Goal: Task Accomplishment & Management: Manage account settings

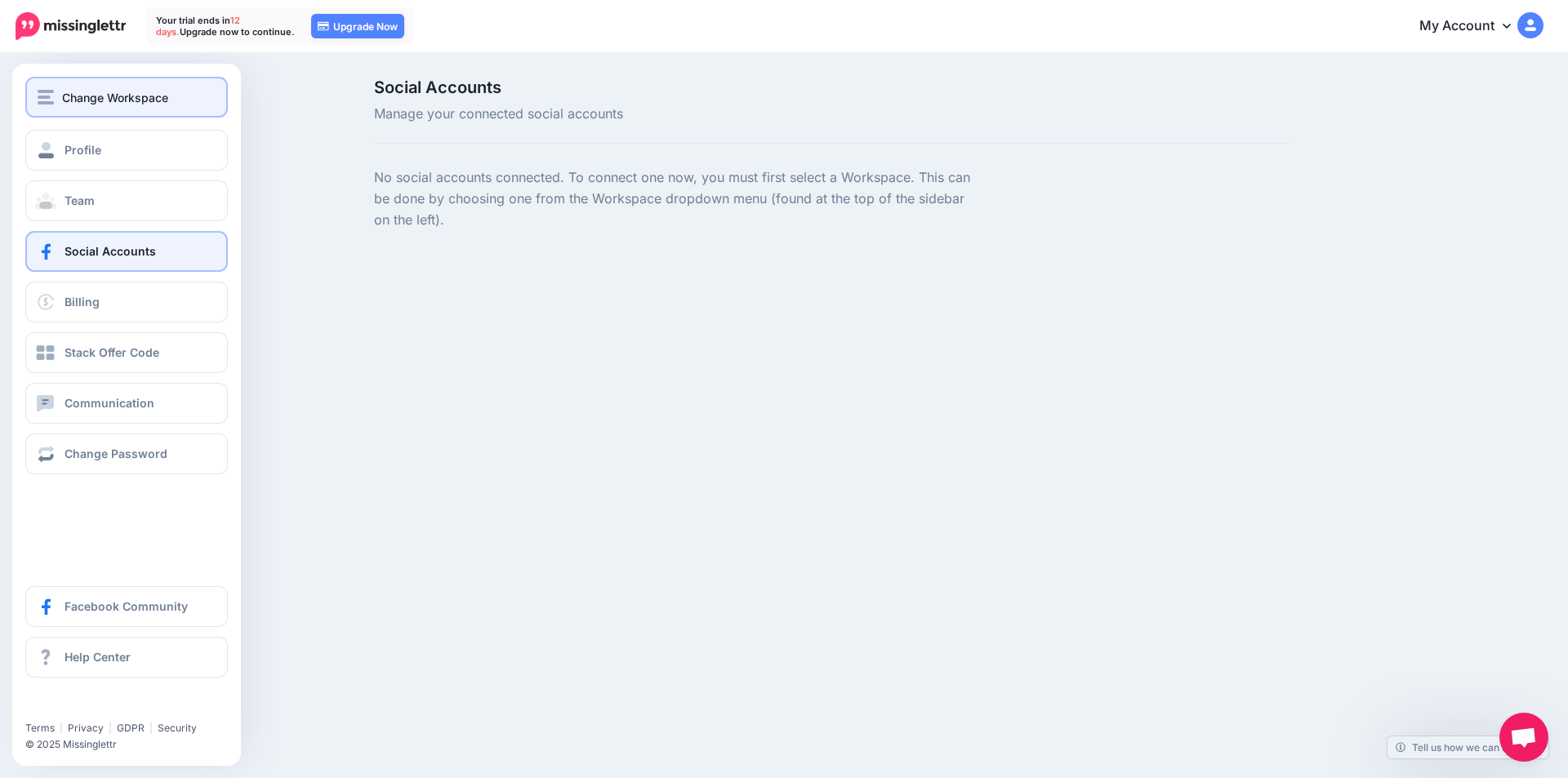
click at [98, 92] on span "Change Workspace" at bounding box center [115, 97] width 106 height 19
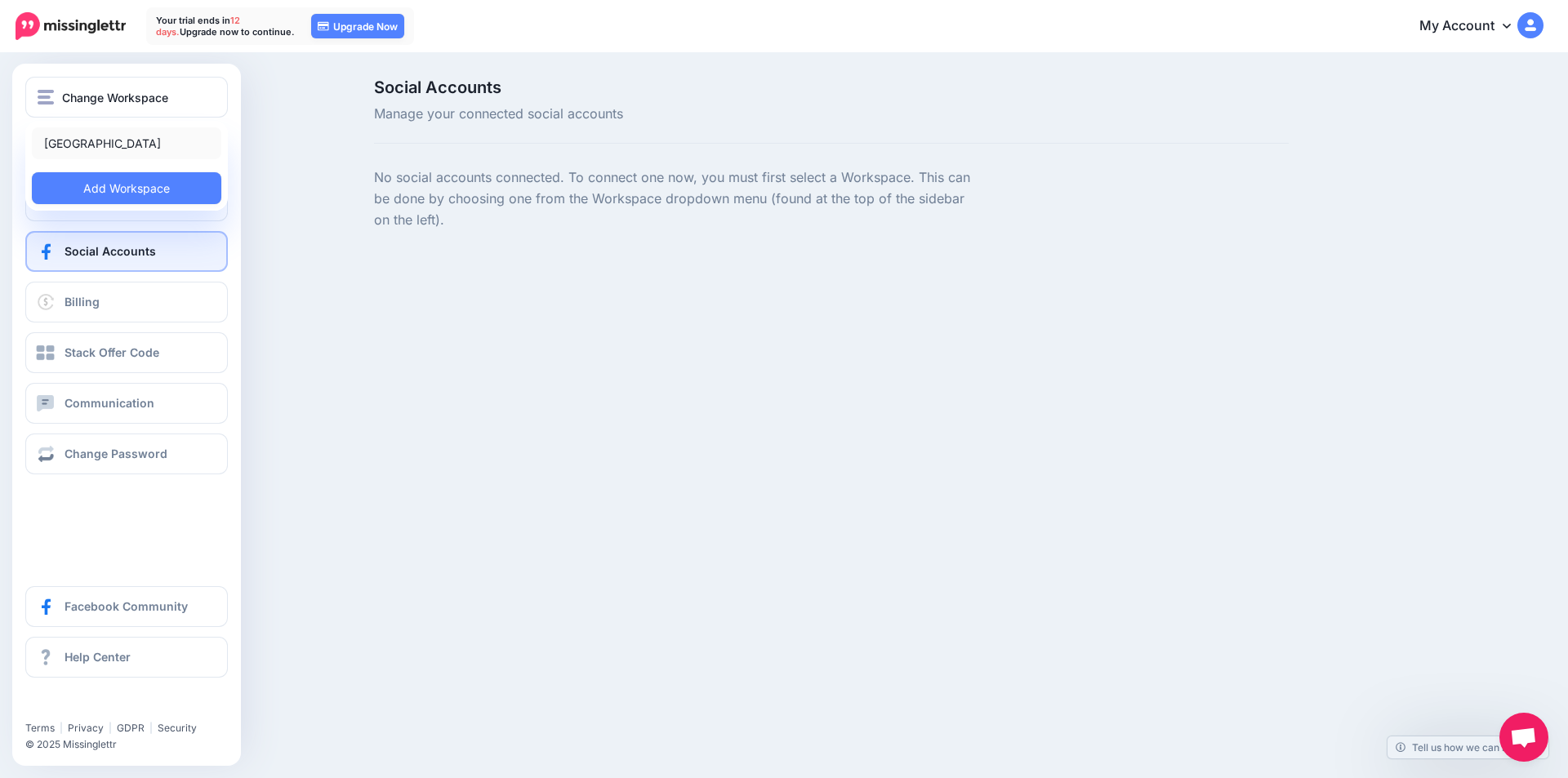
click at [99, 139] on link "[GEOGRAPHIC_DATA]" at bounding box center [126, 143] width 190 height 32
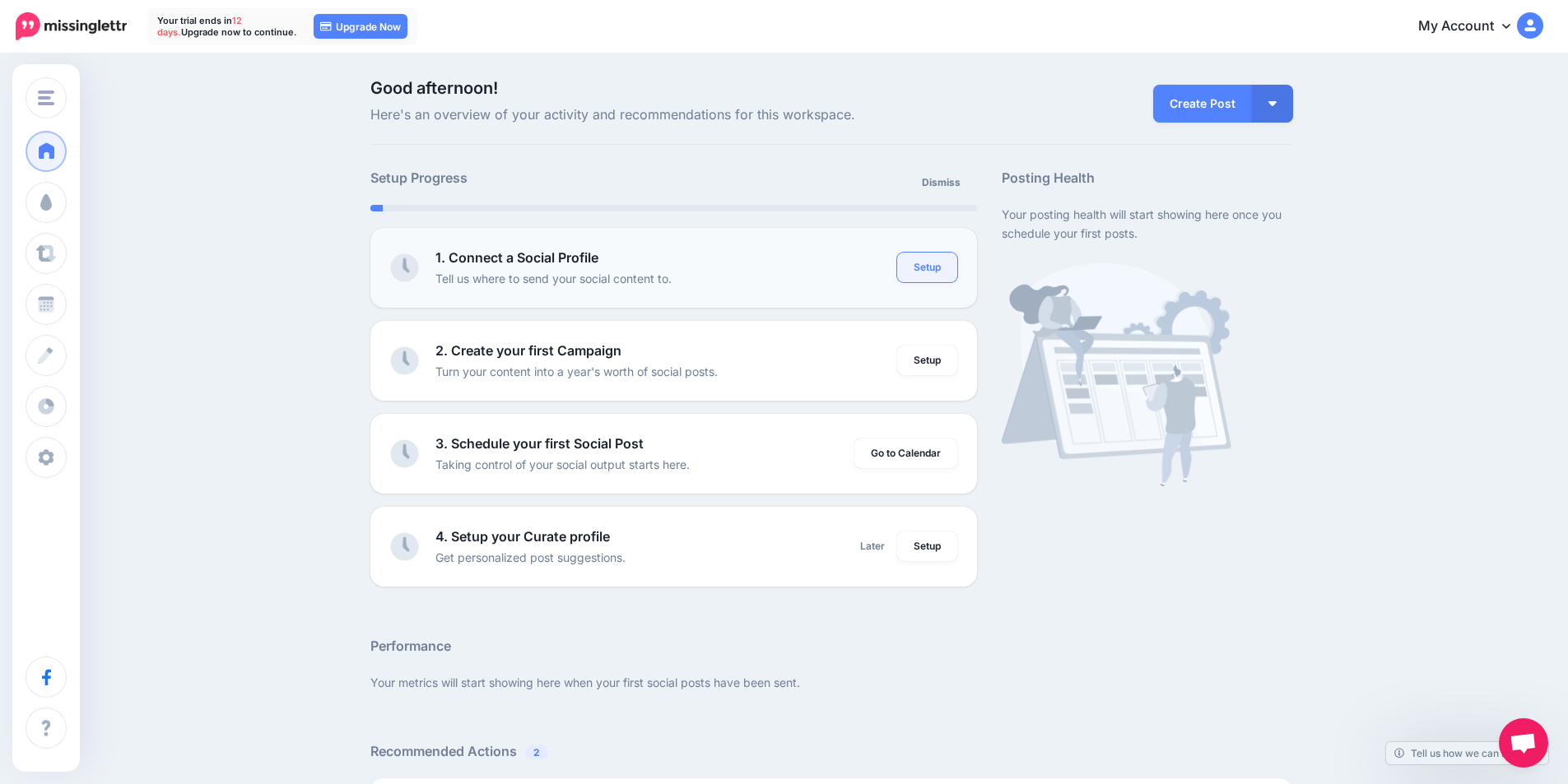
click at [931, 273] on link "Setup" at bounding box center [927, 266] width 60 height 29
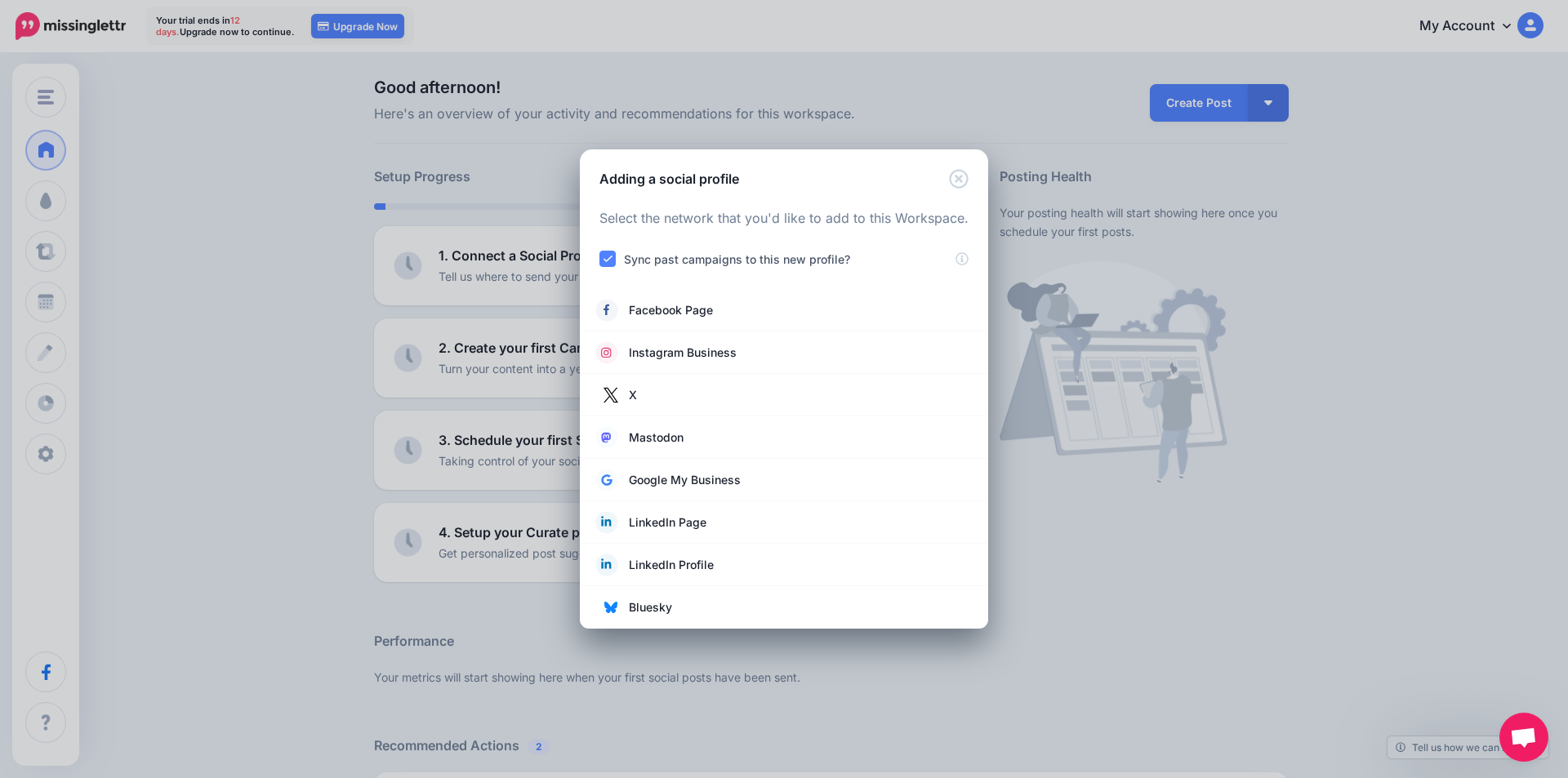
click at [601, 262] on ins at bounding box center [607, 258] width 16 height 16
click at [609, 259] on ins at bounding box center [607, 258] width 16 height 16
click at [961, 261] on icon at bounding box center [962, 259] width 13 height 13
click at [745, 309] on link "Facebook Page" at bounding box center [784, 310] width 375 height 22
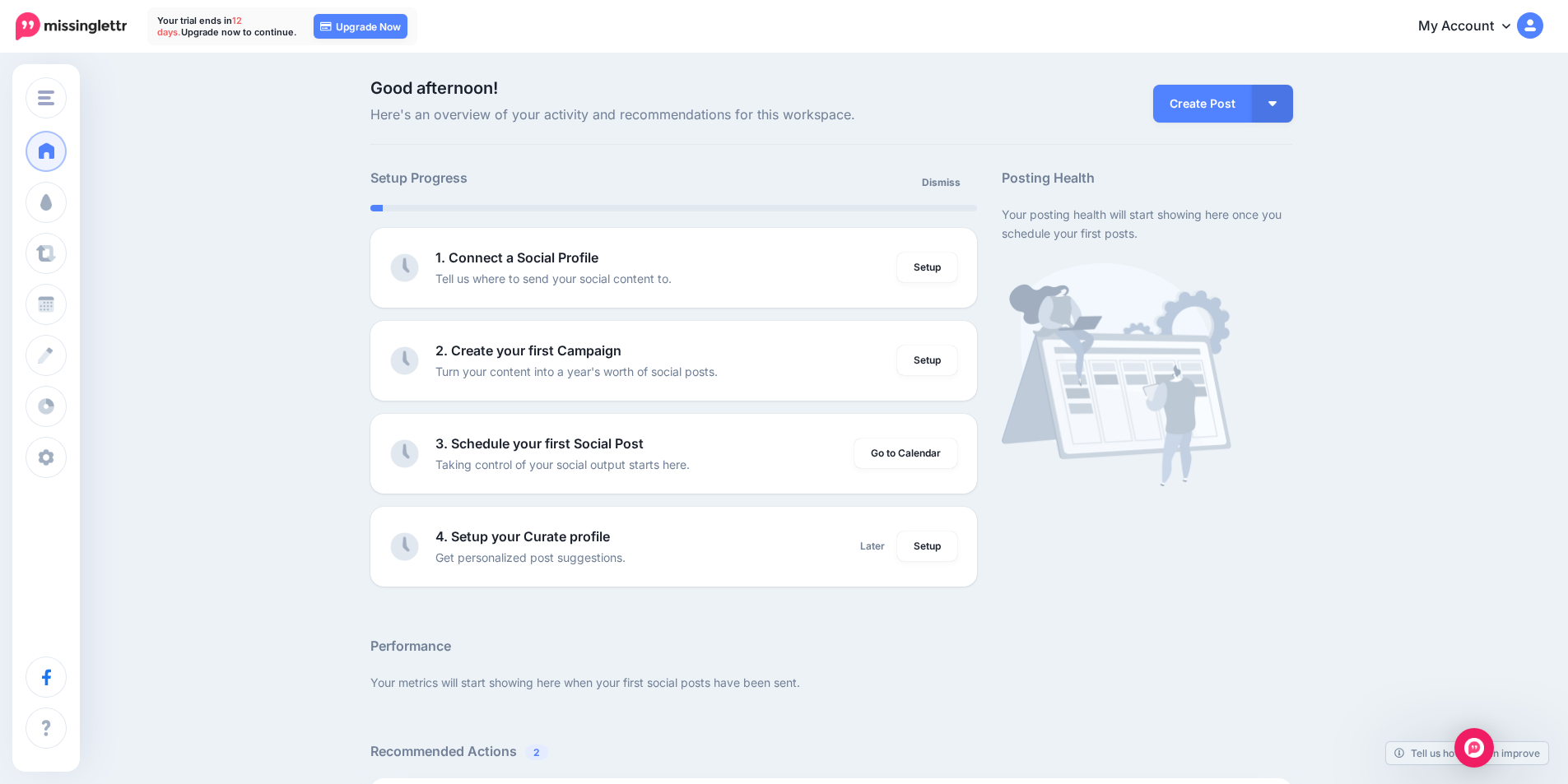
click at [1499, 24] on link "My Account" at bounding box center [1472, 26] width 141 height 40
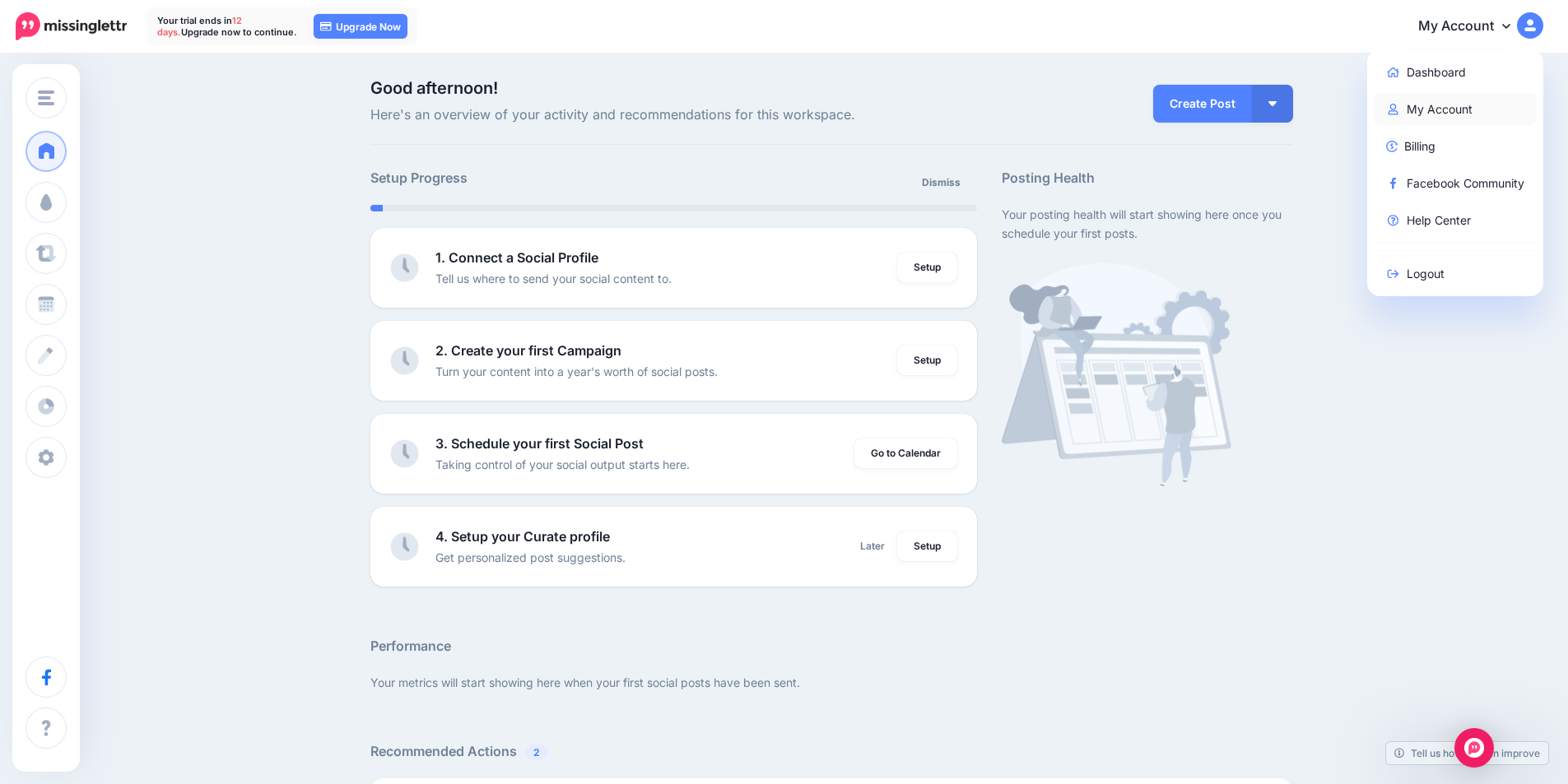
click at [1459, 102] on link "My Account" at bounding box center [1456, 109] width 164 height 32
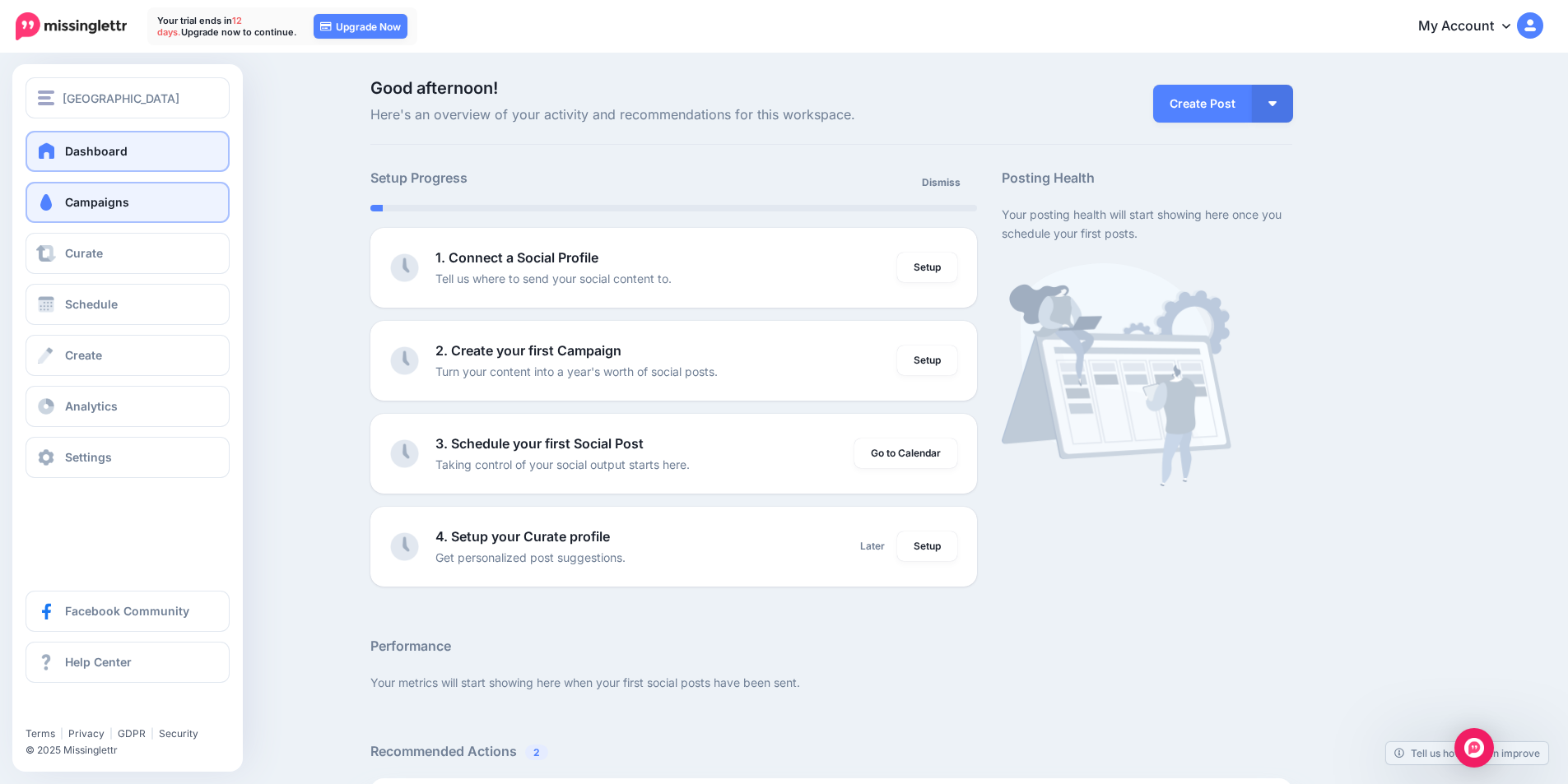
click at [77, 209] on link "Campaigns" at bounding box center [127, 202] width 204 height 41
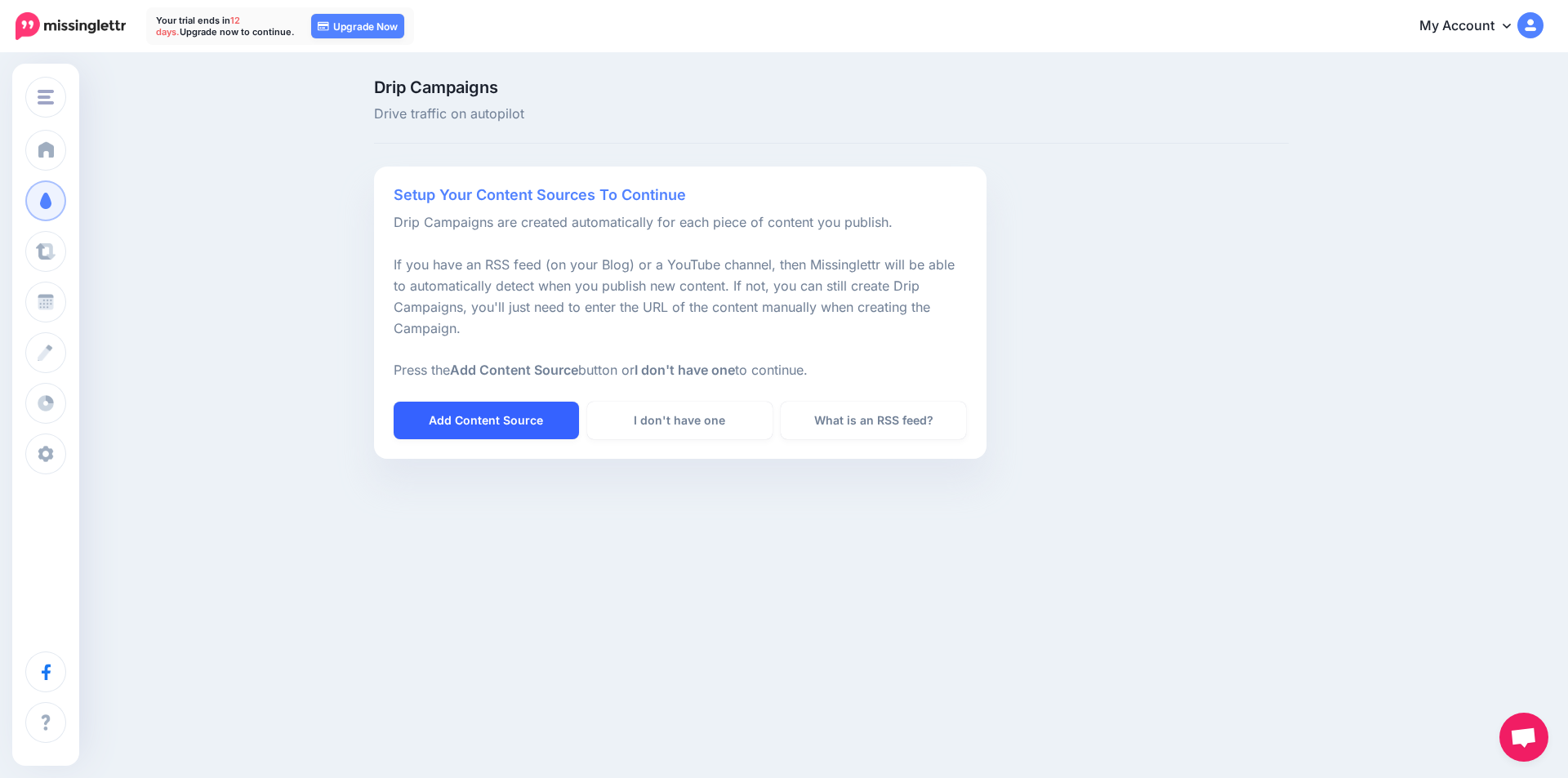
click at [453, 423] on link "Add Content Source" at bounding box center [487, 420] width 186 height 37
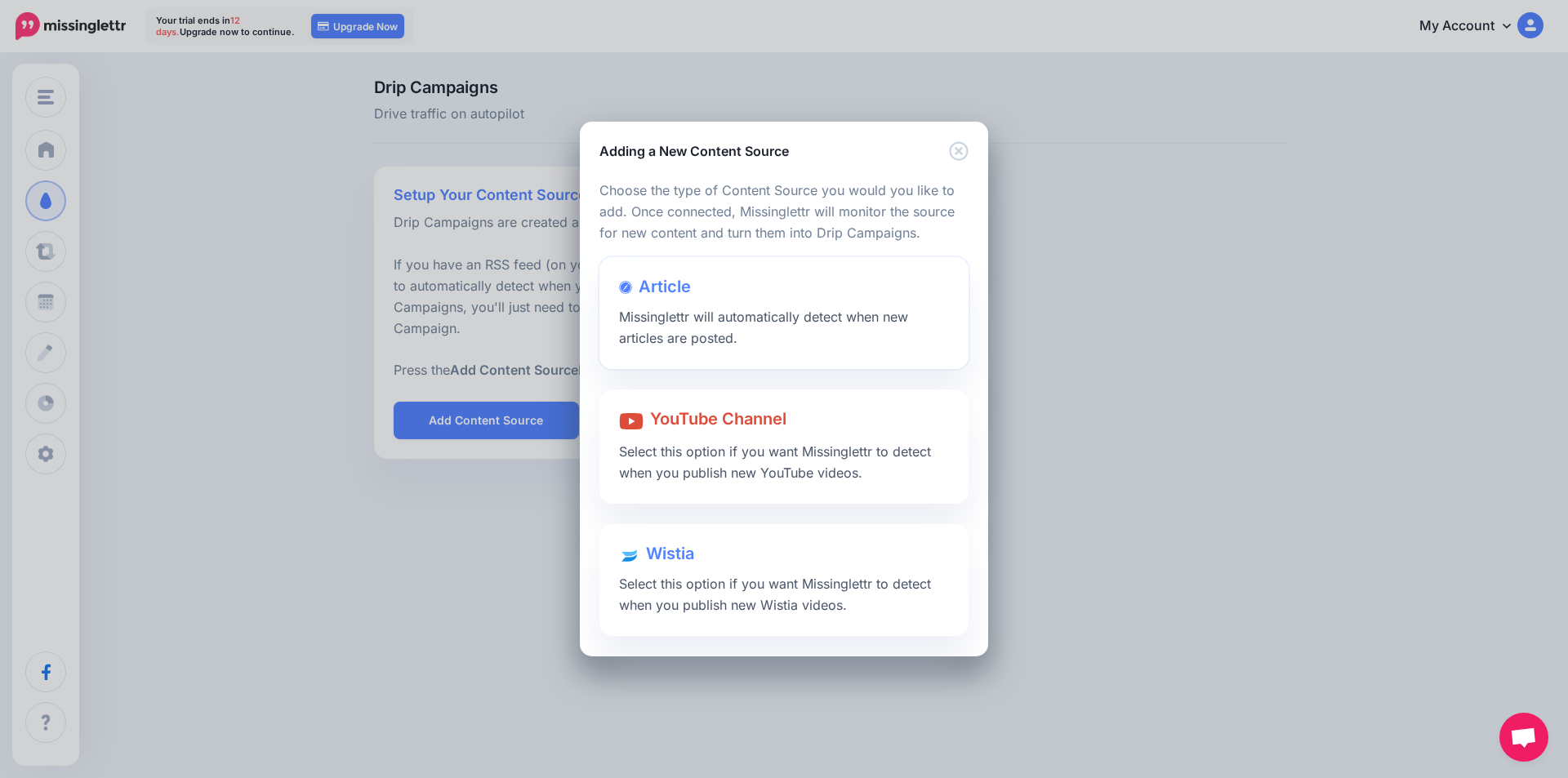
click at [784, 333] on div "Article Missinglettr will automatically detect when new articles are posted." at bounding box center [784, 313] width 369 height 112
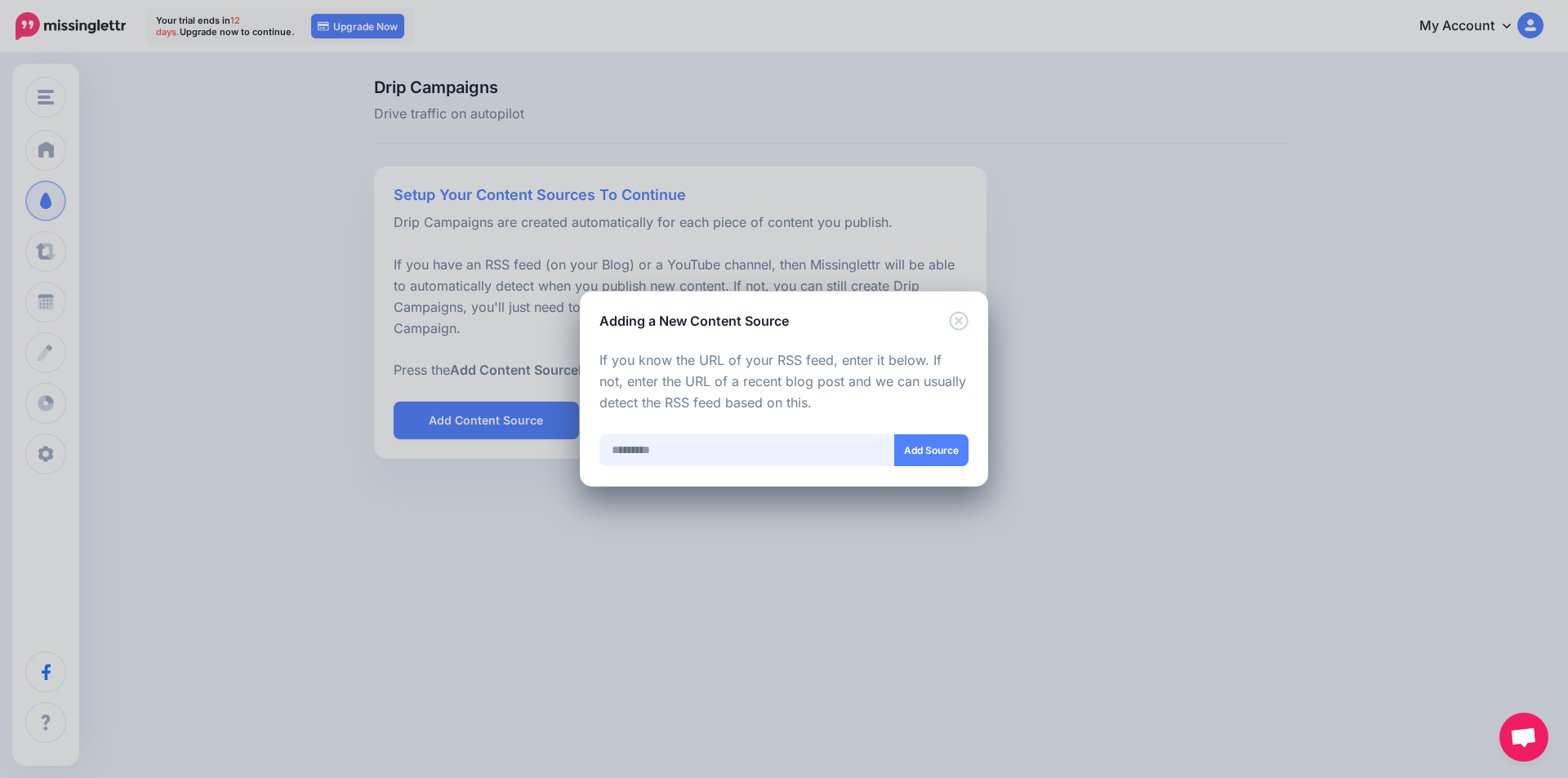
click at [697, 459] on input "text" at bounding box center [747, 450] width 296 height 32
type input "*"
click at [614, 448] on input "**********" at bounding box center [747, 450] width 296 height 32
type input "**********"
click at [941, 448] on button "Add Source" at bounding box center [932, 450] width 75 height 32
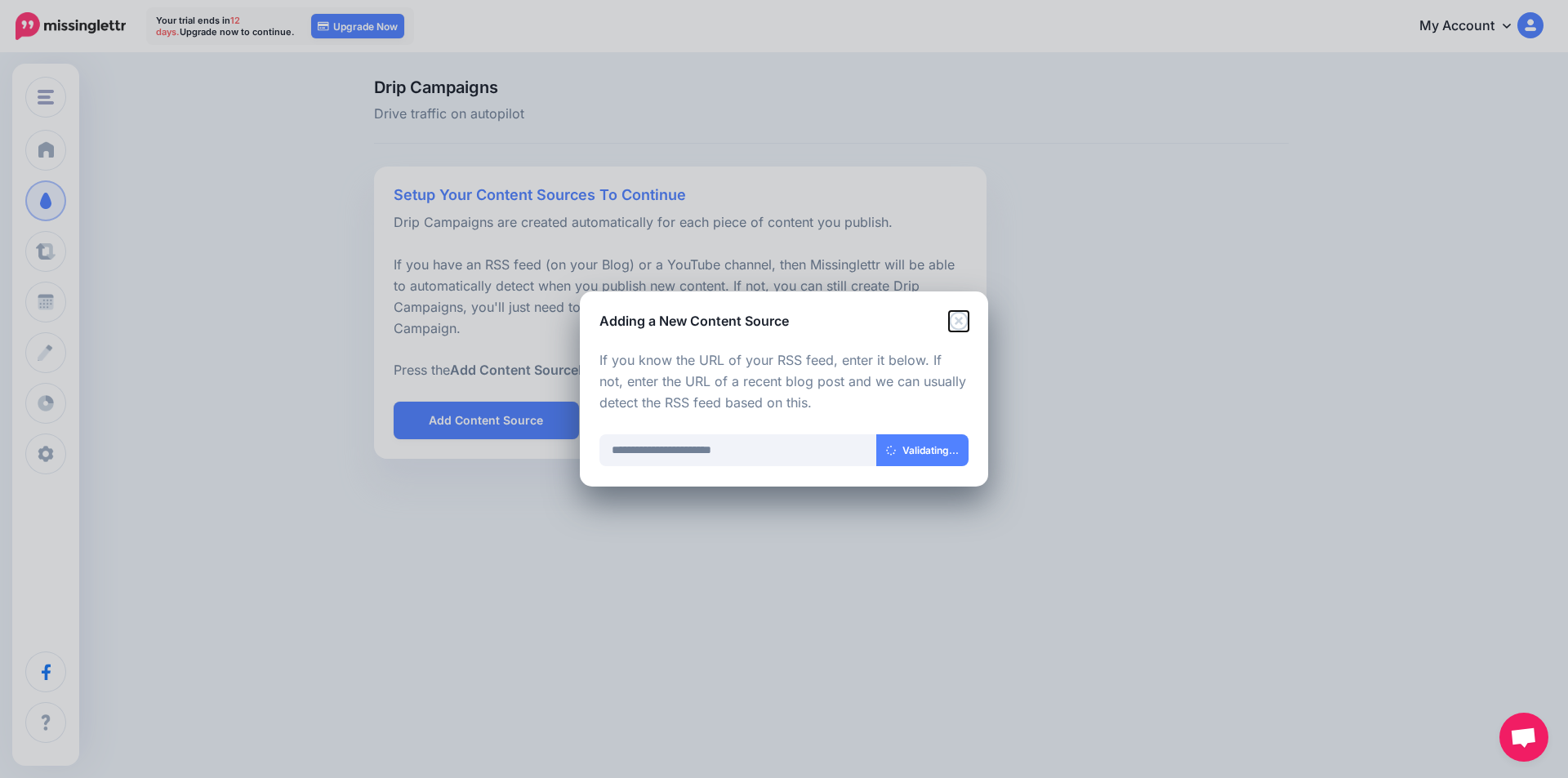
click at [962, 322] on icon "Close" at bounding box center [958, 320] width 20 height 20
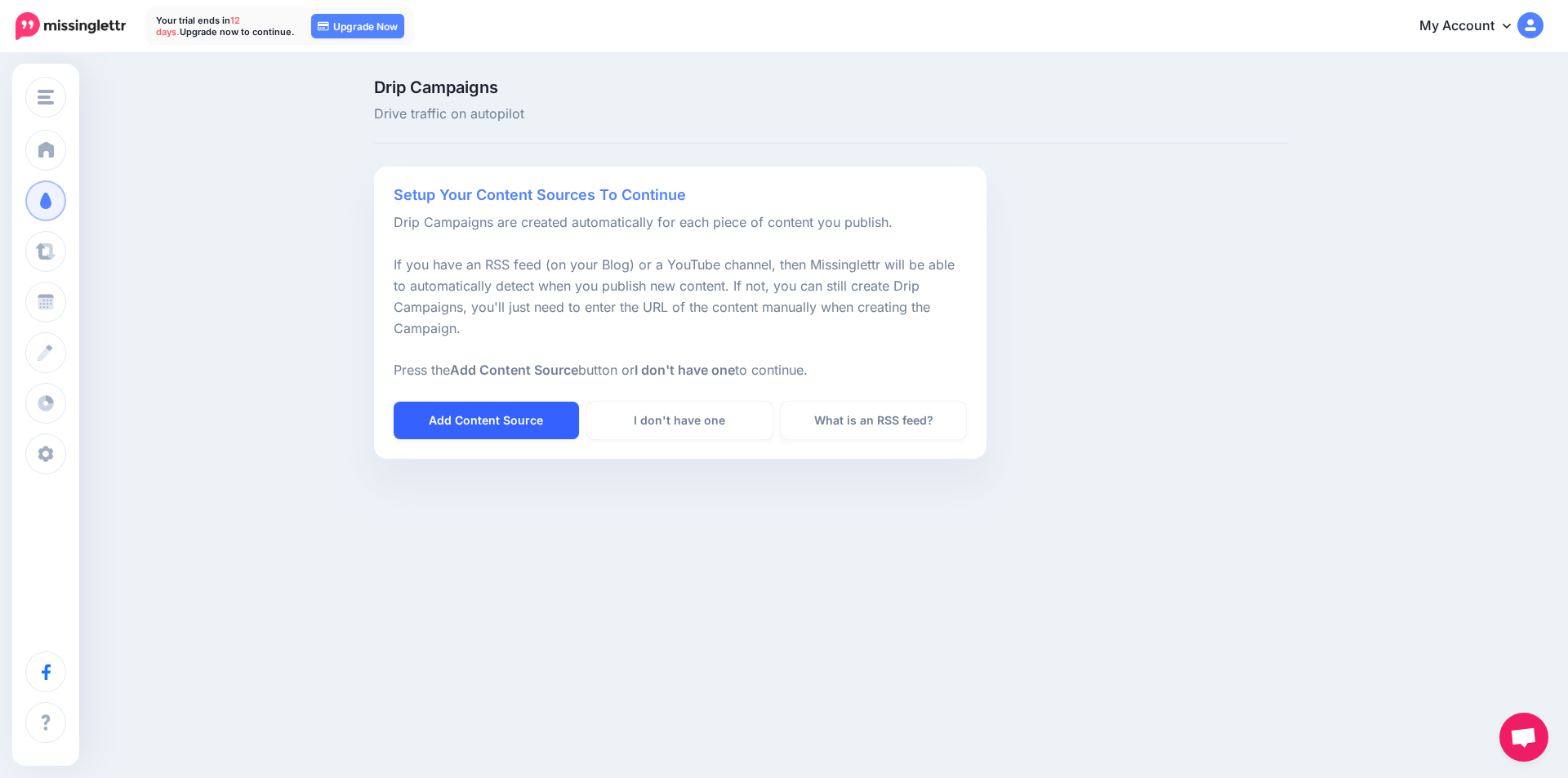
click at [527, 419] on link "Add Content Source" at bounding box center [487, 420] width 186 height 37
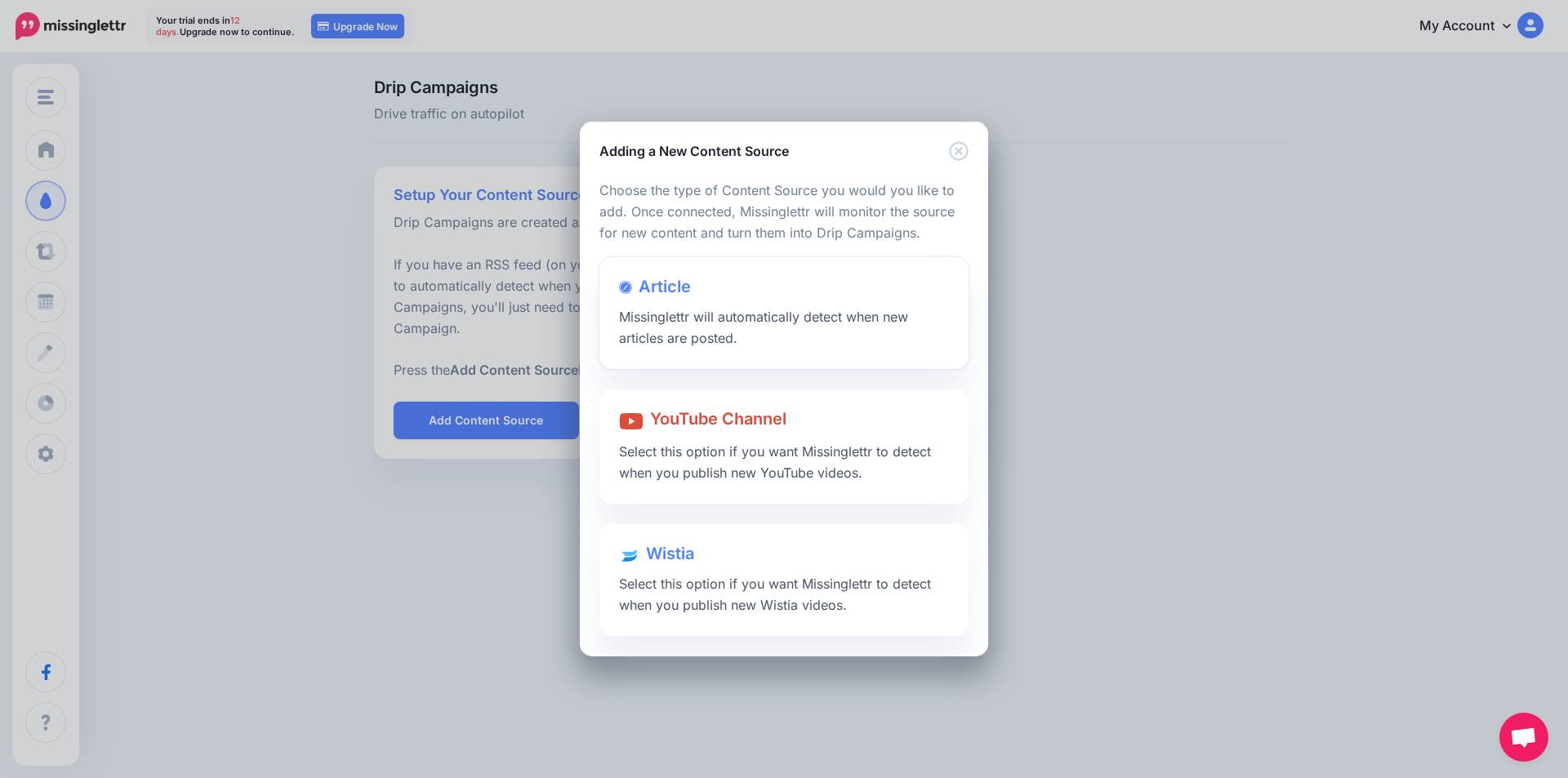
click at [785, 319] on span "Missinglettr will automatically detect when new articles are posted." at bounding box center [764, 328] width 290 height 37
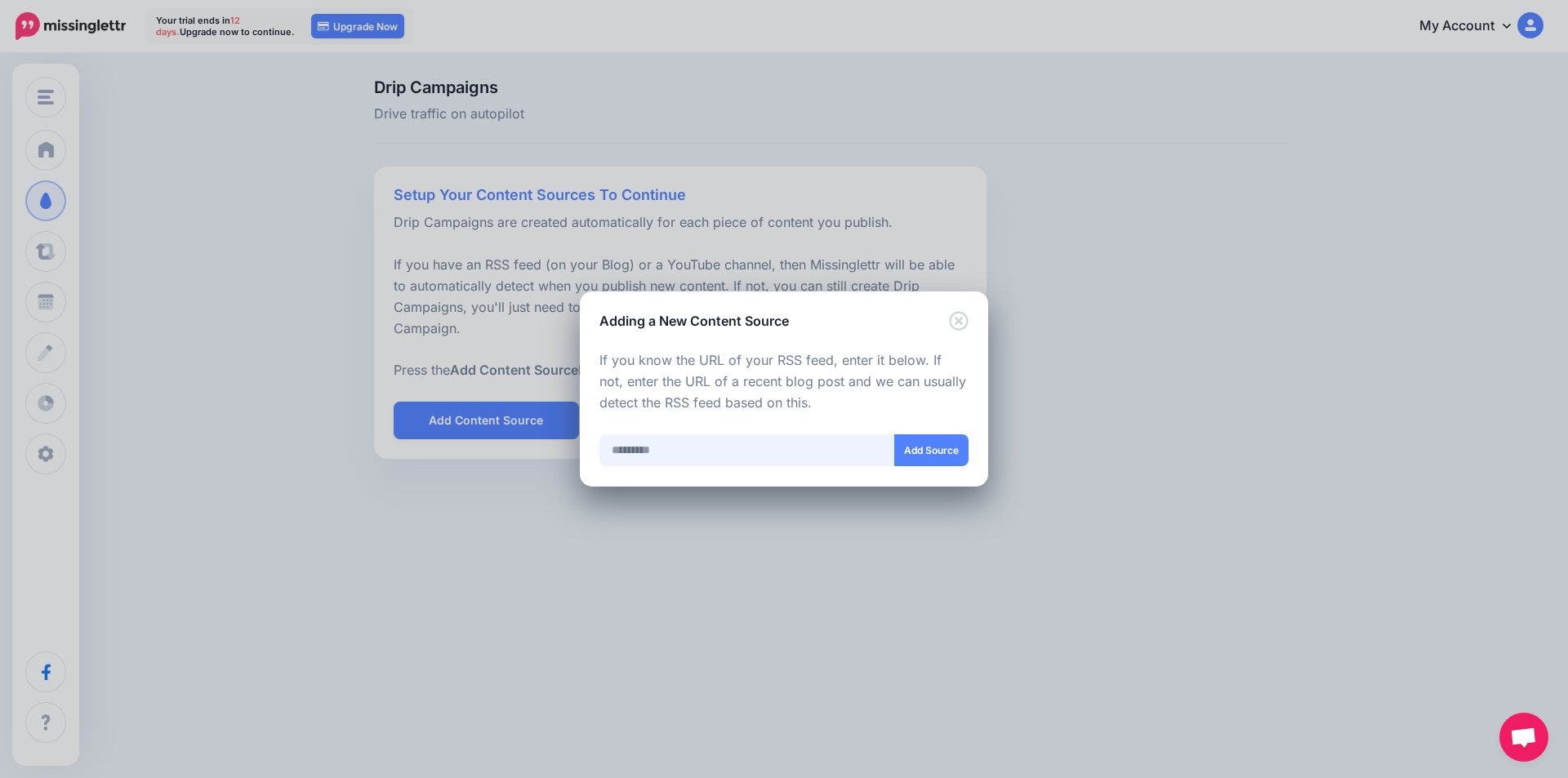
click at [698, 451] on input "text" at bounding box center [747, 450] width 296 height 32
paste input "**********"
type input "**********"
click at [947, 452] on button "Add Source" at bounding box center [931, 450] width 75 height 32
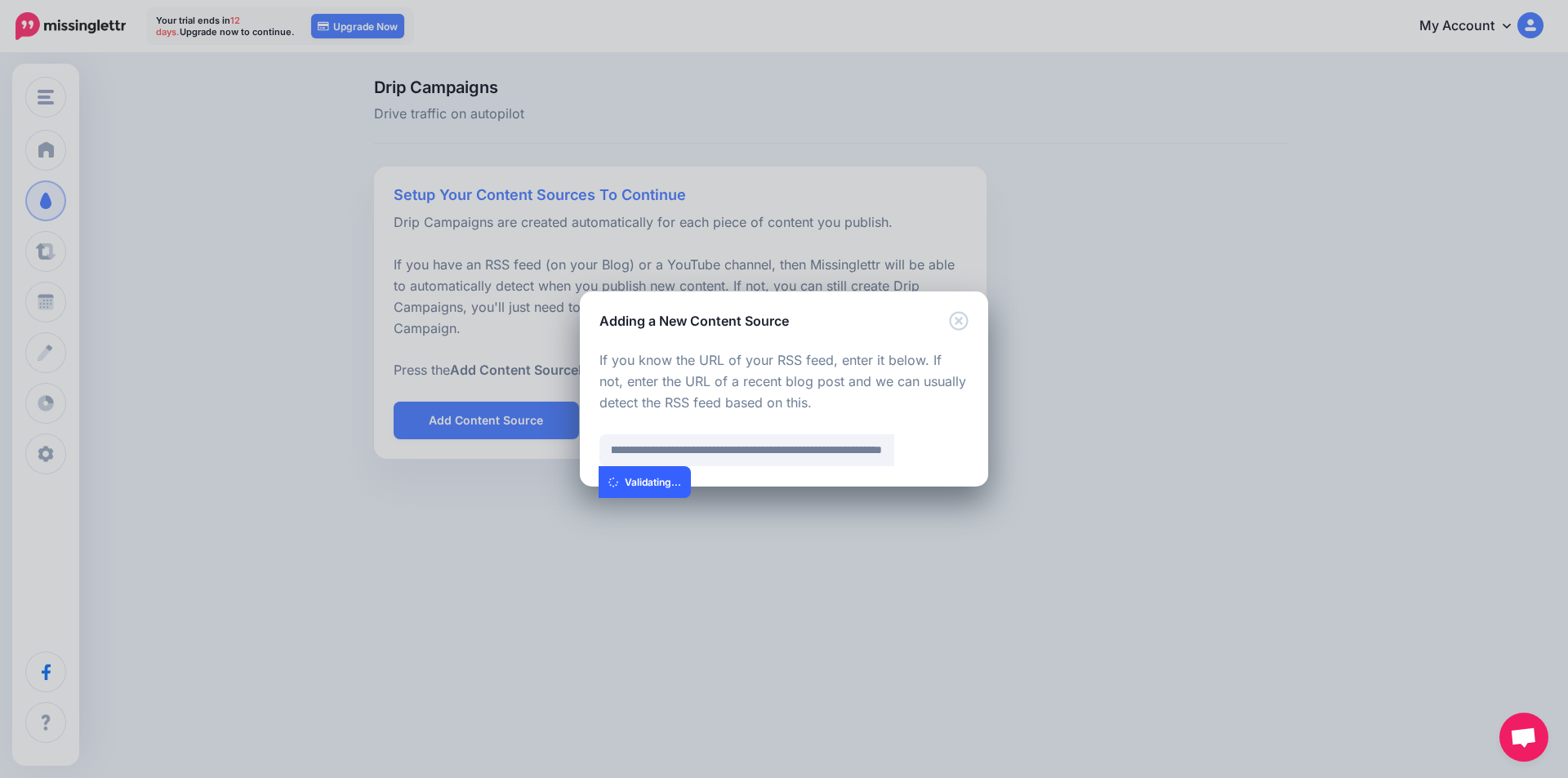
scroll to position [0, 0]
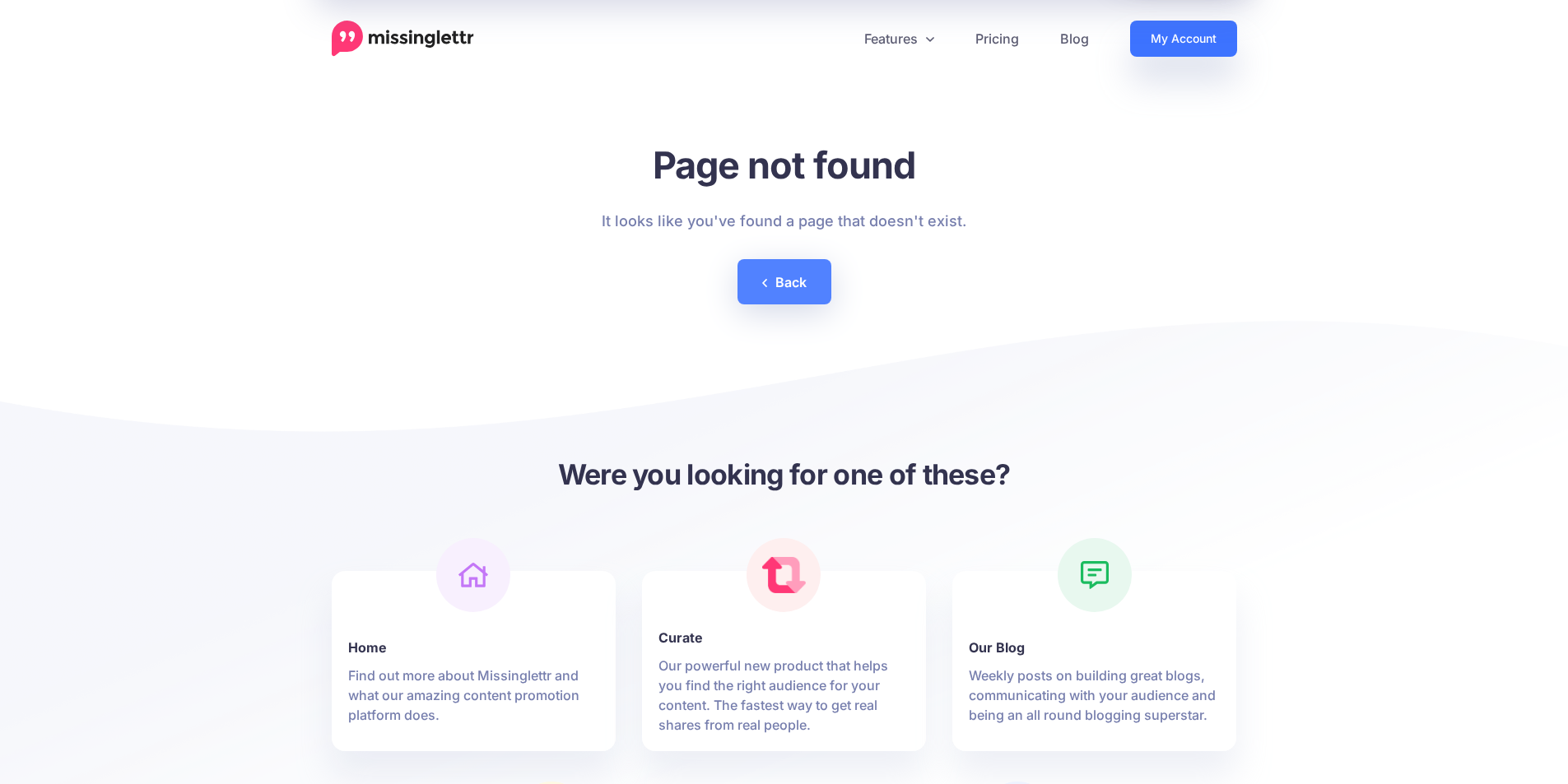
click at [1178, 38] on link "My Account" at bounding box center [1184, 39] width 107 height 36
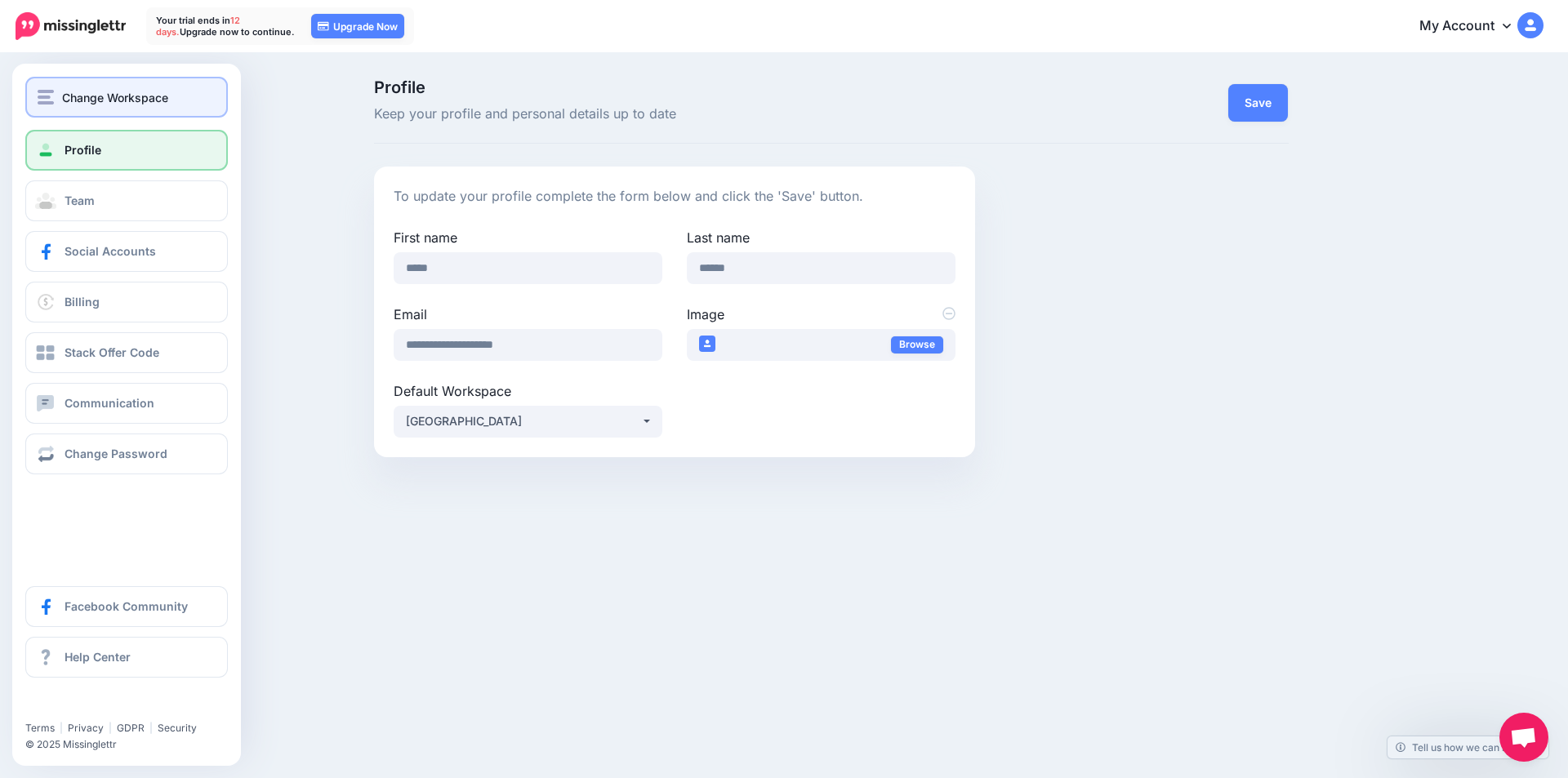
click at [59, 94] on div "Change Workspace" at bounding box center [126, 97] width 178 height 19
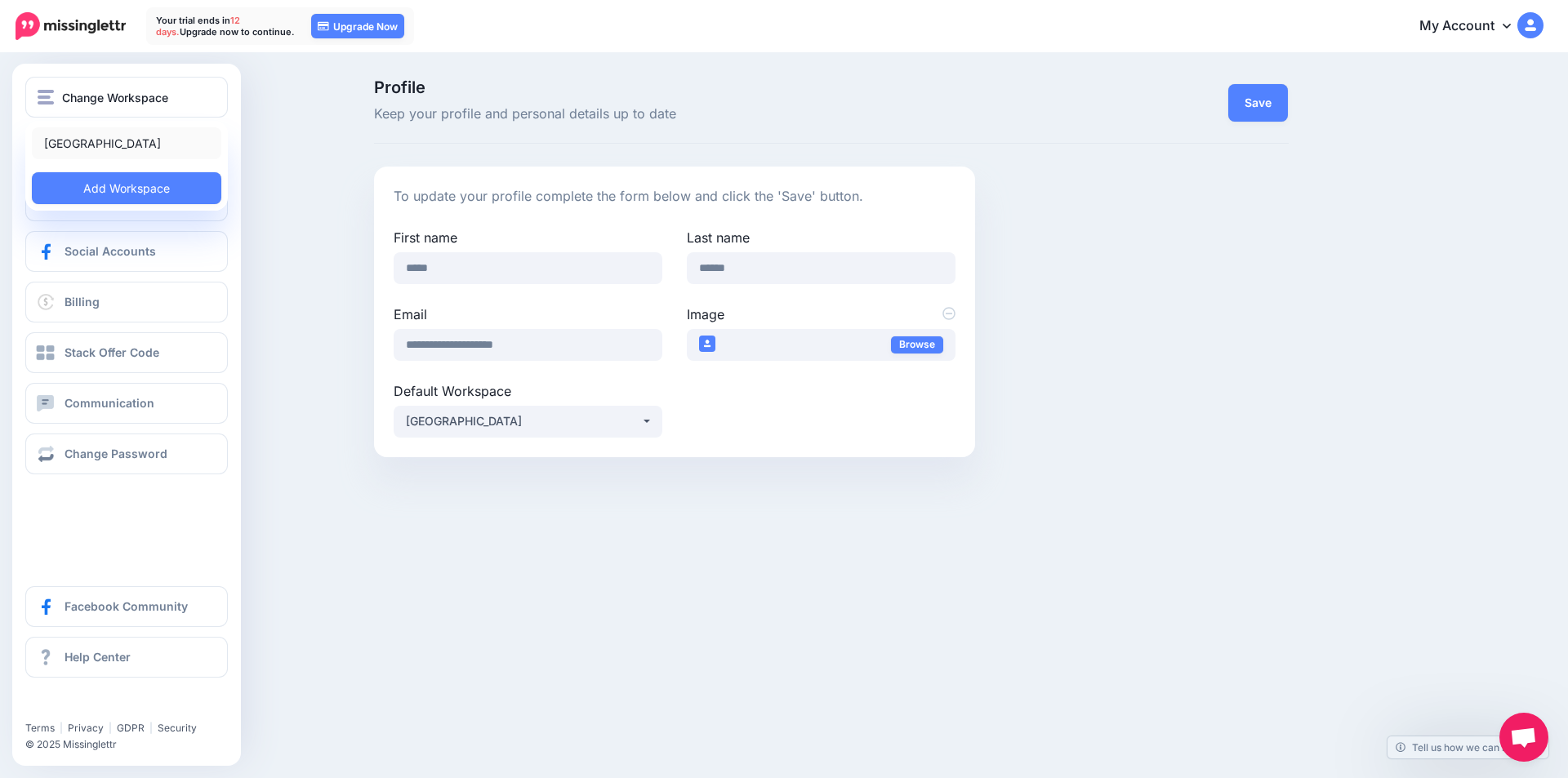
click at [76, 144] on link "[GEOGRAPHIC_DATA]" at bounding box center [126, 143] width 190 height 32
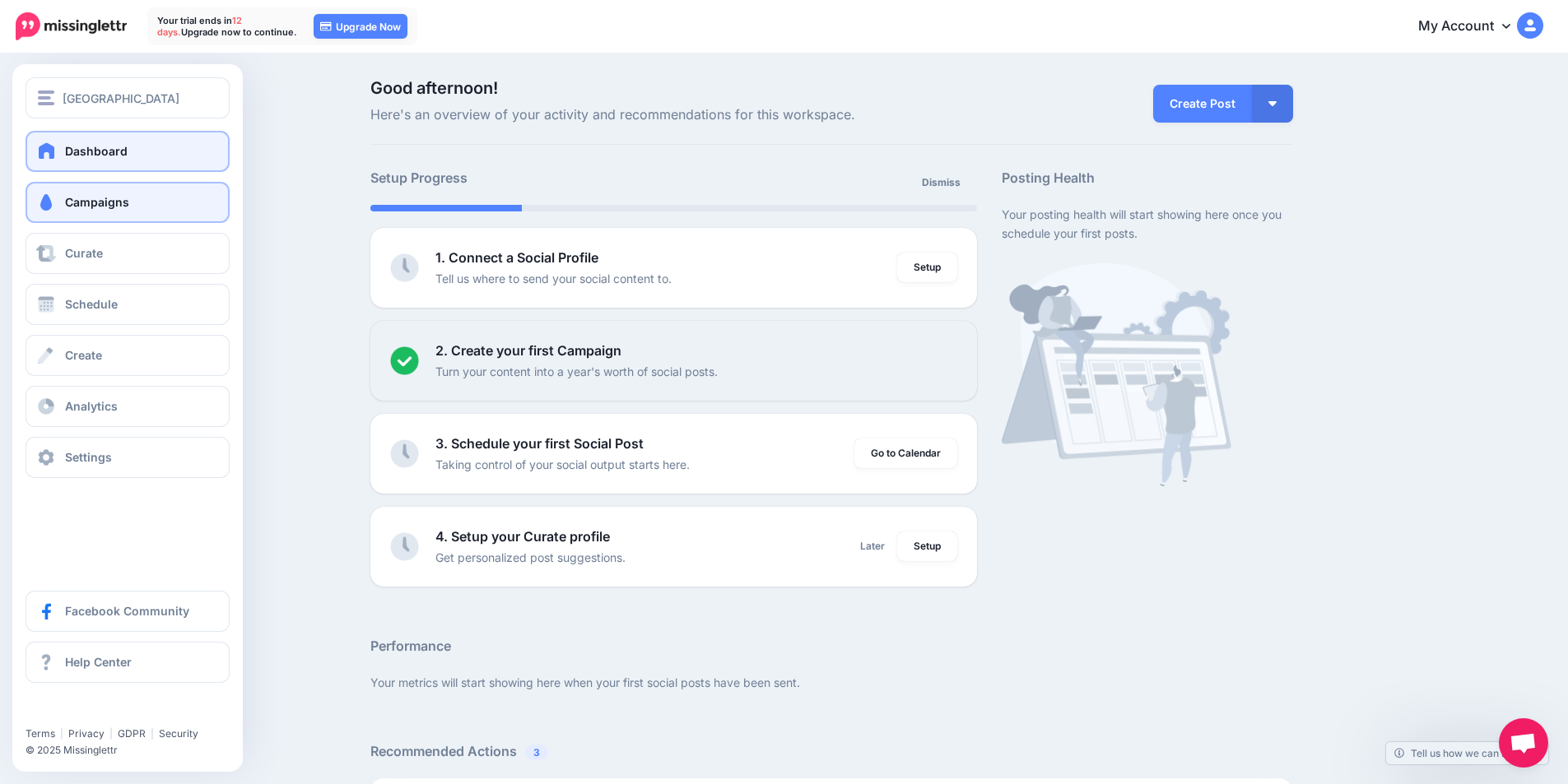
click at [74, 195] on span "Campaigns" at bounding box center [97, 201] width 64 height 14
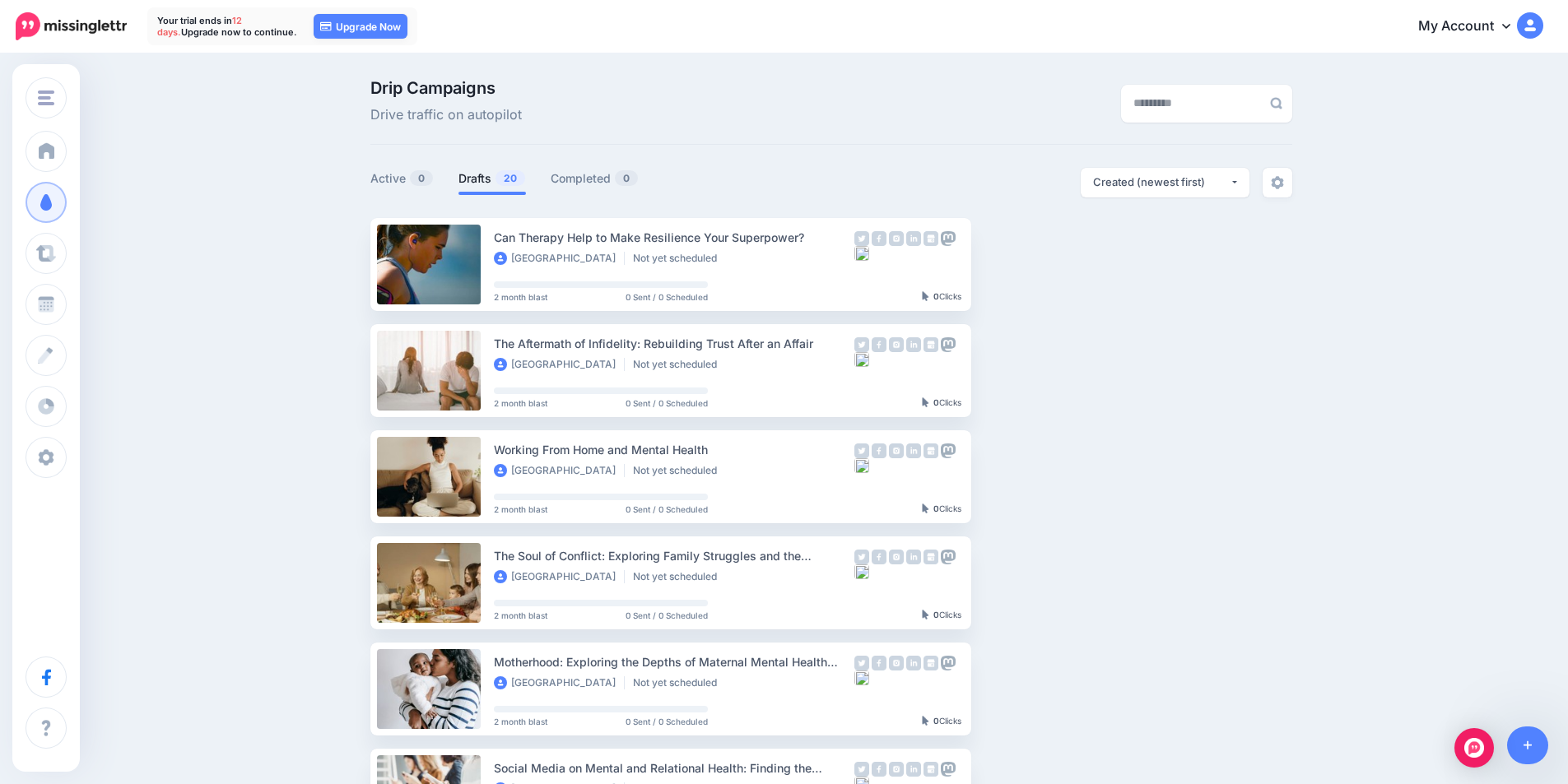
click at [1488, 26] on link "My Account" at bounding box center [1472, 26] width 141 height 40
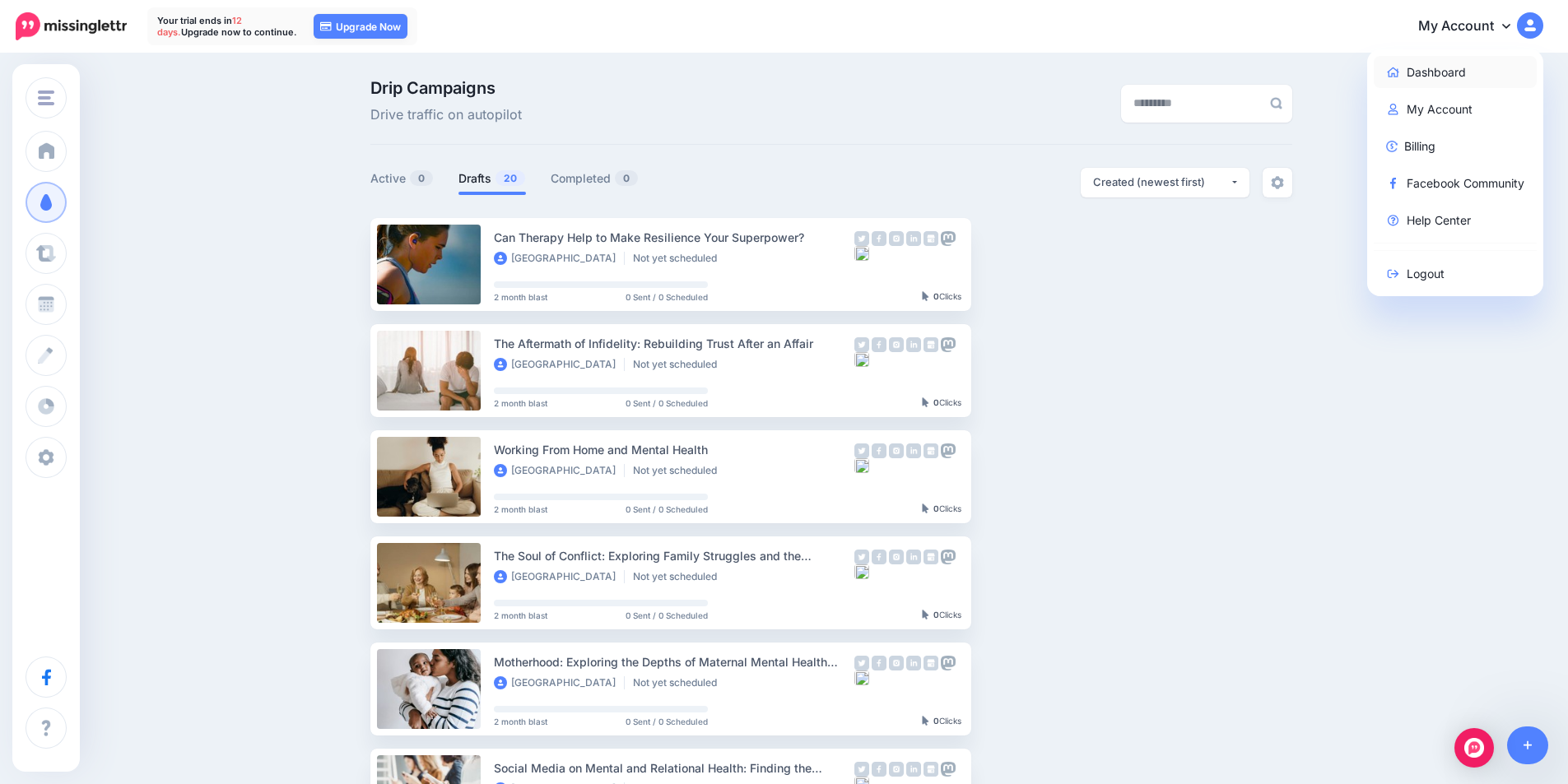
click at [1468, 69] on link "Dashboard" at bounding box center [1456, 72] width 164 height 32
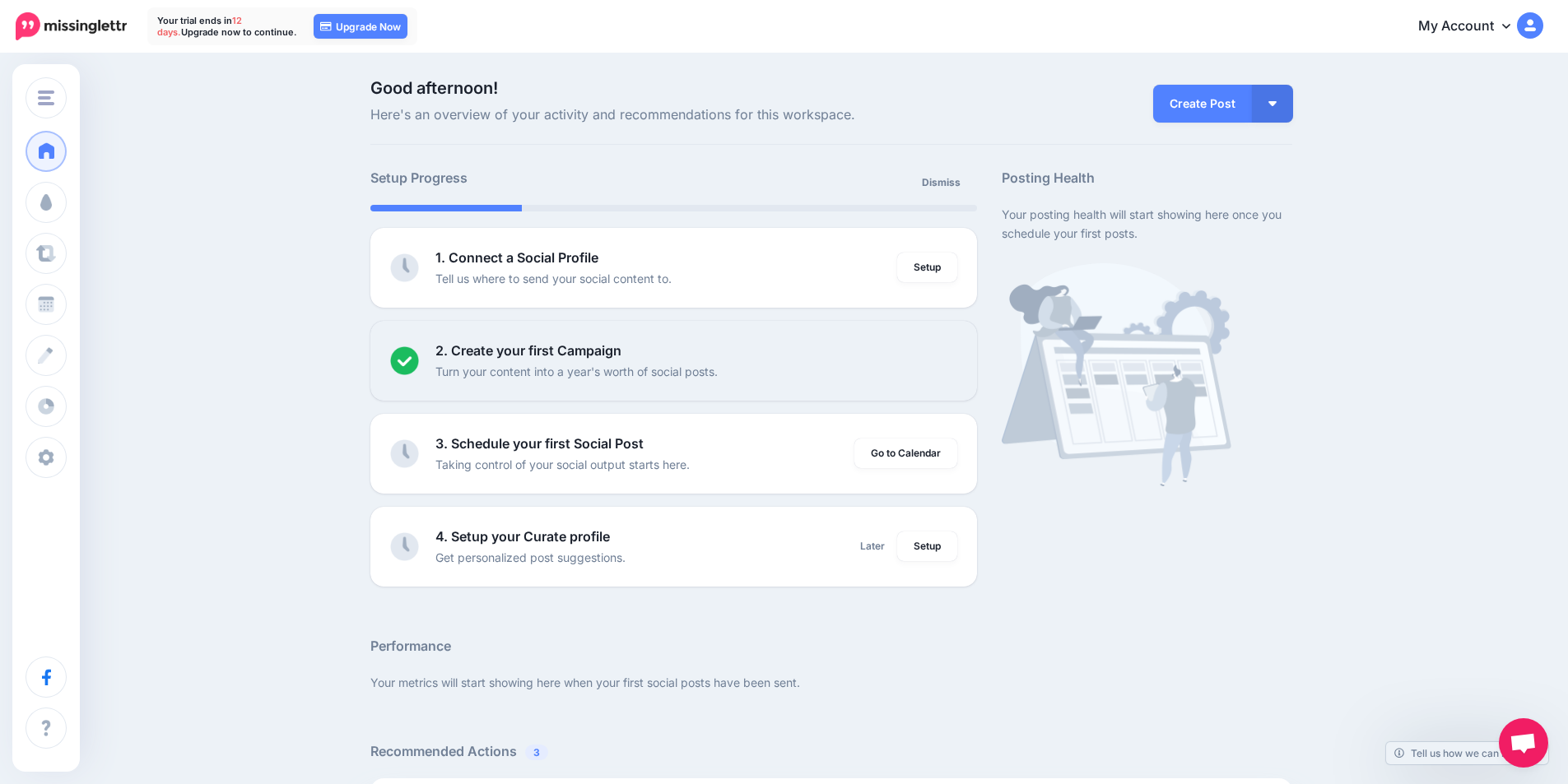
click at [1498, 27] on link "My Account" at bounding box center [1472, 26] width 141 height 40
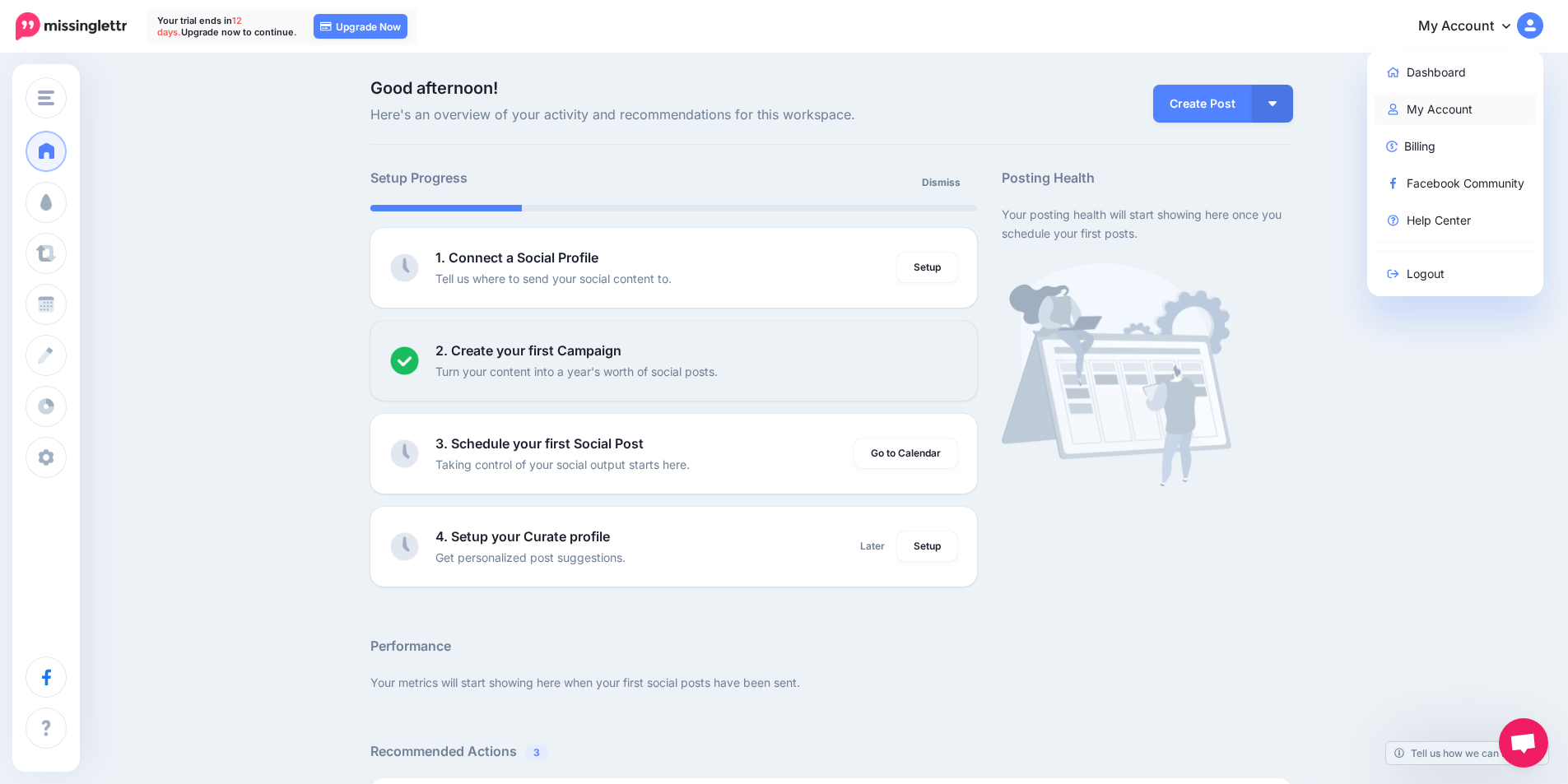
click at [1470, 102] on link "My Account" at bounding box center [1456, 109] width 164 height 32
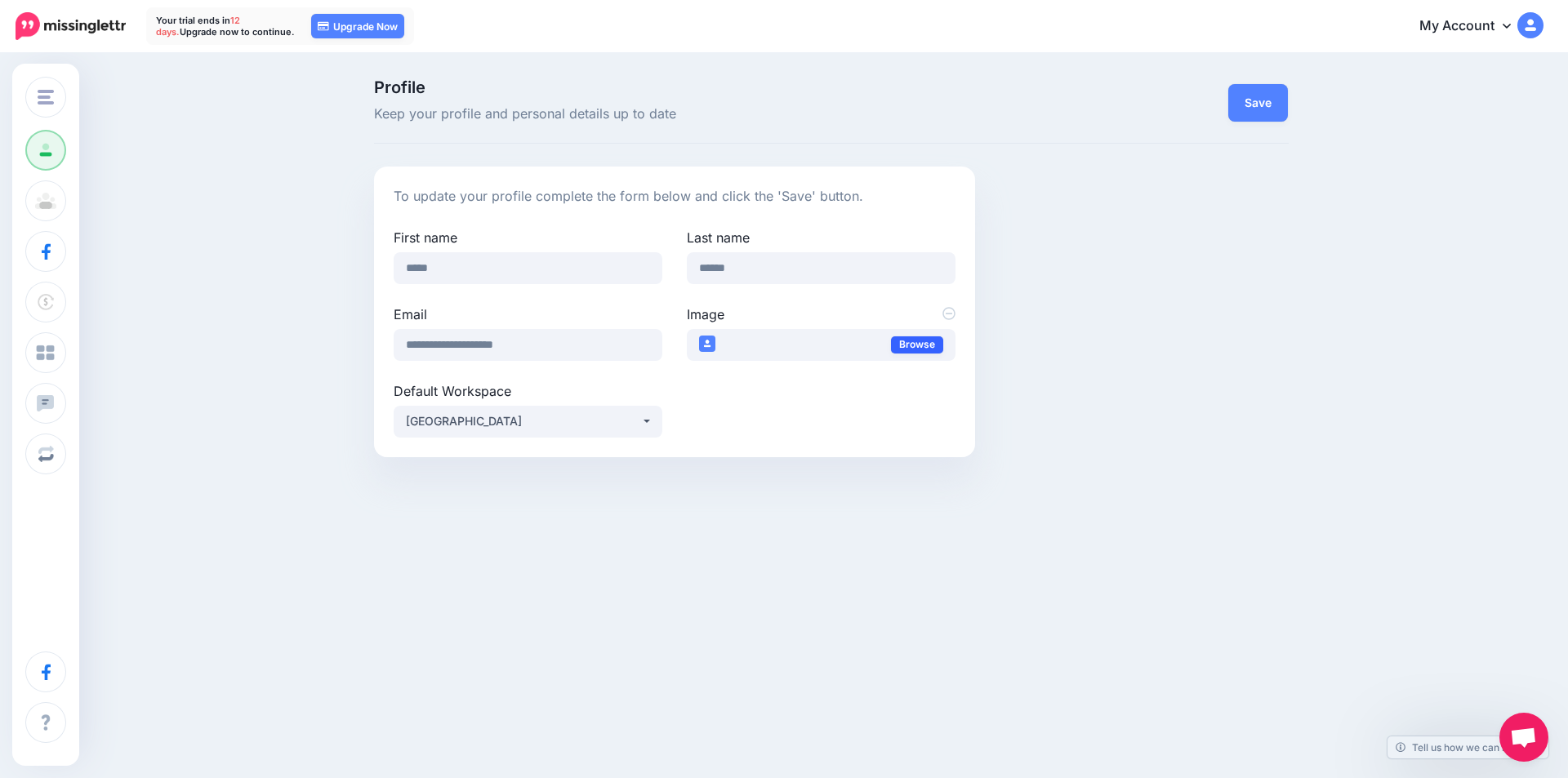
click at [934, 342] on link "Browse" at bounding box center [917, 345] width 52 height 17
click at [1267, 355] on div "**********" at bounding box center [831, 311] width 939 height 290
click at [1249, 101] on button "Save" at bounding box center [1258, 103] width 60 height 37
click at [902, 348] on link "Browse" at bounding box center [917, 345] width 52 height 17
click at [567, 416] on div "Choose one of the following" at bounding box center [524, 421] width 235 height 20
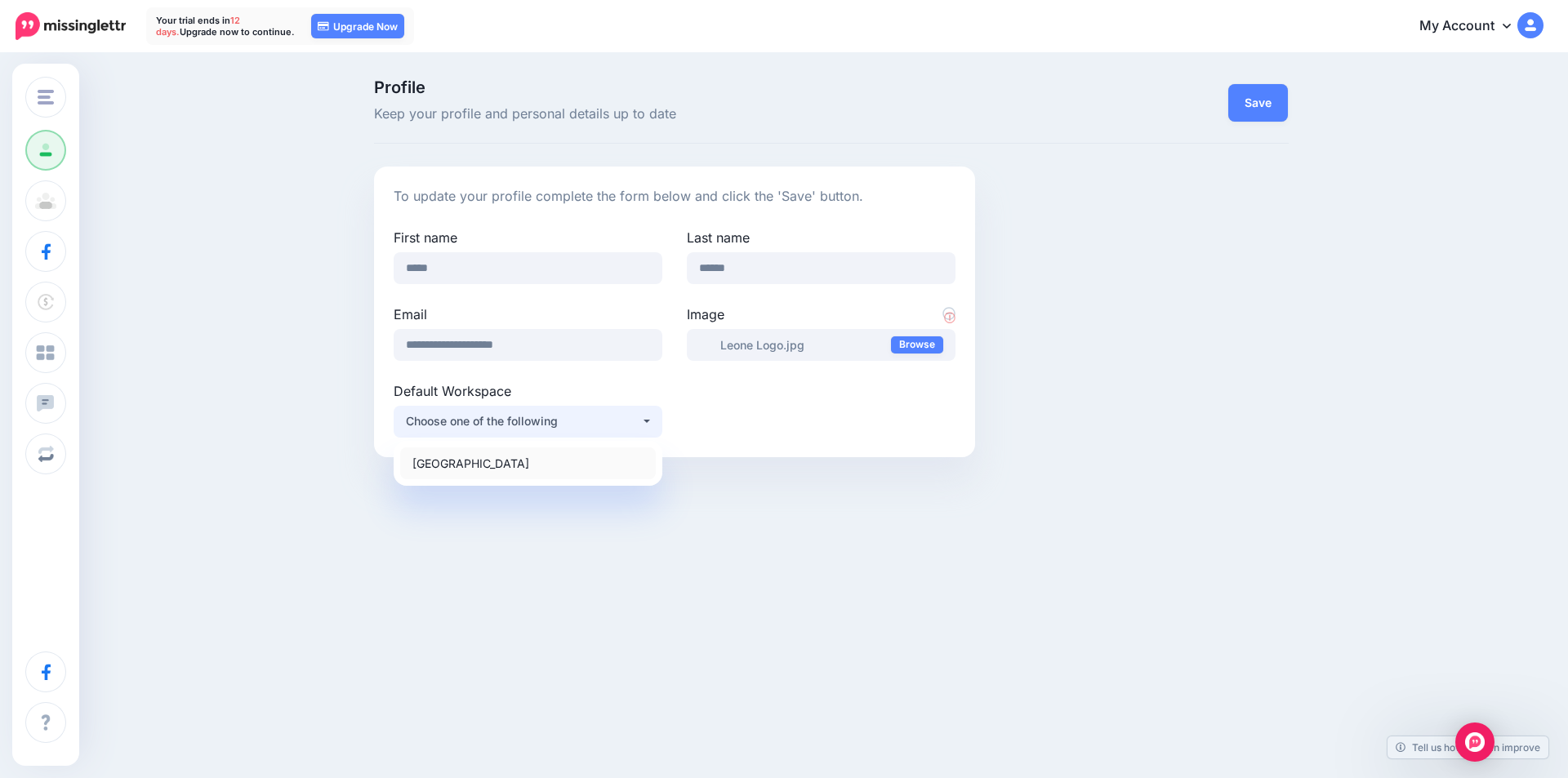
click at [504, 459] on link "[GEOGRAPHIC_DATA]" at bounding box center [529, 463] width 256 height 32
select select "*****"
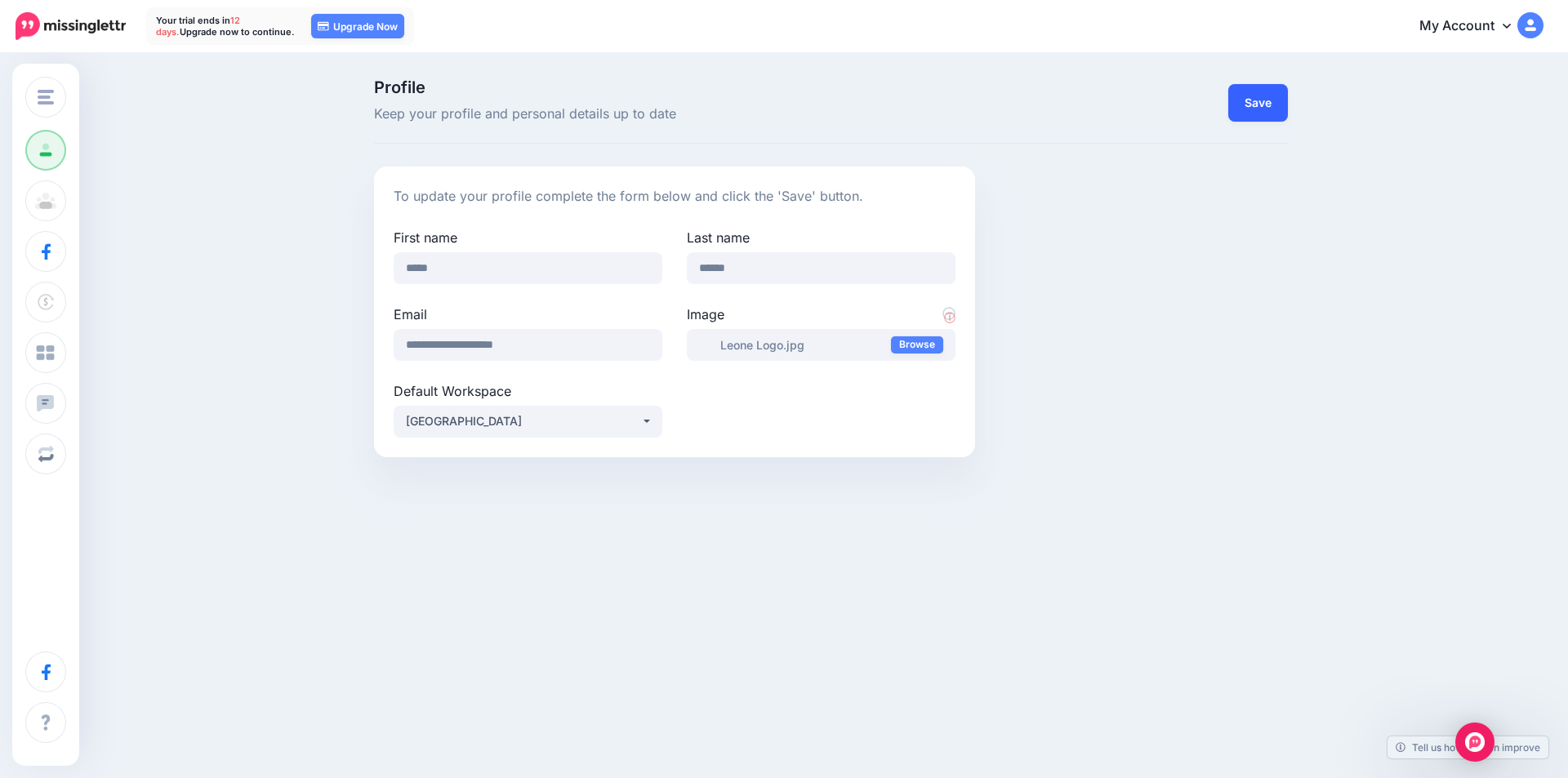
click at [1277, 102] on button "Save" at bounding box center [1258, 103] width 60 height 37
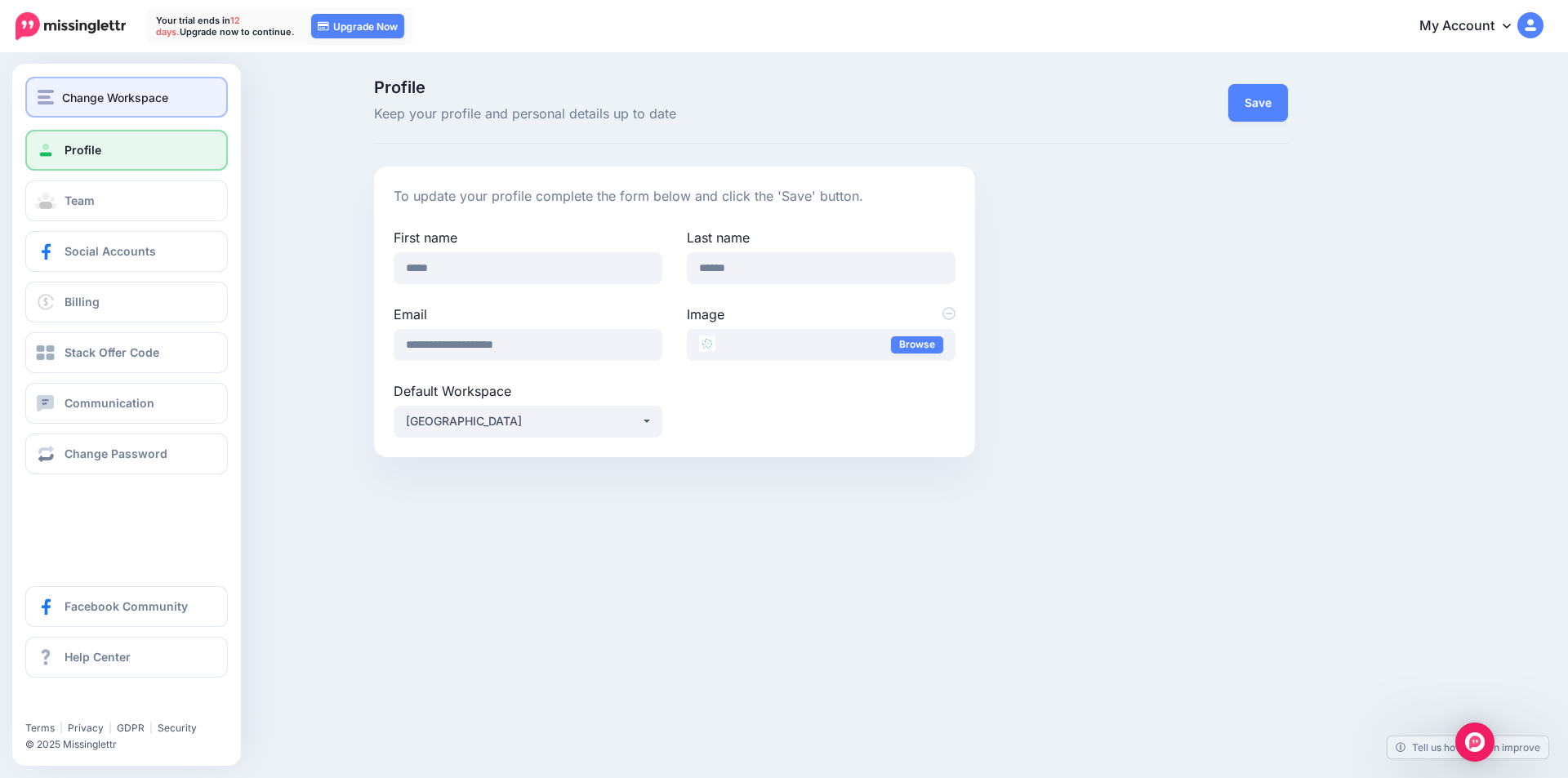
click at [94, 94] on span "Change Workspace" at bounding box center [115, 97] width 106 height 19
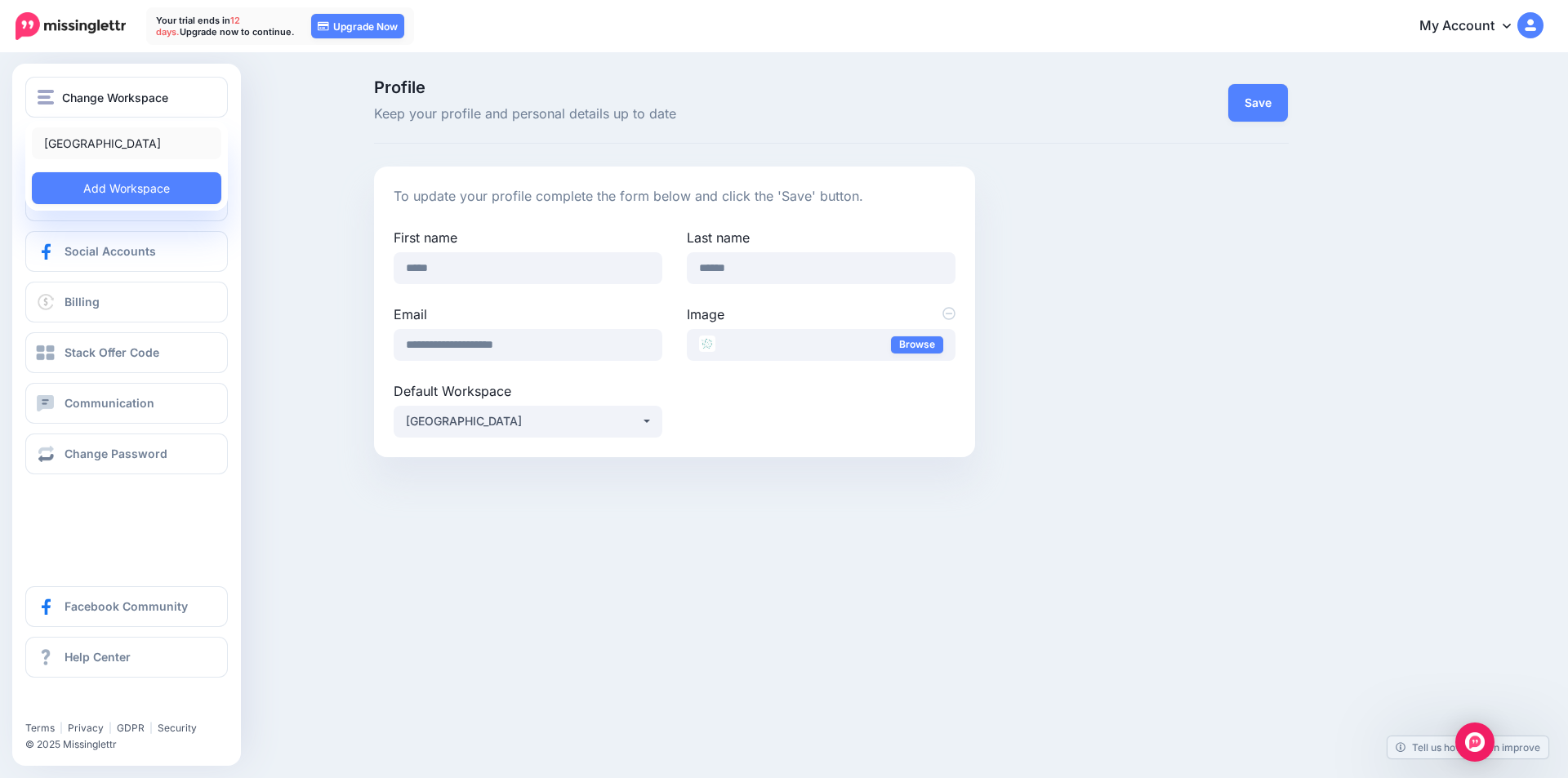
click at [91, 147] on link "[GEOGRAPHIC_DATA]" at bounding box center [126, 143] width 190 height 32
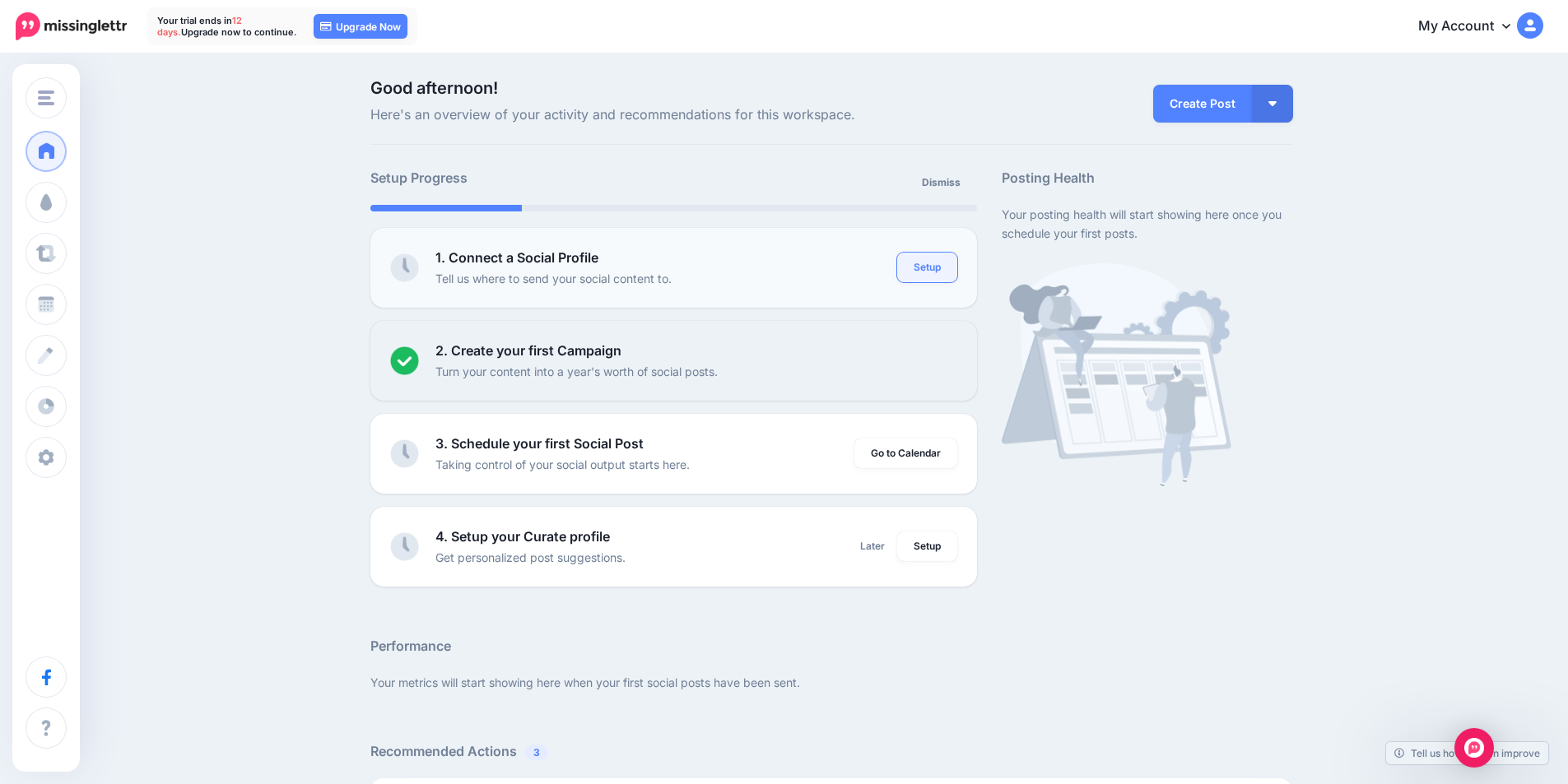
click at [935, 264] on link "Setup" at bounding box center [927, 266] width 60 height 29
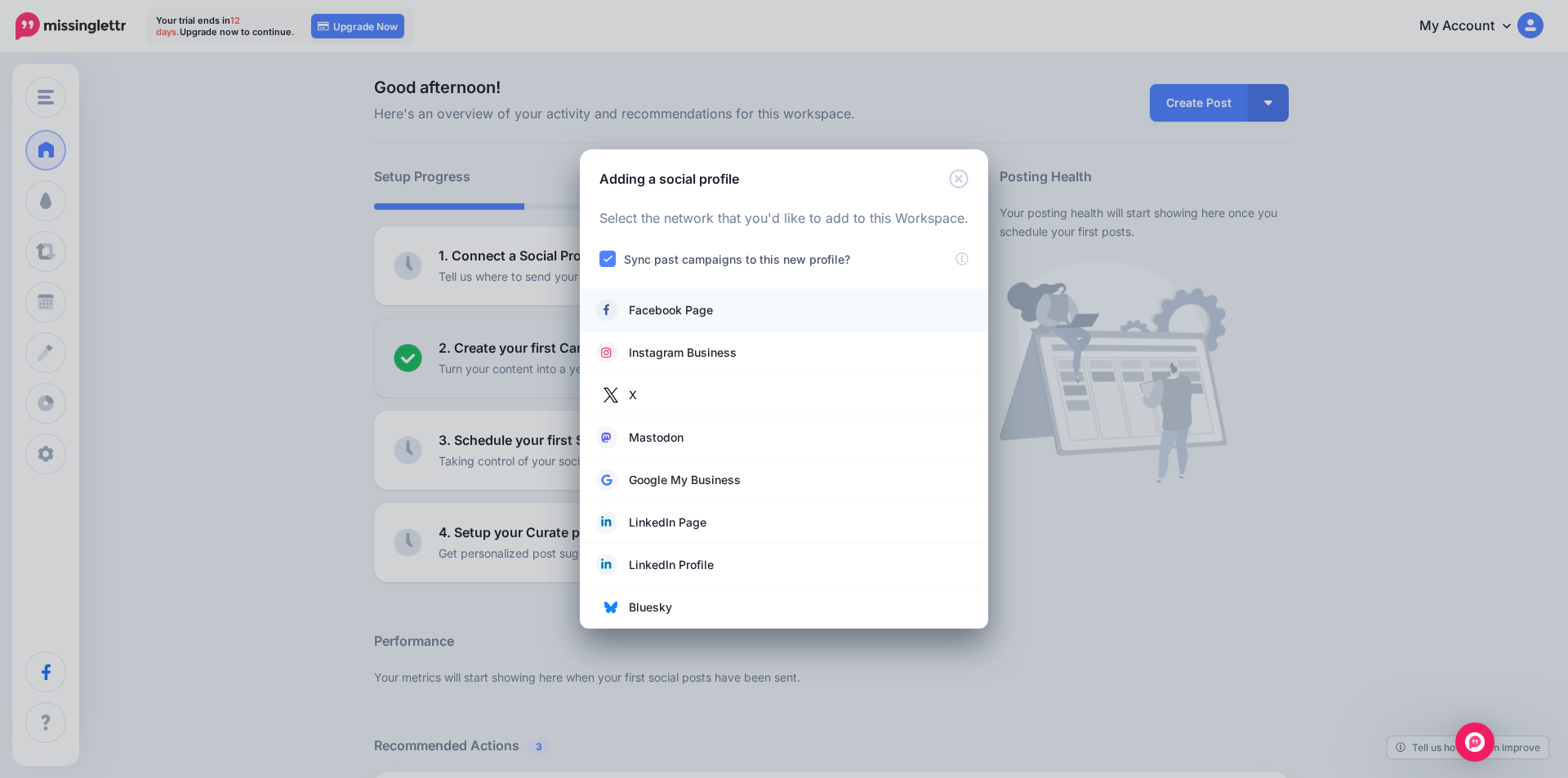
click at [744, 309] on link "Facebook Page" at bounding box center [784, 310] width 375 height 22
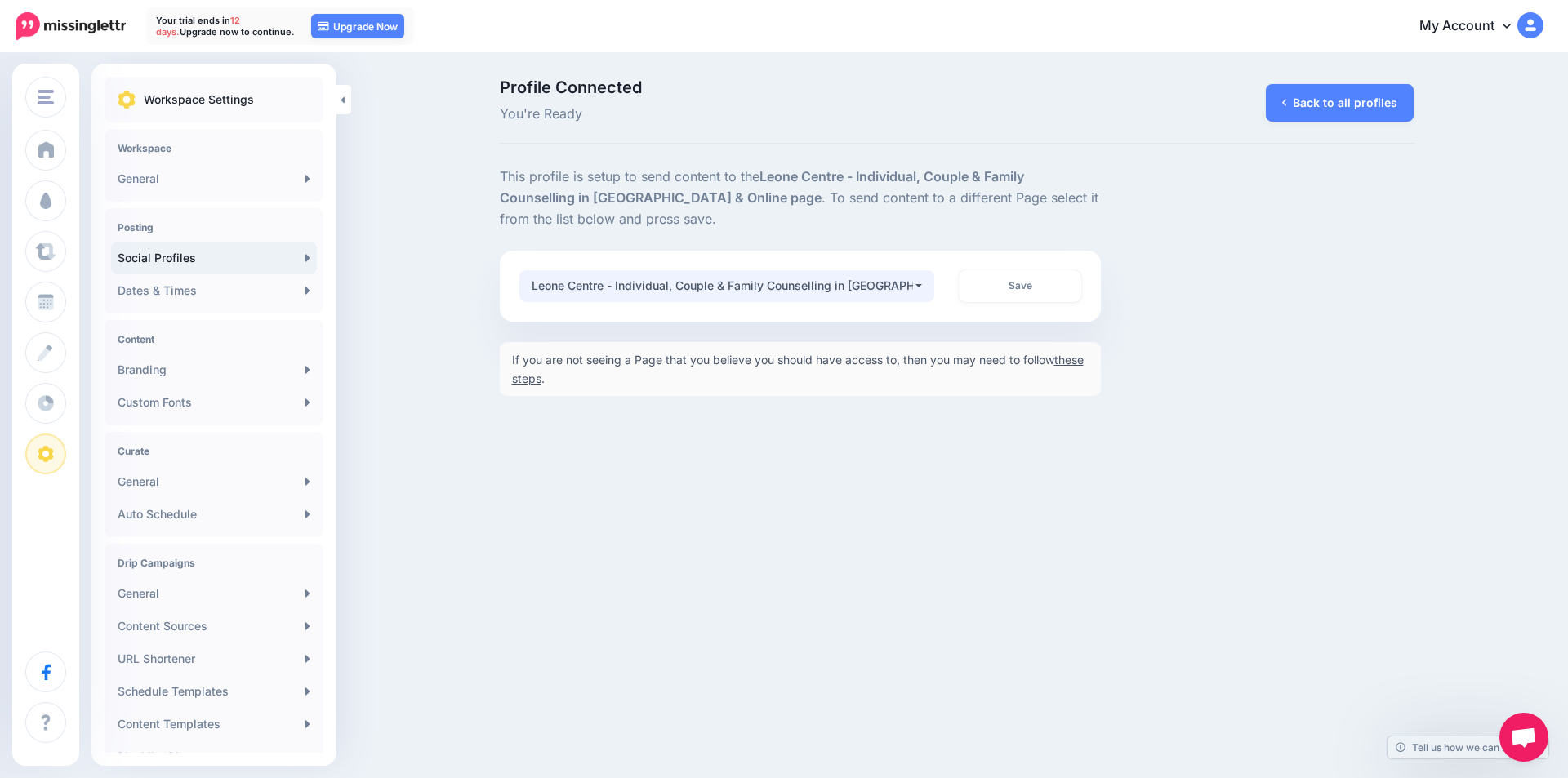
click at [894, 291] on div "Leone Centre - Individual, Couple & Family Counselling in [GEOGRAPHIC_DATA] & O…" at bounding box center [722, 286] width 381 height 20
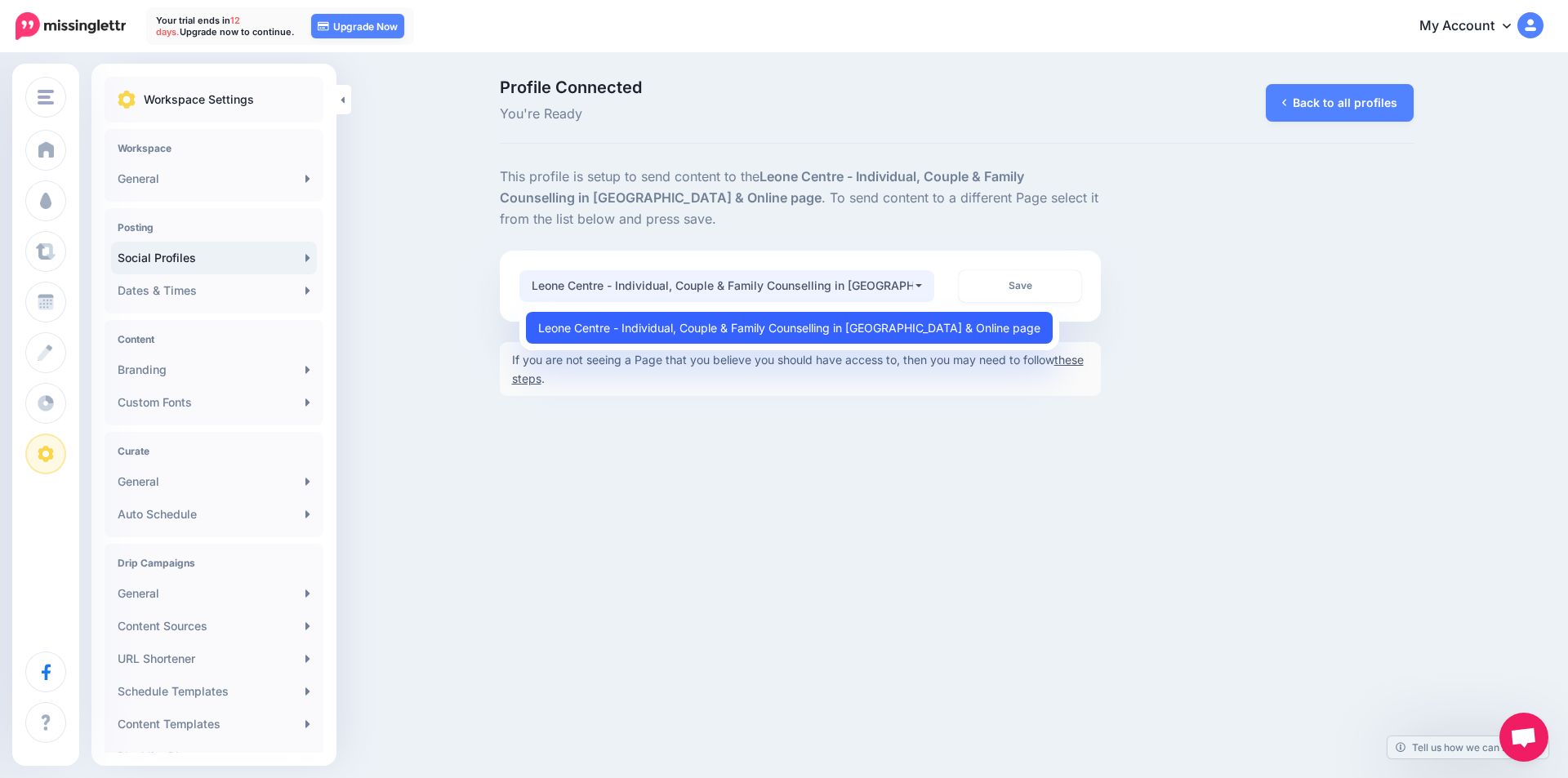
click at [822, 324] on span "Leone Centre - Individual, Couple & Family Counselling in [GEOGRAPHIC_DATA] & O…" at bounding box center [789, 327] width 502 height 20
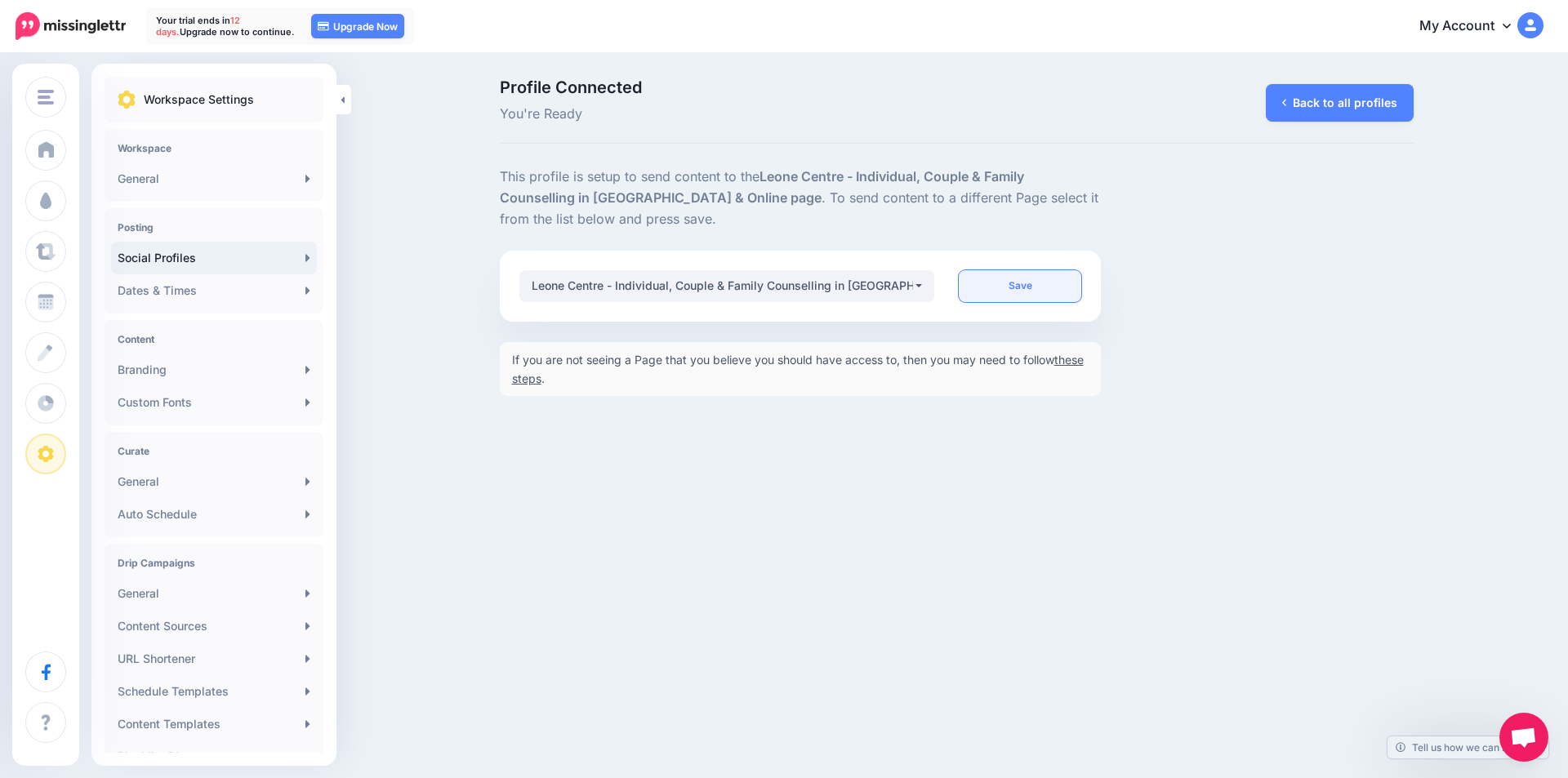
click at [1025, 288] on link "Save" at bounding box center [1020, 286] width 122 height 32
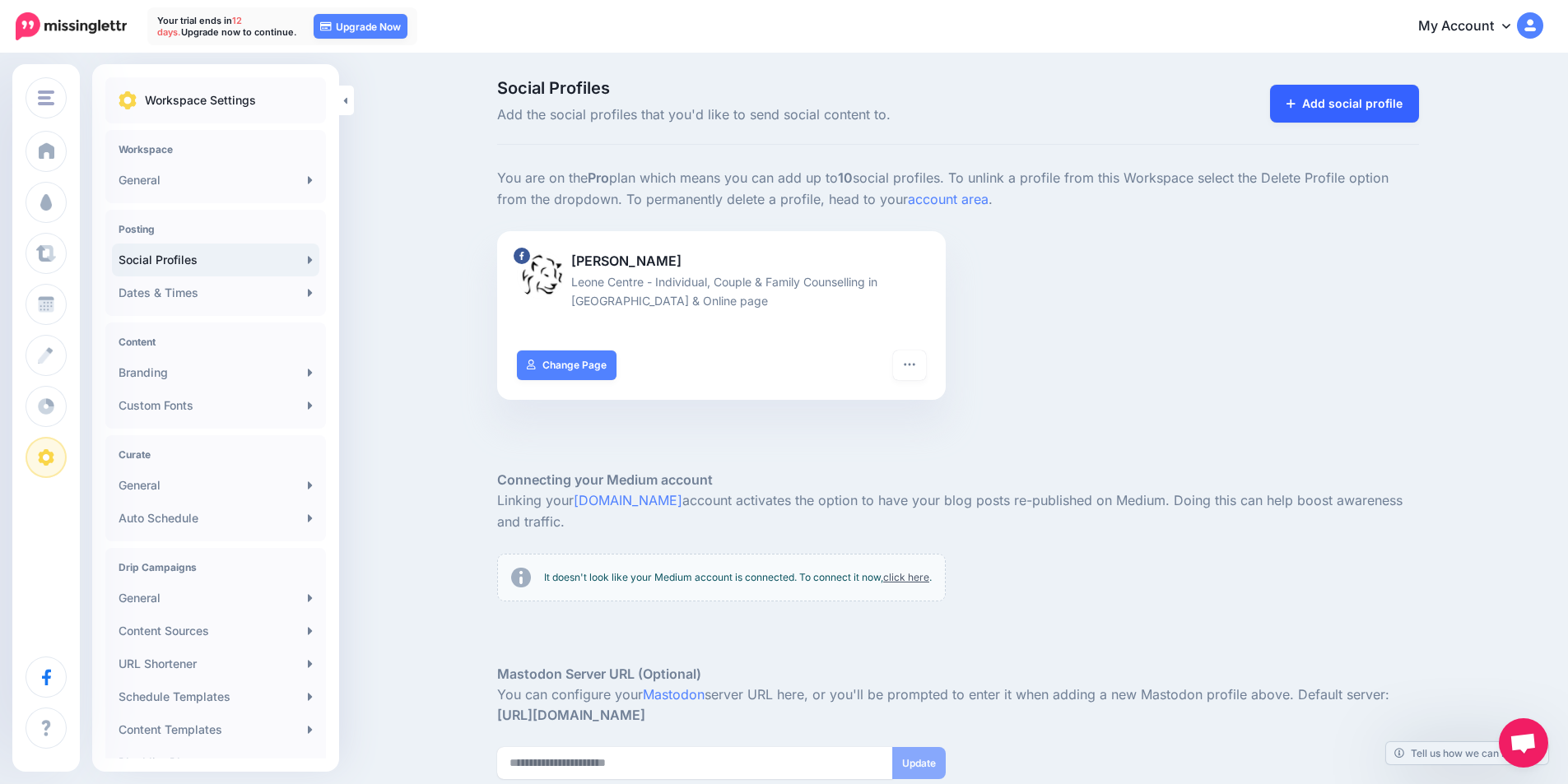
click at [1321, 103] on link "Add social profile" at bounding box center [1344, 104] width 149 height 38
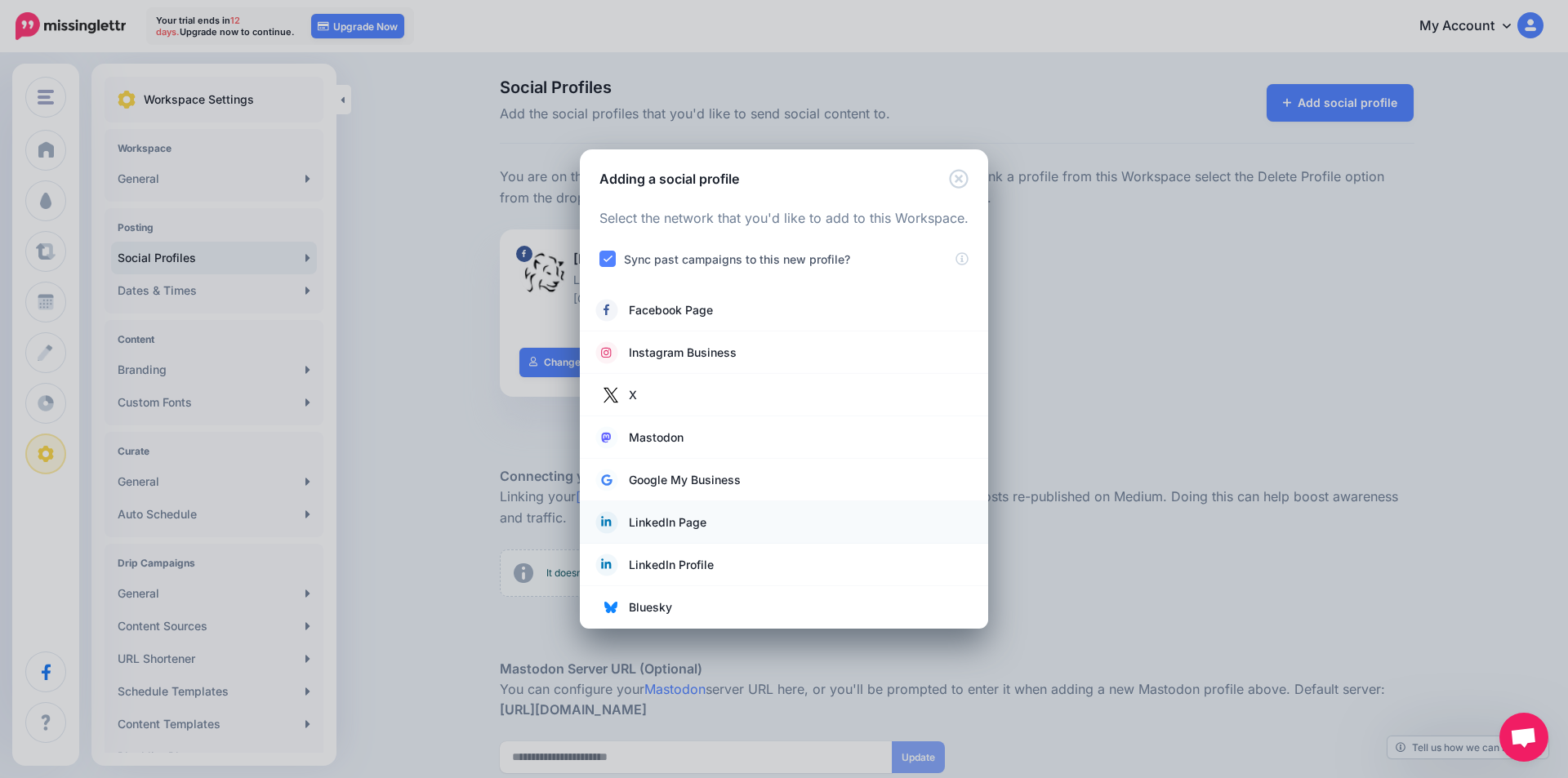
click at [723, 520] on link "LinkedIn Page" at bounding box center [784, 522] width 375 height 22
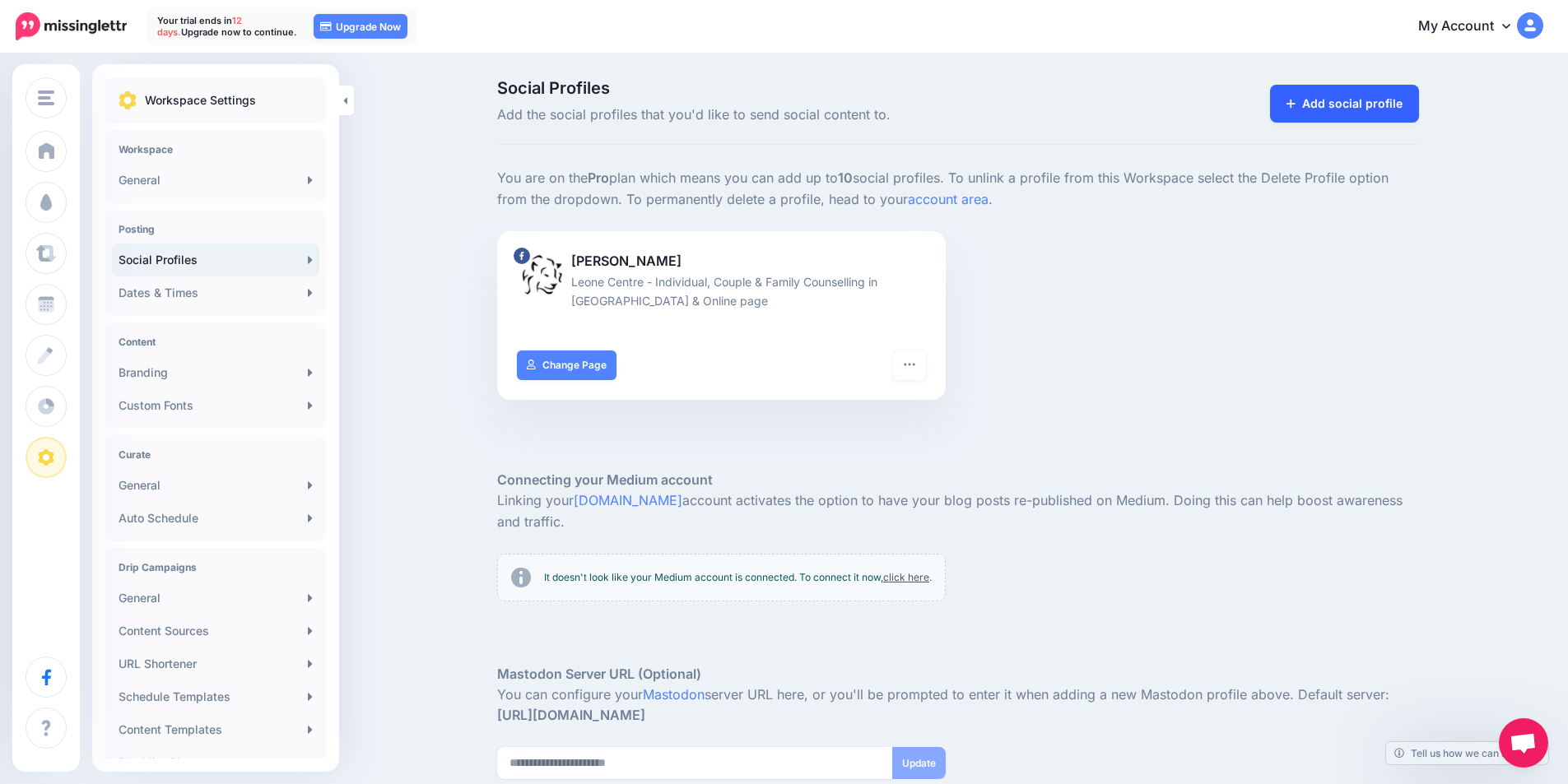
click at [1356, 104] on link "Add social profile" at bounding box center [1344, 104] width 149 height 38
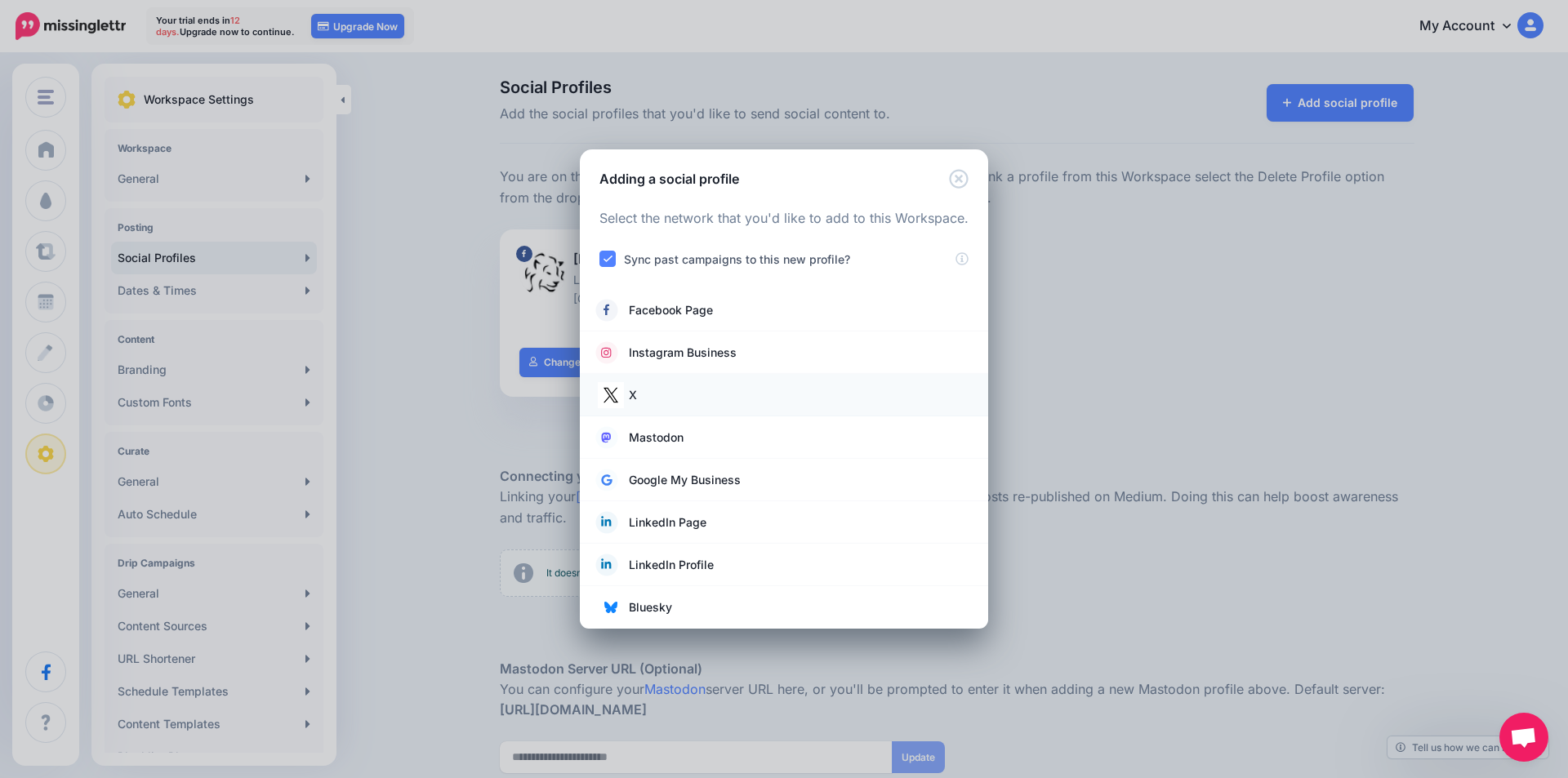
click at [727, 393] on link "X" at bounding box center [784, 395] width 375 height 22
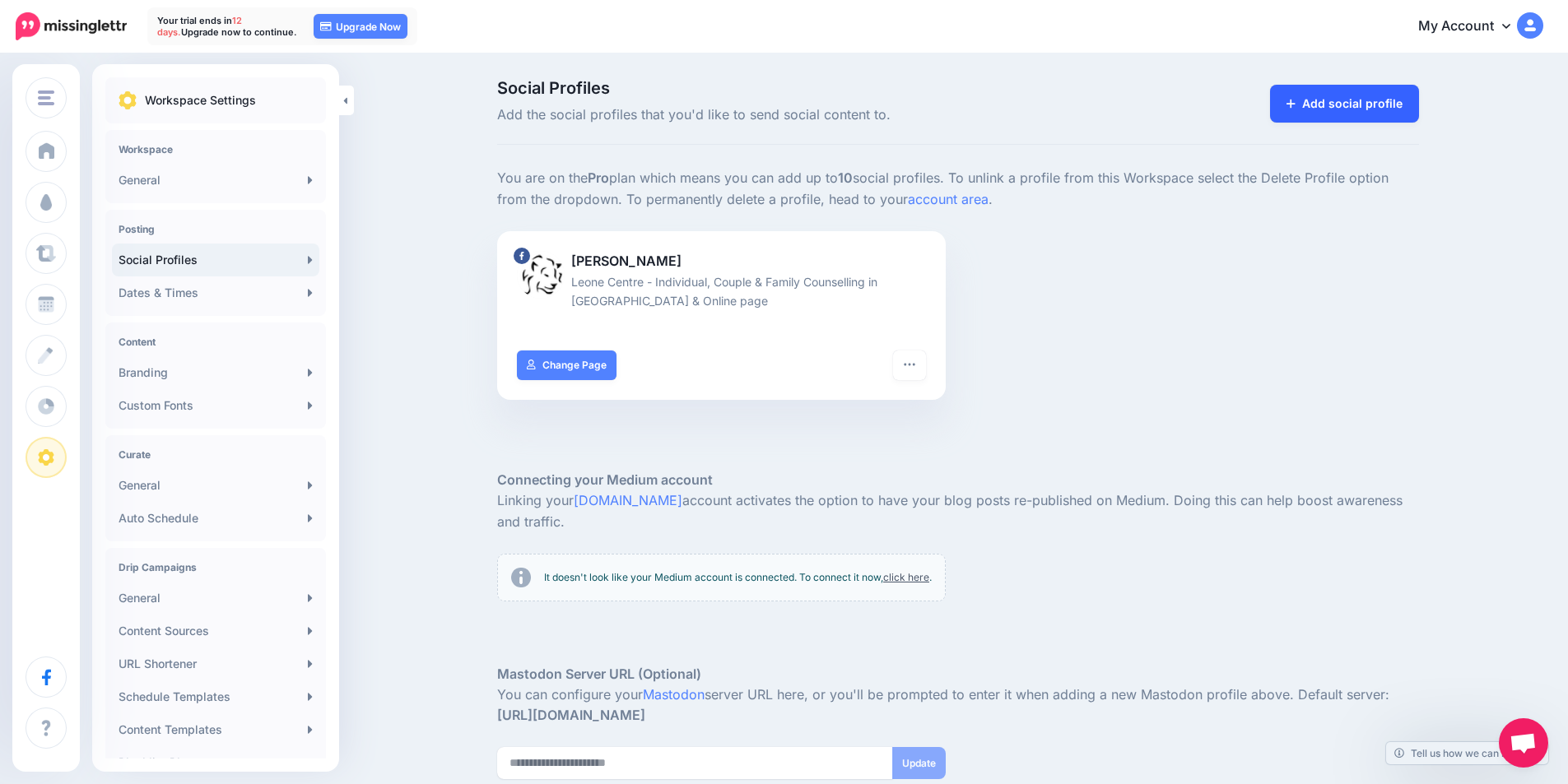
click at [1368, 85] on link "Add social profile" at bounding box center [1344, 104] width 149 height 38
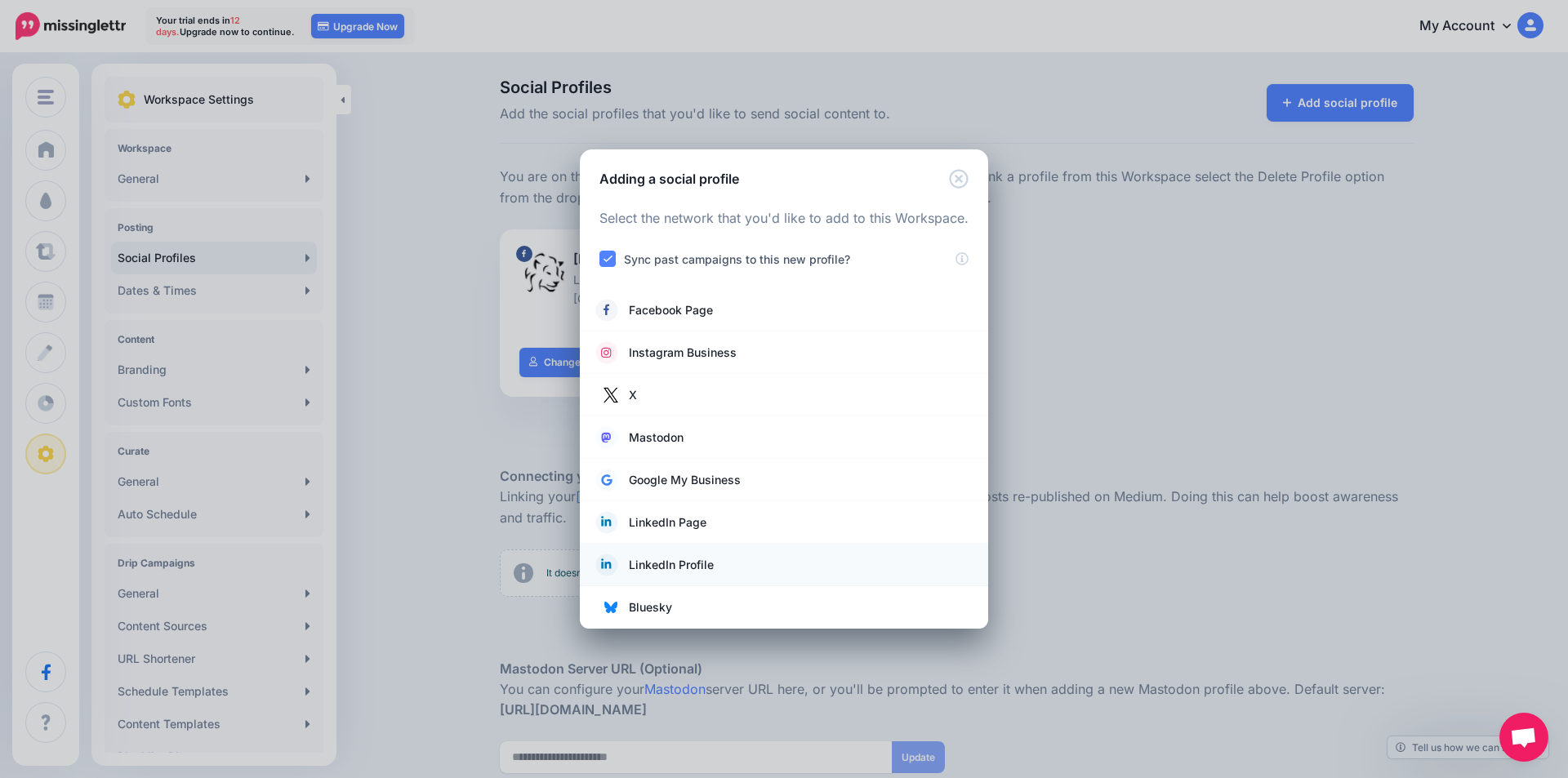
click at [699, 559] on span "LinkedIn Profile" at bounding box center [671, 565] width 85 height 20
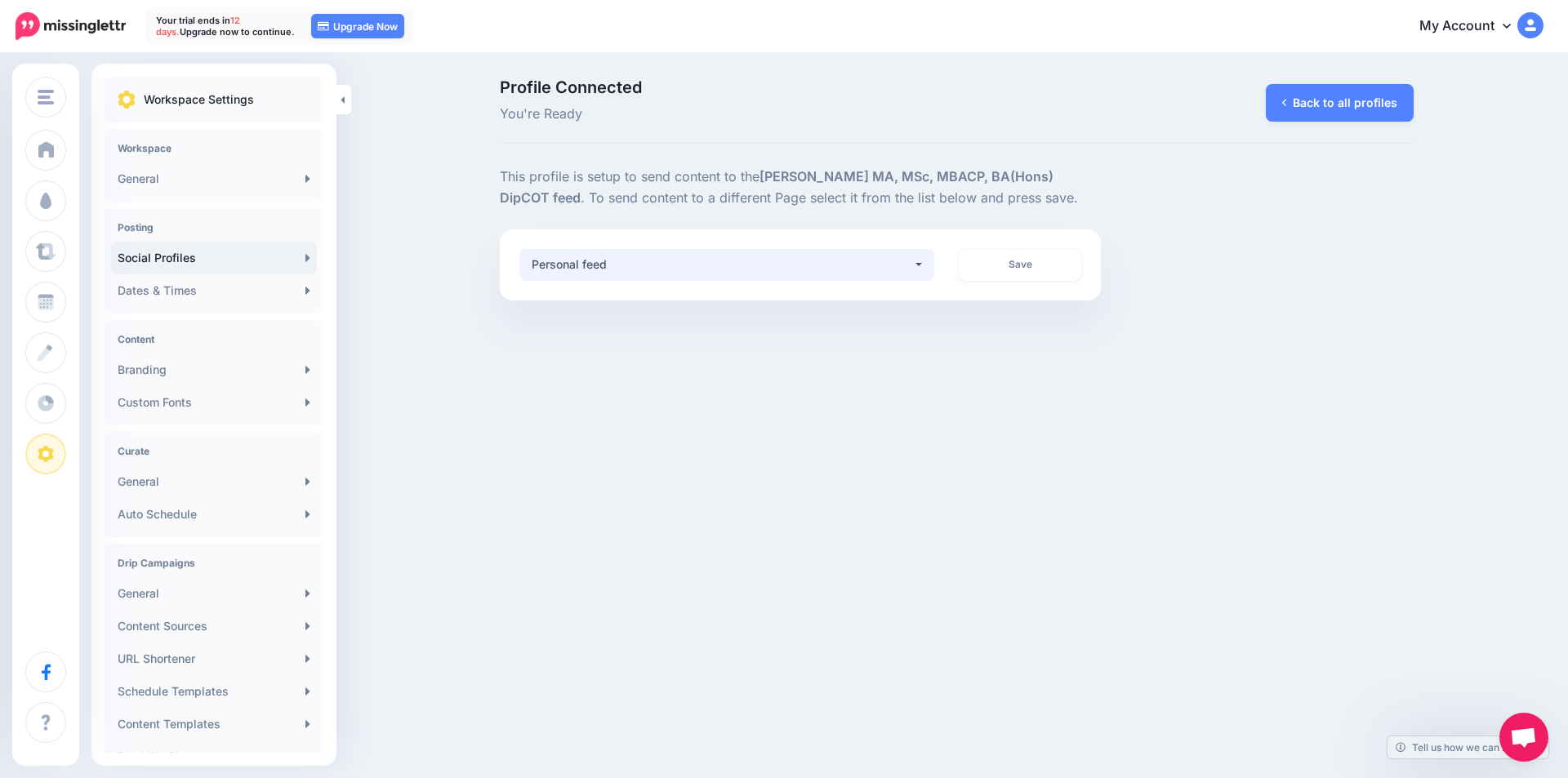
click at [891, 261] on div "Personal feed" at bounding box center [722, 264] width 381 height 20
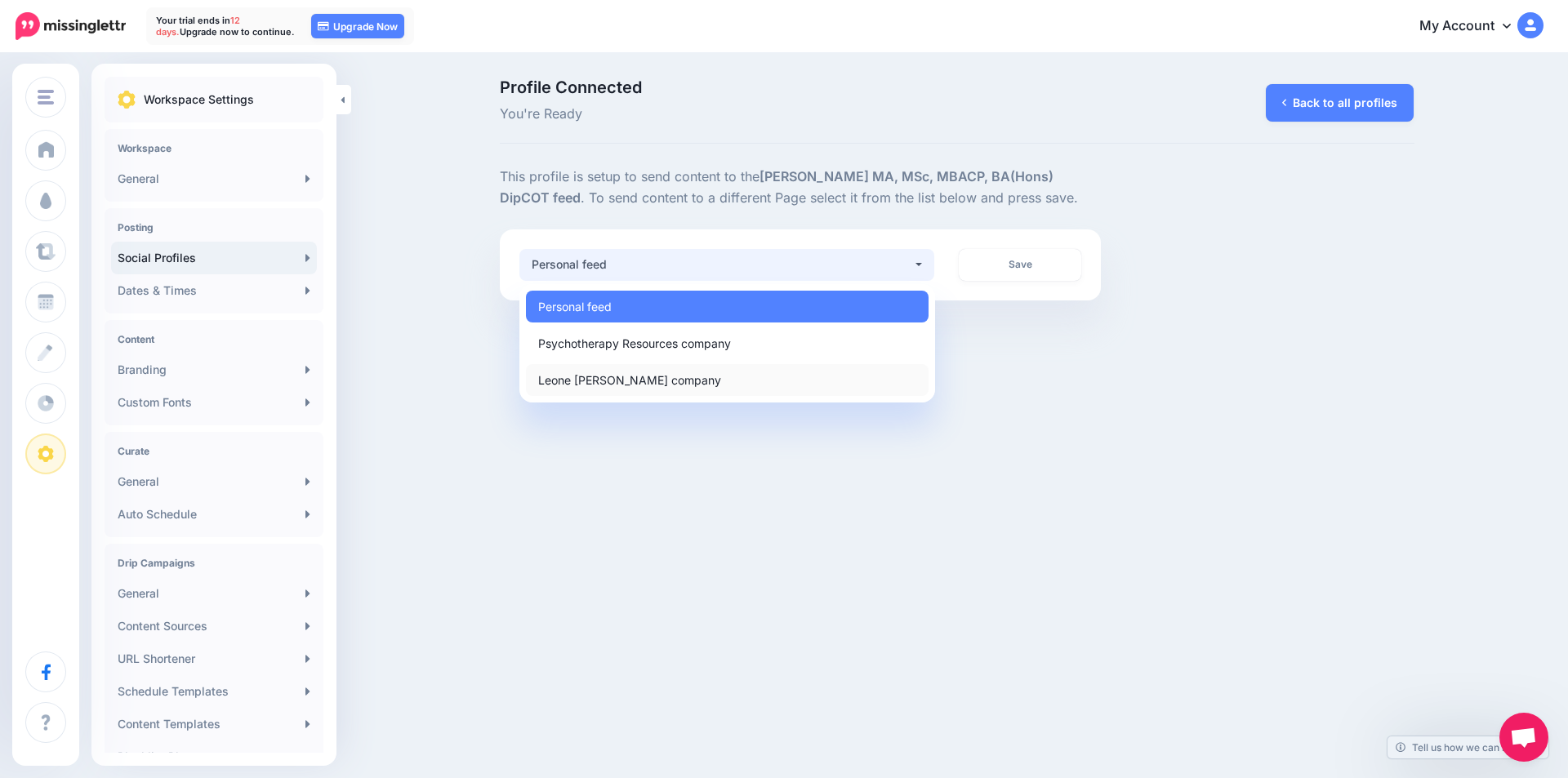
click at [658, 377] on span "Leone Centre Counselling company" at bounding box center [629, 379] width 183 height 20
select select "**********"
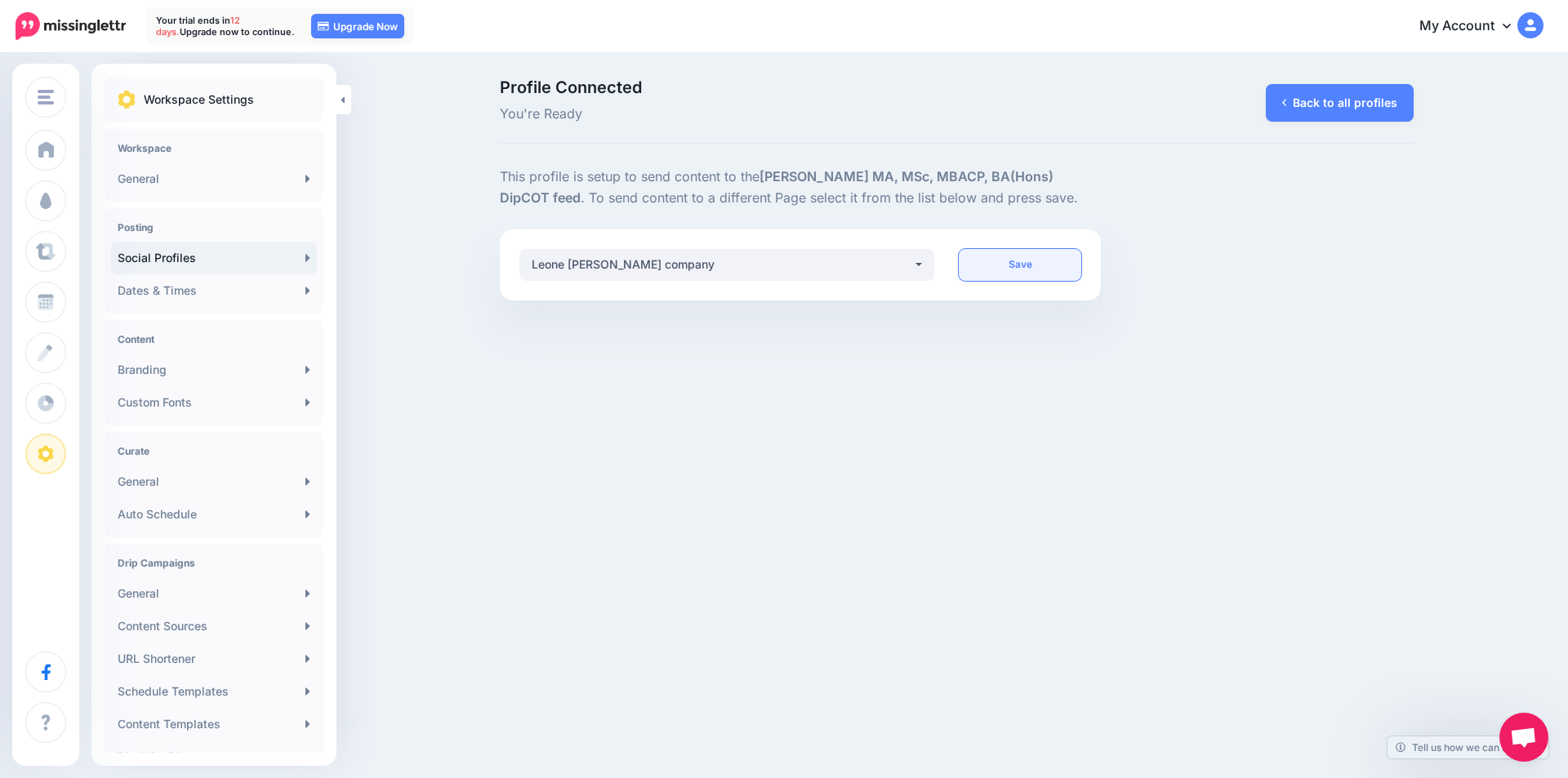
click at [1022, 263] on link "Save" at bounding box center [1020, 265] width 122 height 32
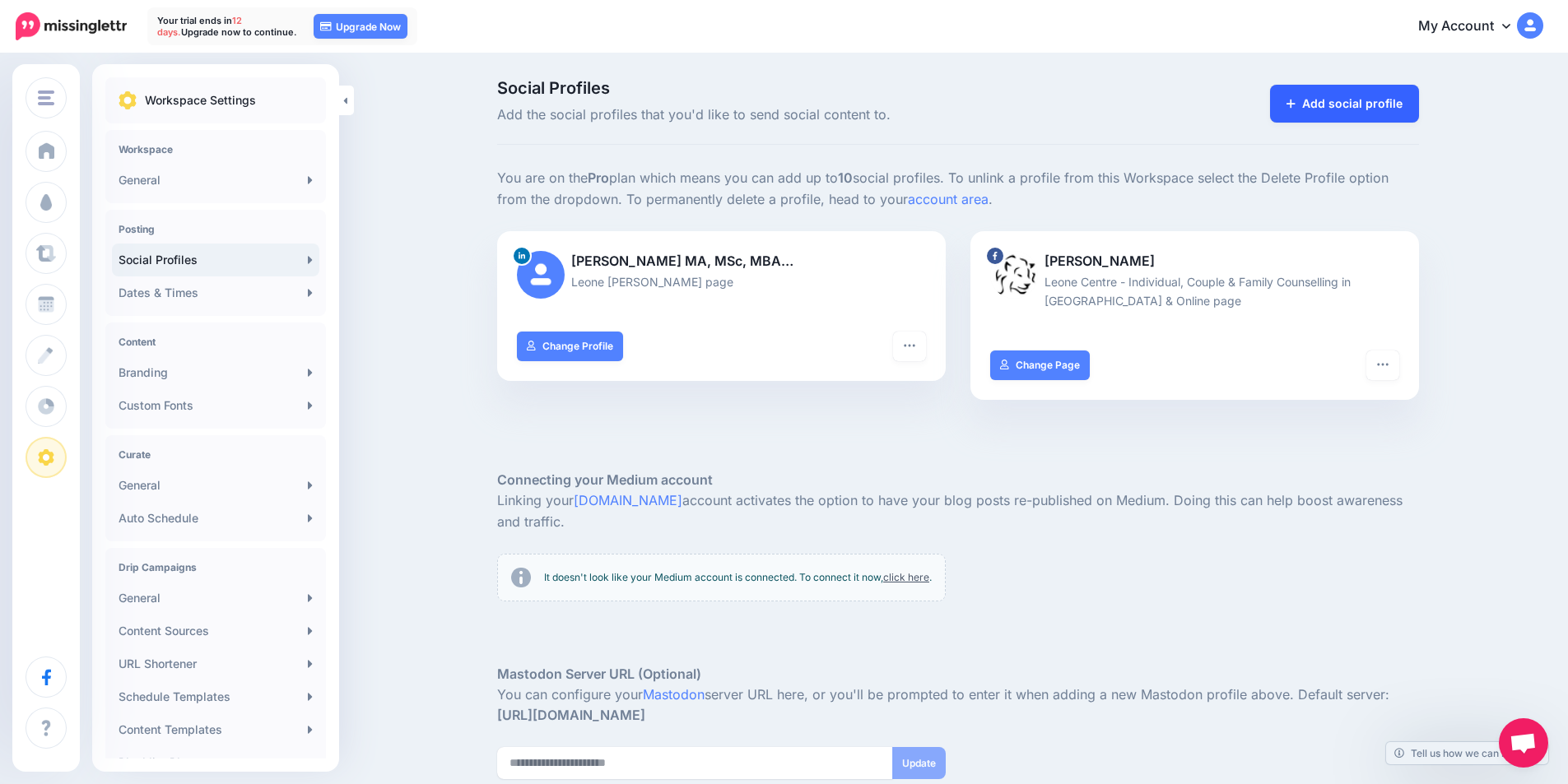
click at [1368, 102] on link "Add social profile" at bounding box center [1344, 104] width 149 height 38
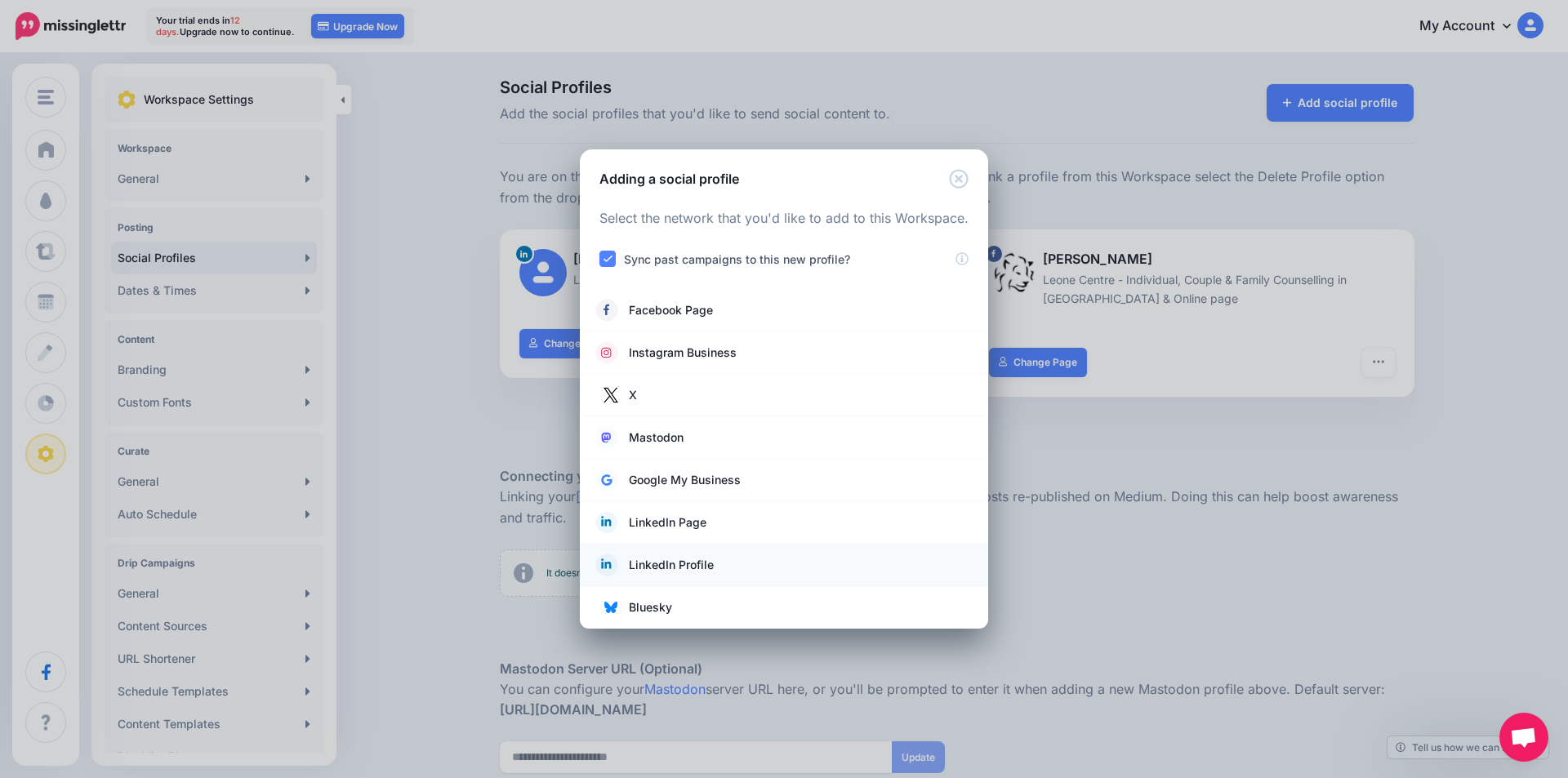
click at [711, 556] on span "LinkedIn Profile" at bounding box center [671, 565] width 85 height 20
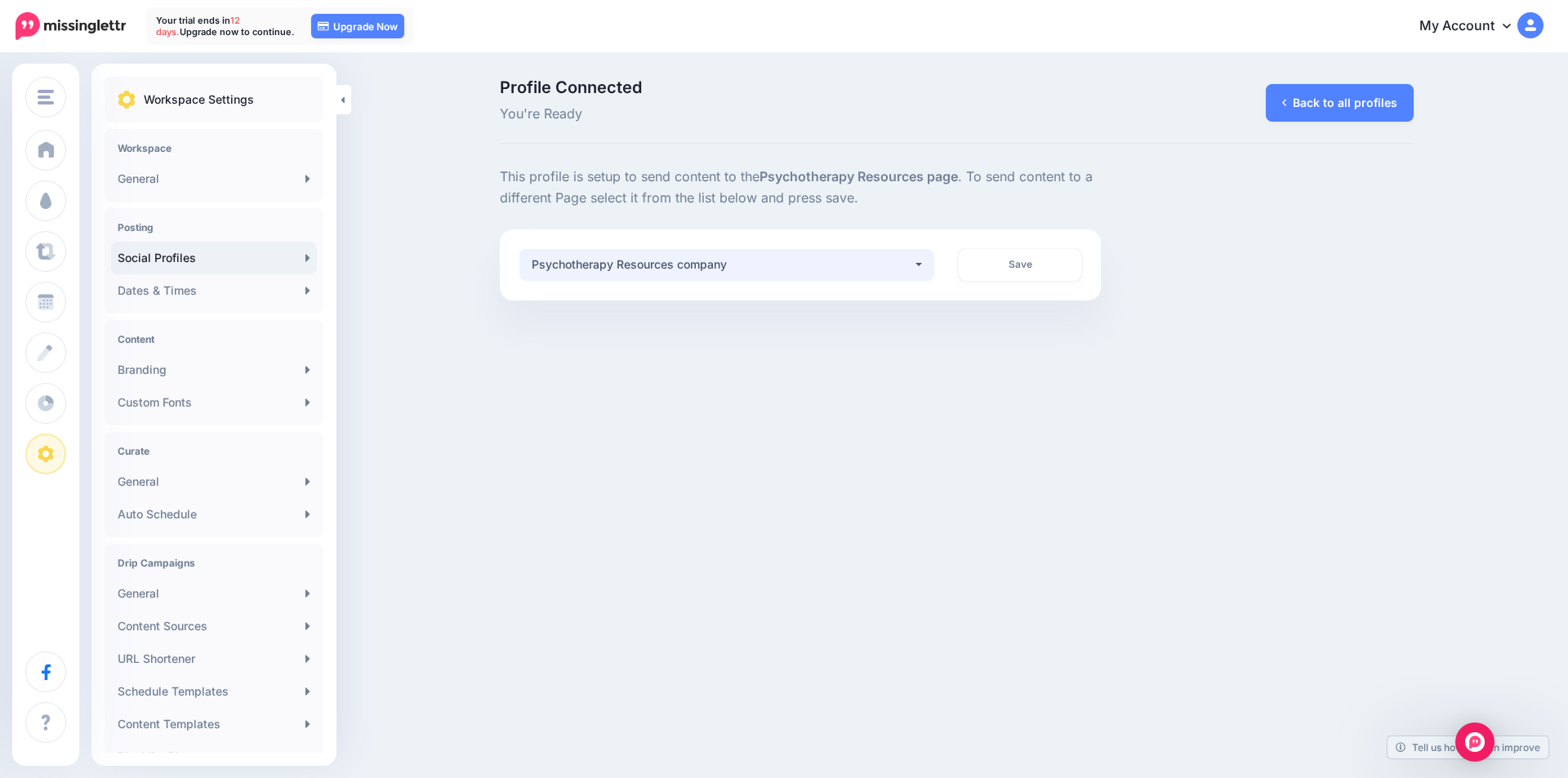
click at [755, 271] on div "Psychotherapy Resources company" at bounding box center [722, 264] width 381 height 20
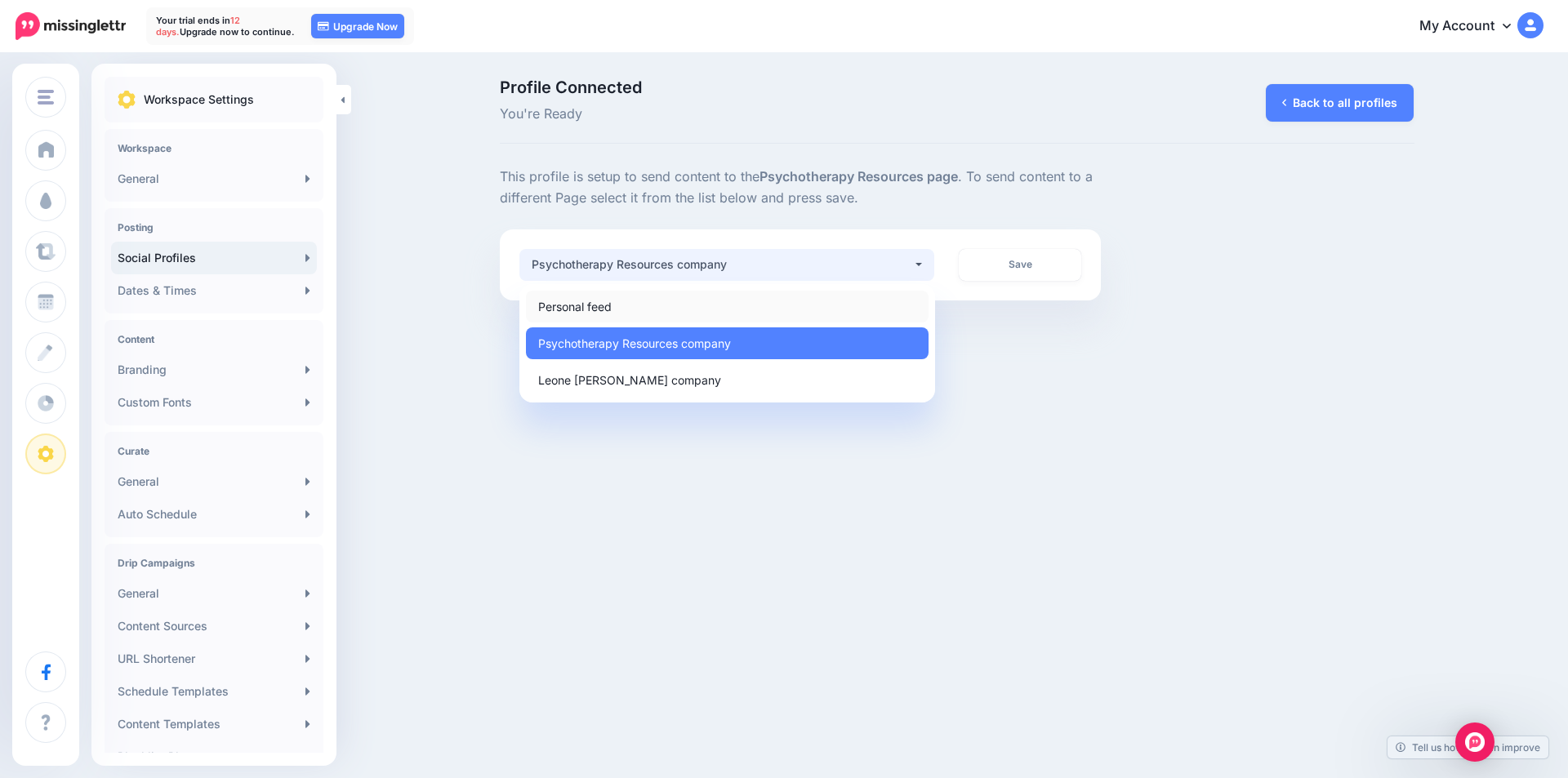
click at [710, 306] on link "Personal feed" at bounding box center [727, 306] width 403 height 32
select select "*"
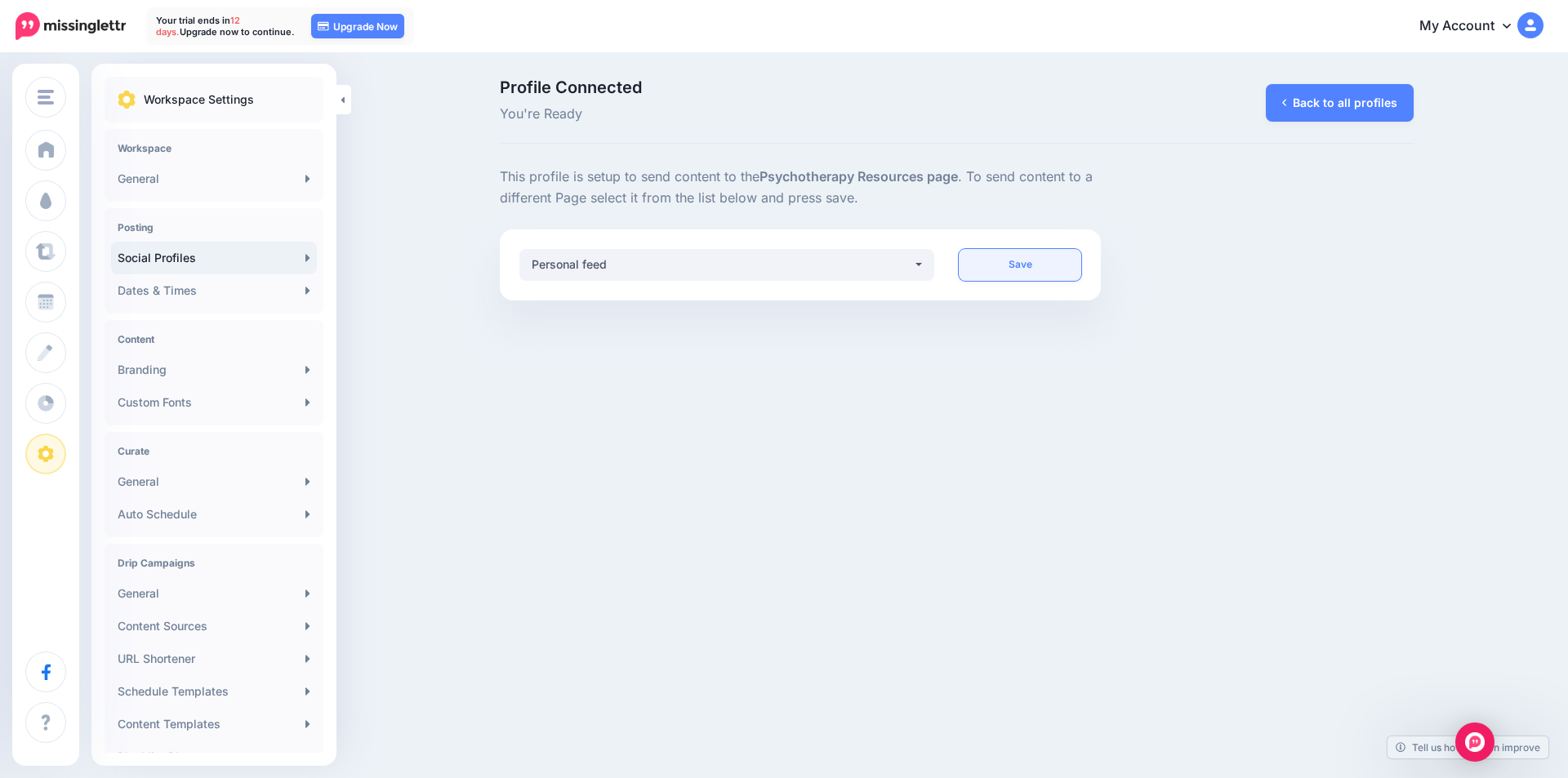
click at [1058, 260] on link "Save" at bounding box center [1020, 265] width 122 height 32
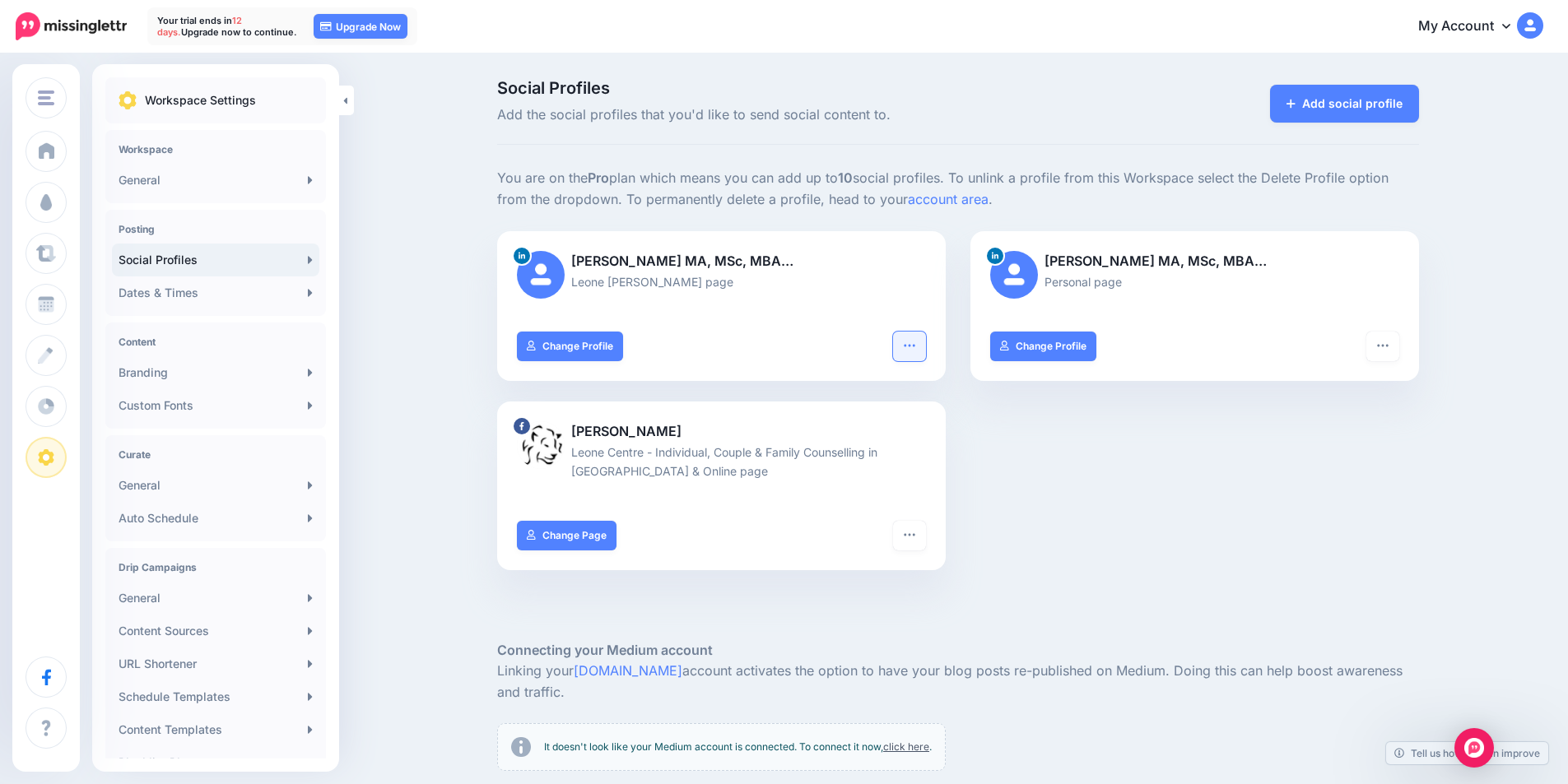
click at [926, 342] on button "button" at bounding box center [909, 345] width 33 height 29
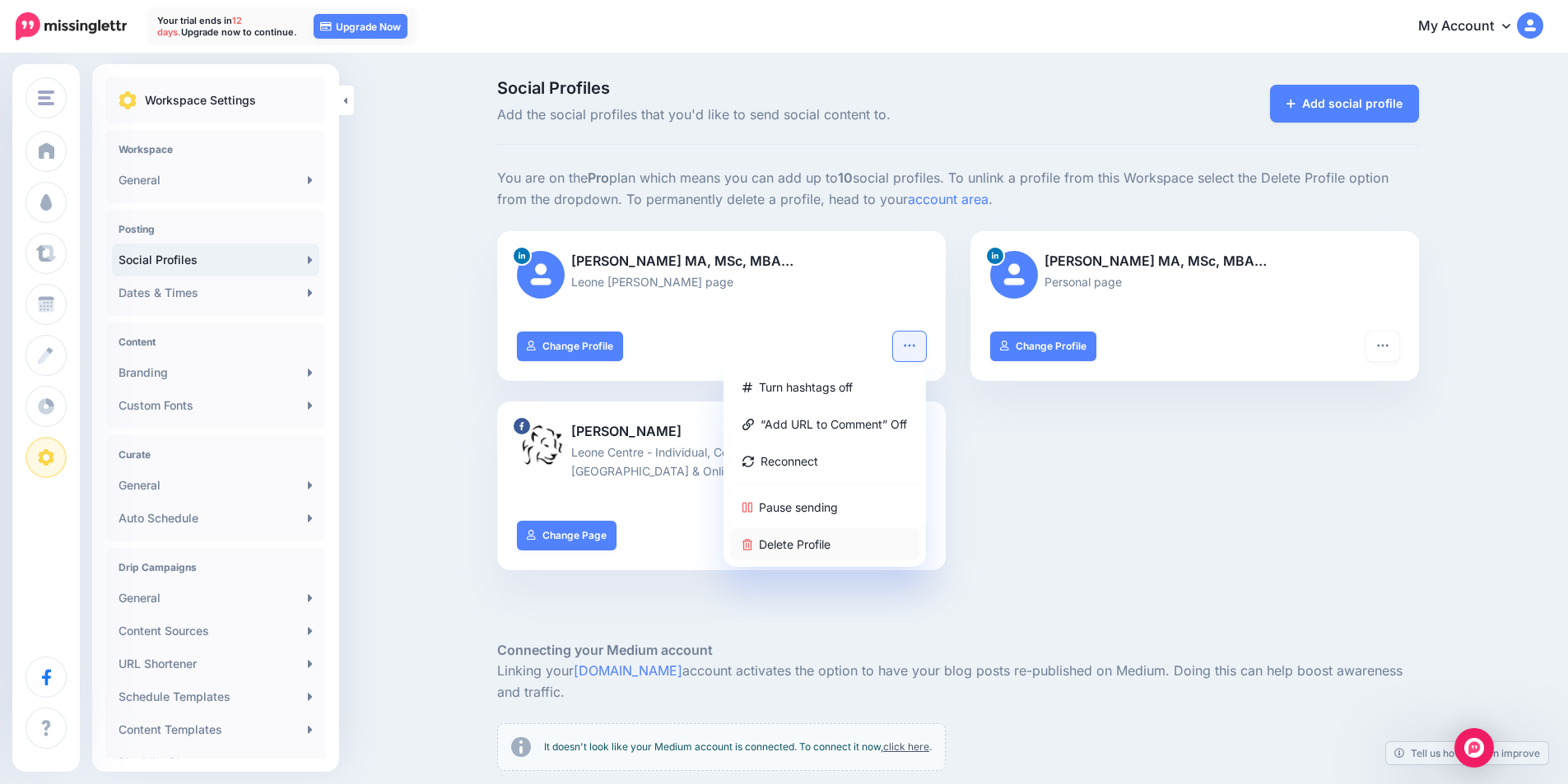
click at [830, 546] on link "Delete Profile" at bounding box center [824, 544] width 189 height 32
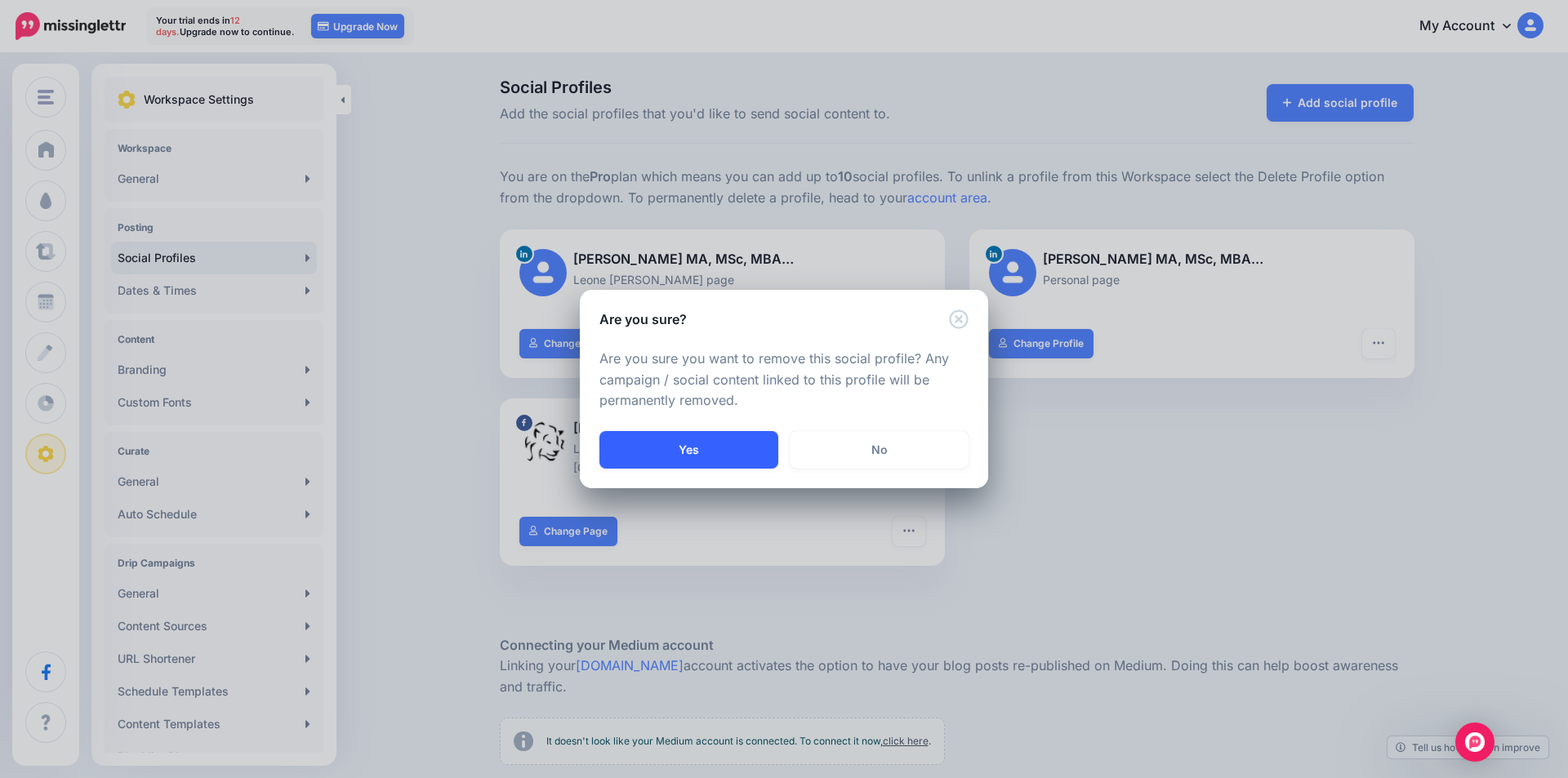
click at [685, 447] on button "Yes" at bounding box center [689, 450] width 179 height 37
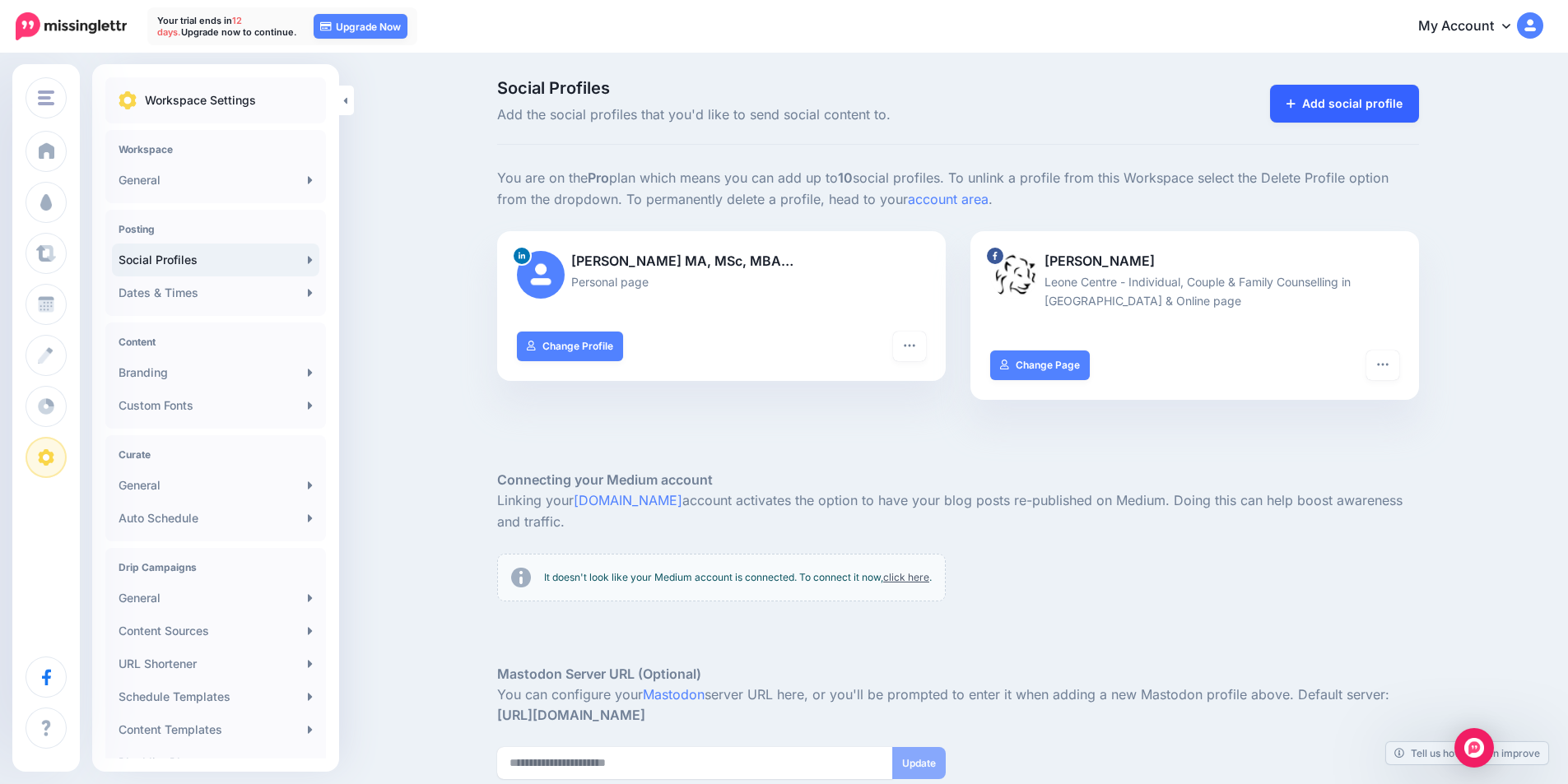
click at [1368, 95] on link "Add social profile" at bounding box center [1344, 104] width 149 height 38
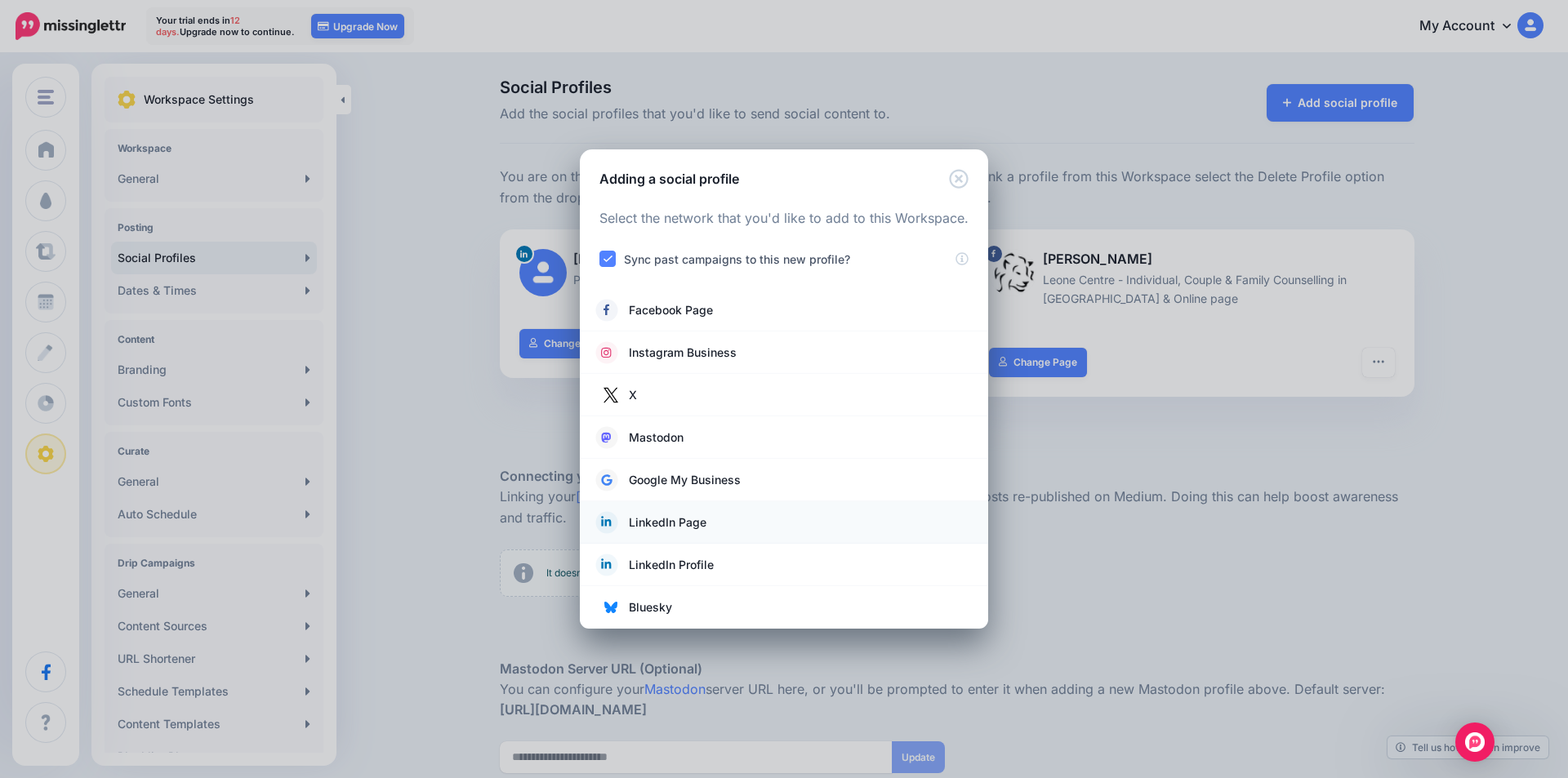
click at [721, 524] on link "LinkedIn Page" at bounding box center [784, 522] width 375 height 22
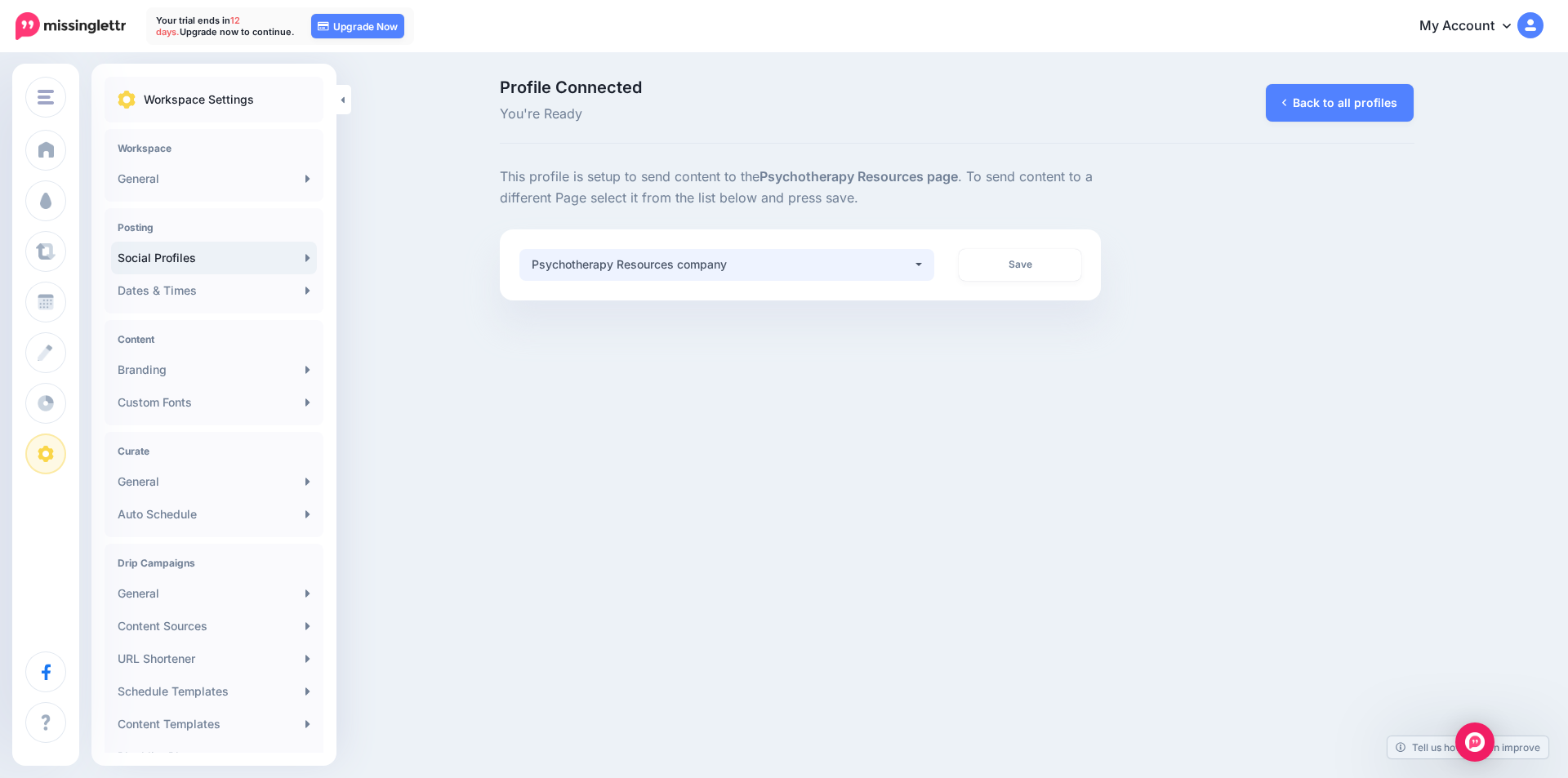
click at [730, 262] on div "Psychotherapy Resources company" at bounding box center [722, 264] width 381 height 20
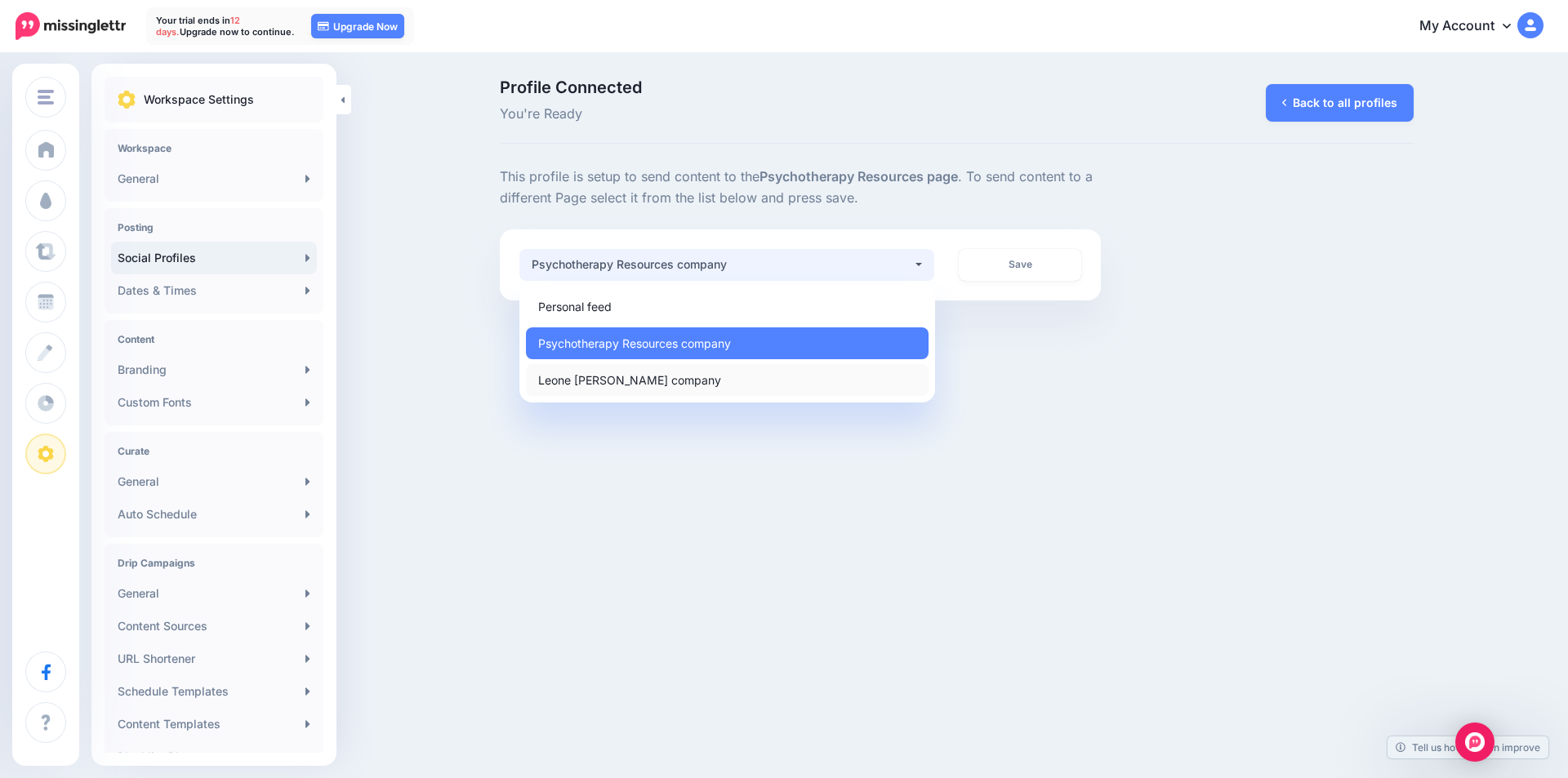
click at [668, 381] on span "Leone Centre Counselling company" at bounding box center [629, 379] width 183 height 20
select select "**********"
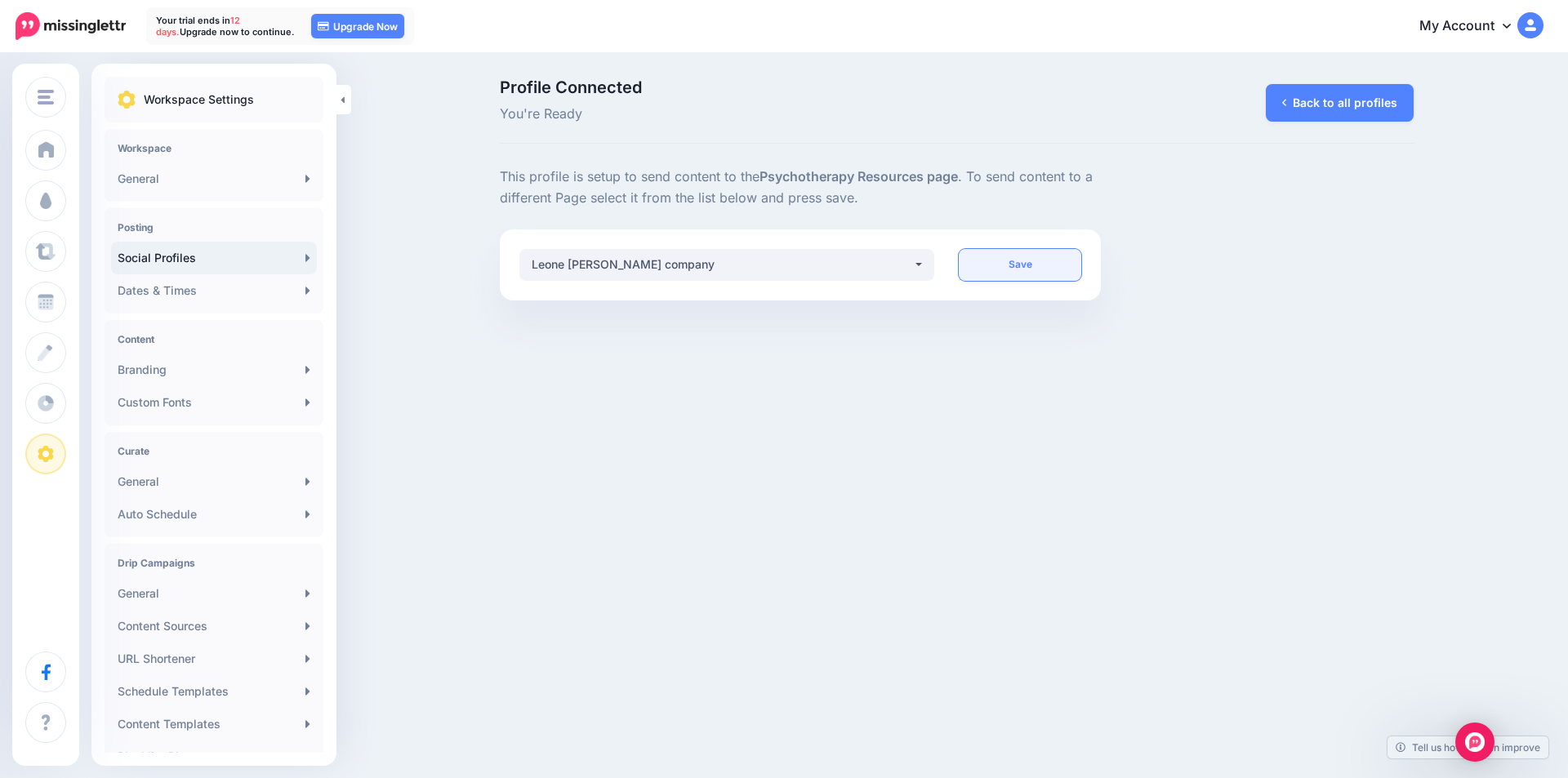
click at [1041, 262] on link "Save" at bounding box center [1020, 265] width 122 height 32
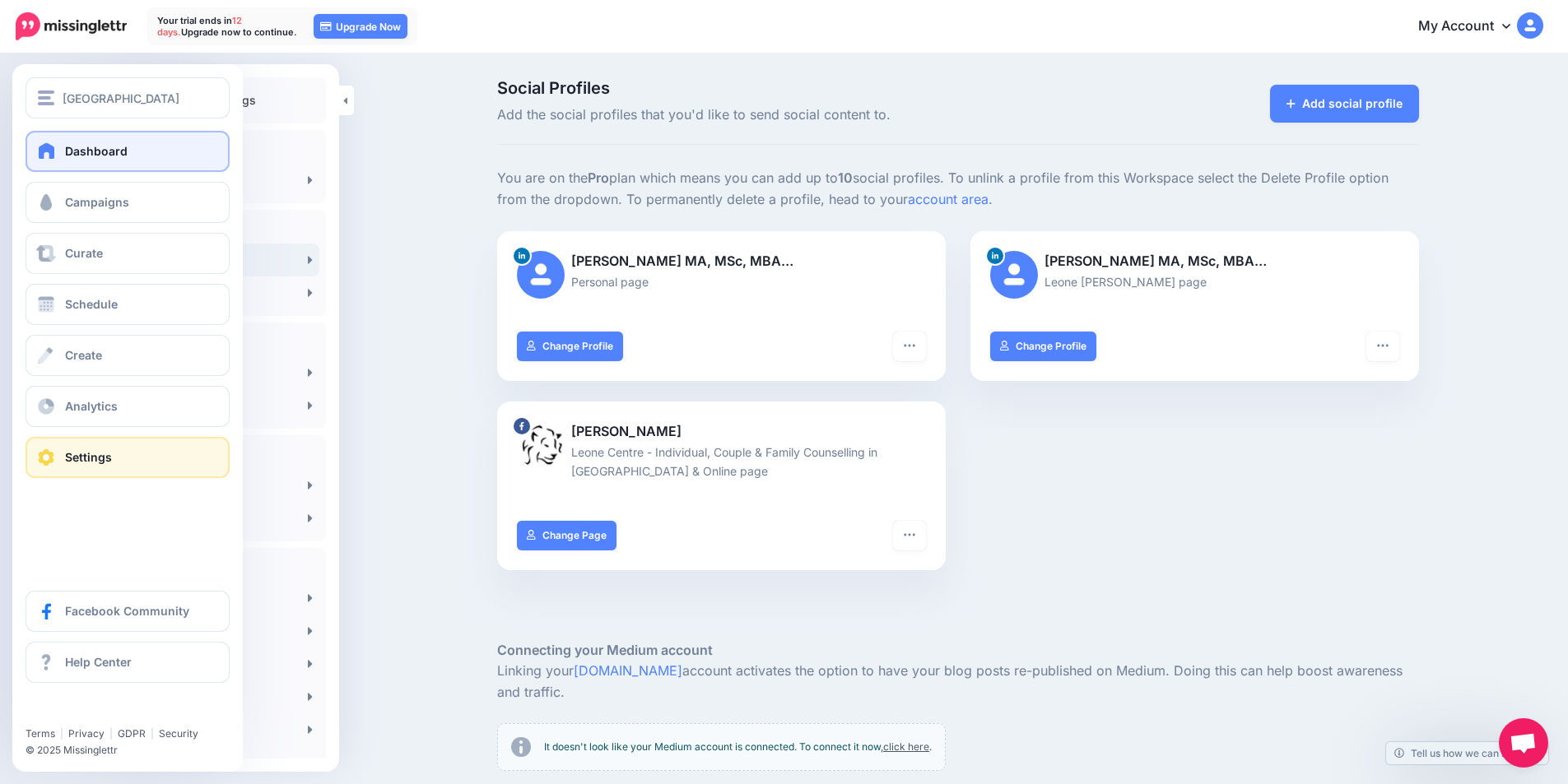
click at [115, 151] on span "Dashboard" at bounding box center [96, 151] width 62 height 14
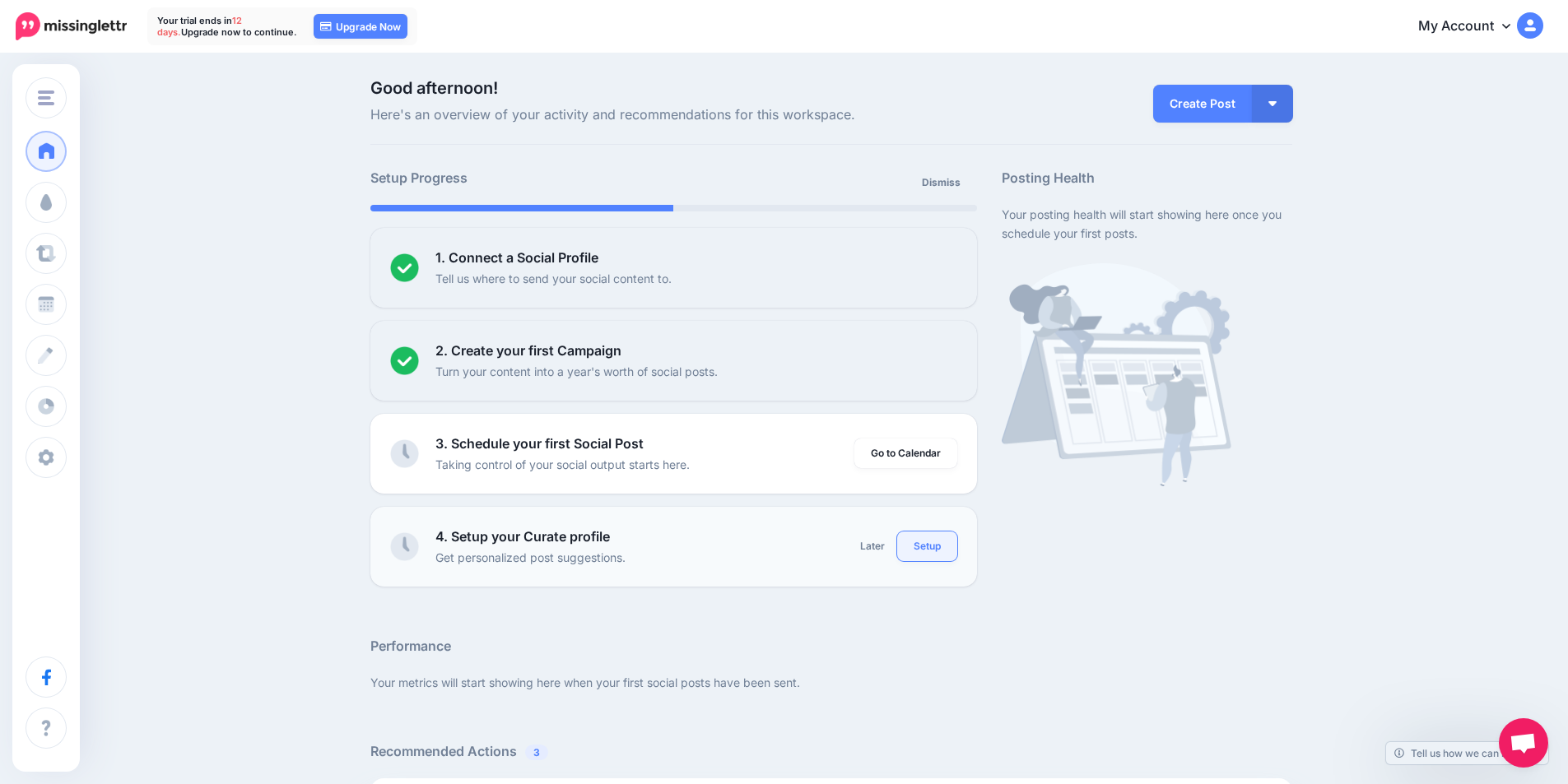
click at [926, 541] on link "Setup" at bounding box center [927, 546] width 60 height 29
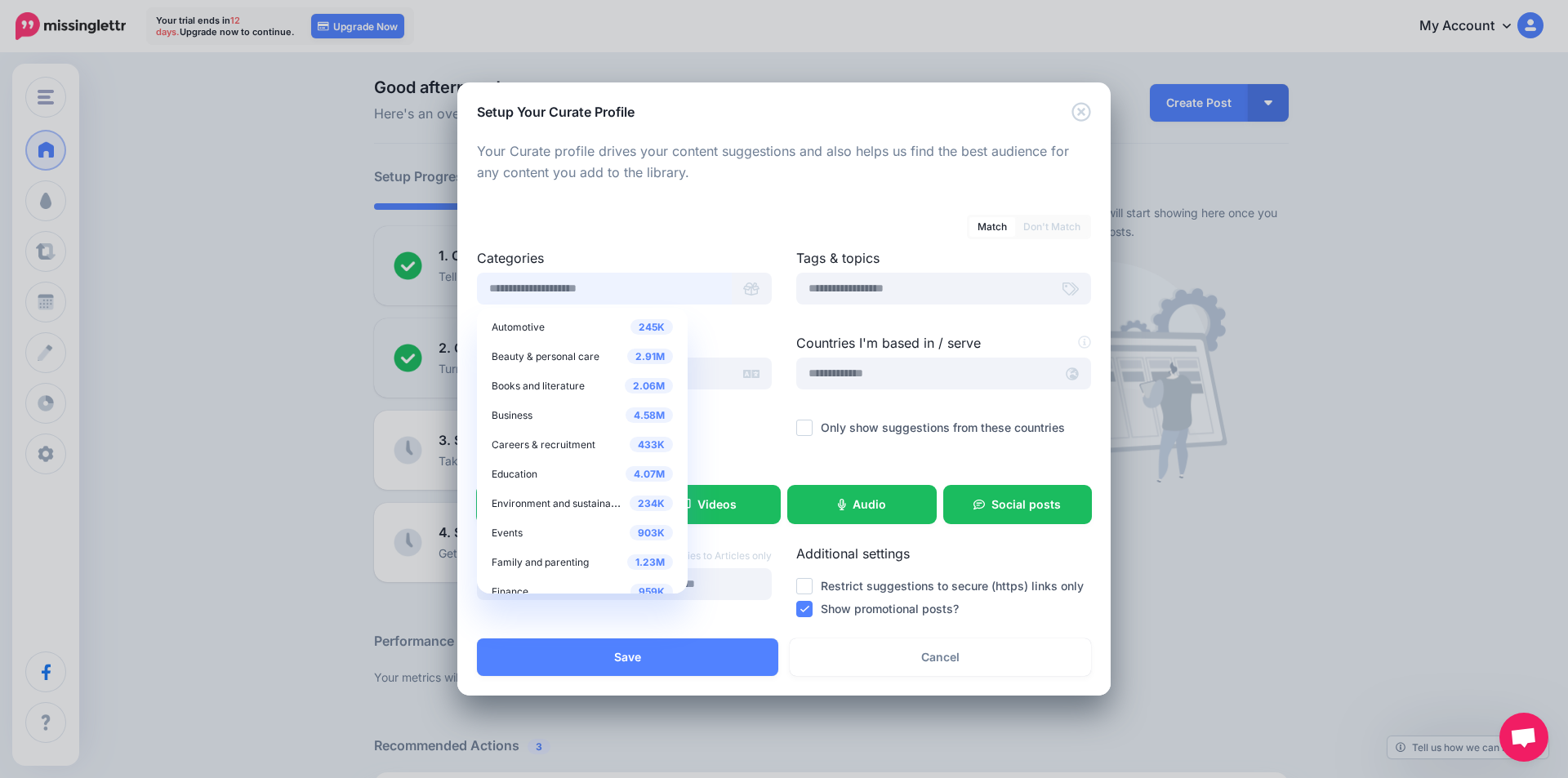
click at [613, 289] on input "text" at bounding box center [604, 289] width 255 height 32
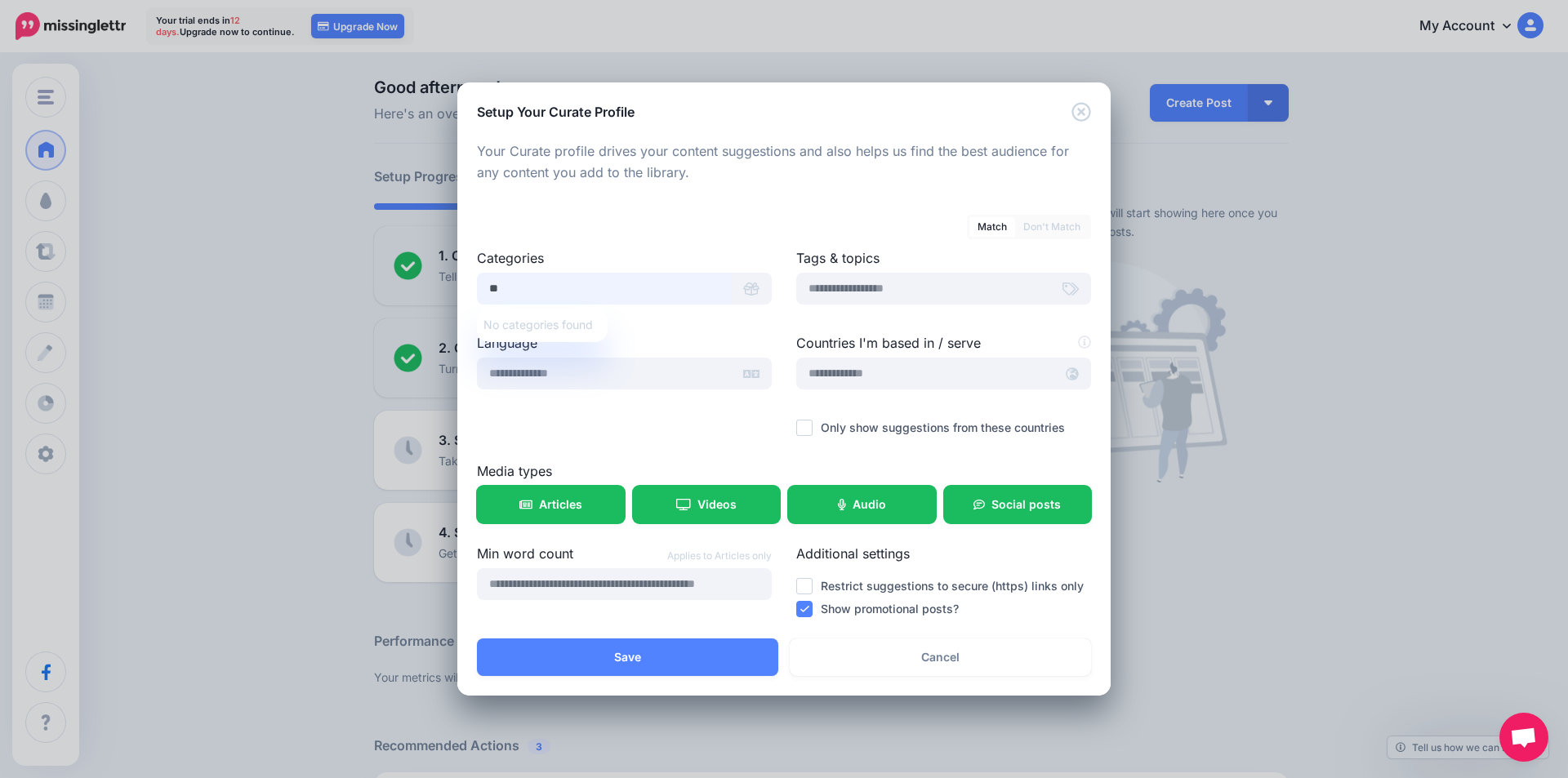
type input "*"
type input "******"
click at [509, 351] on span "Mental health" at bounding box center [522, 350] width 63 height 12
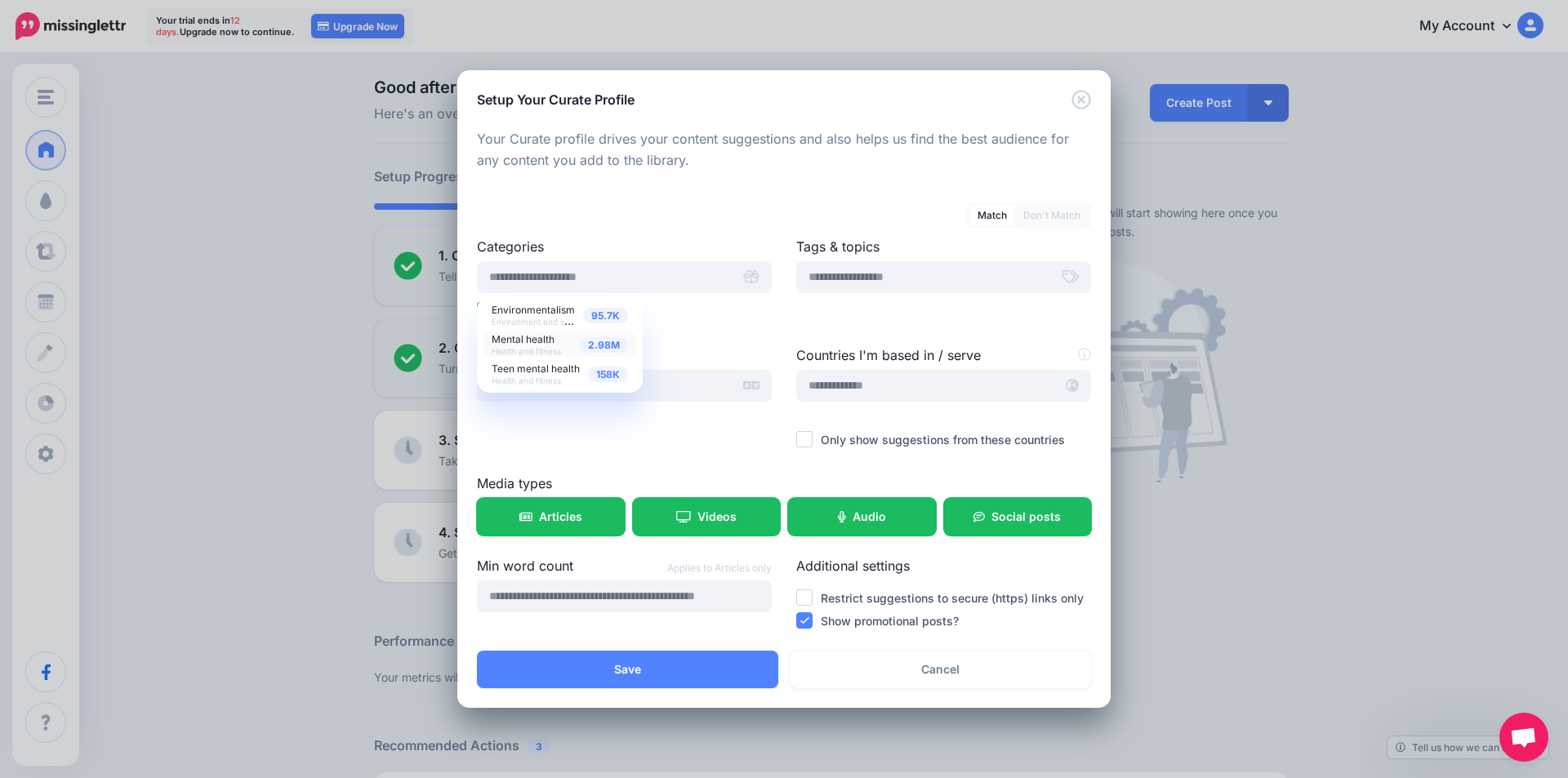
click at [537, 338] on span "Mental health" at bounding box center [522, 339] width 63 height 12
click at [657, 205] on div "Match Don't Match" at bounding box center [784, 206] width 614 height 29
click at [907, 388] on input "text" at bounding box center [925, 386] width 258 height 32
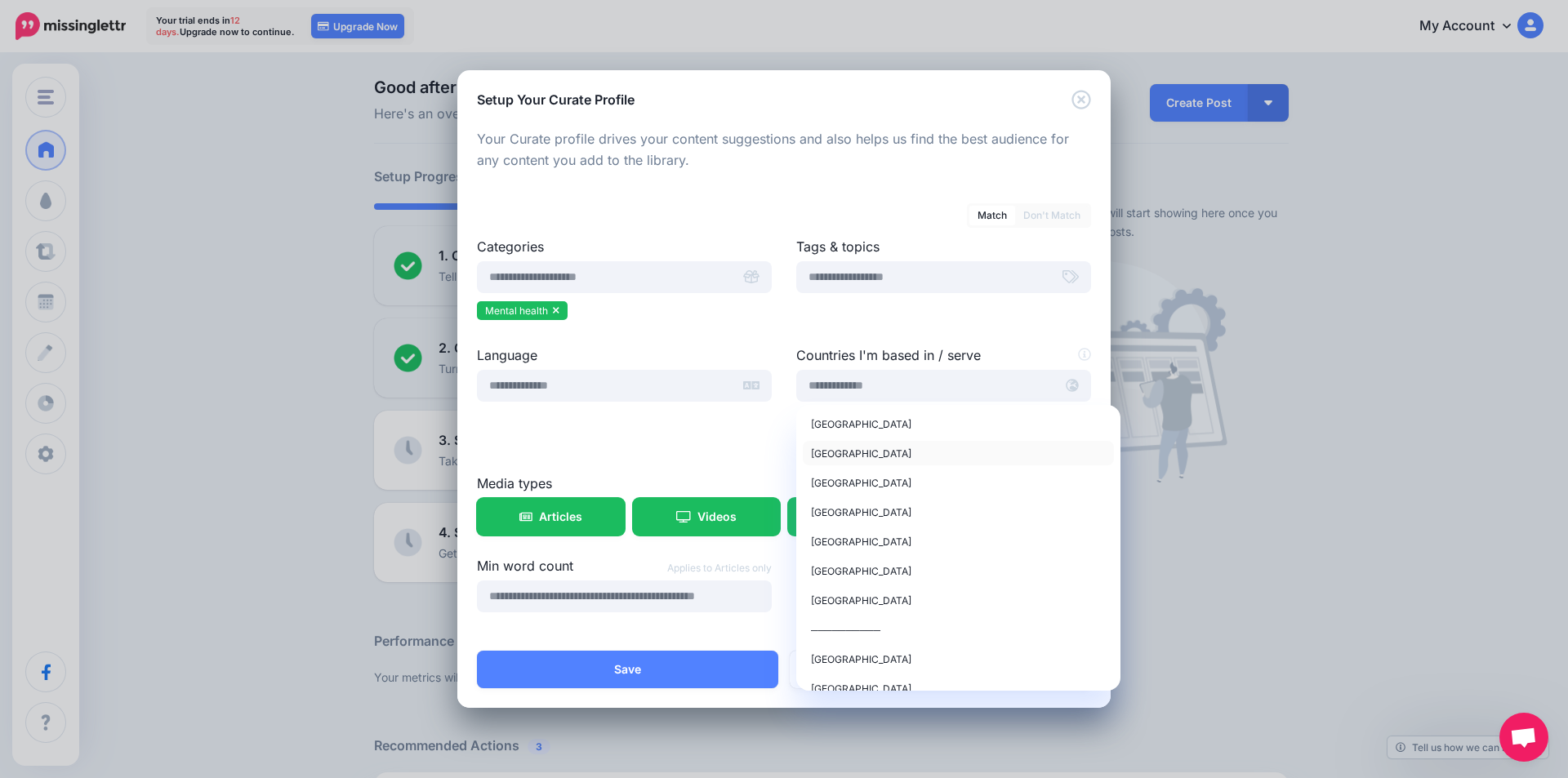
click at [878, 444] on div "United Kingdom" at bounding box center [958, 453] width 295 height 20
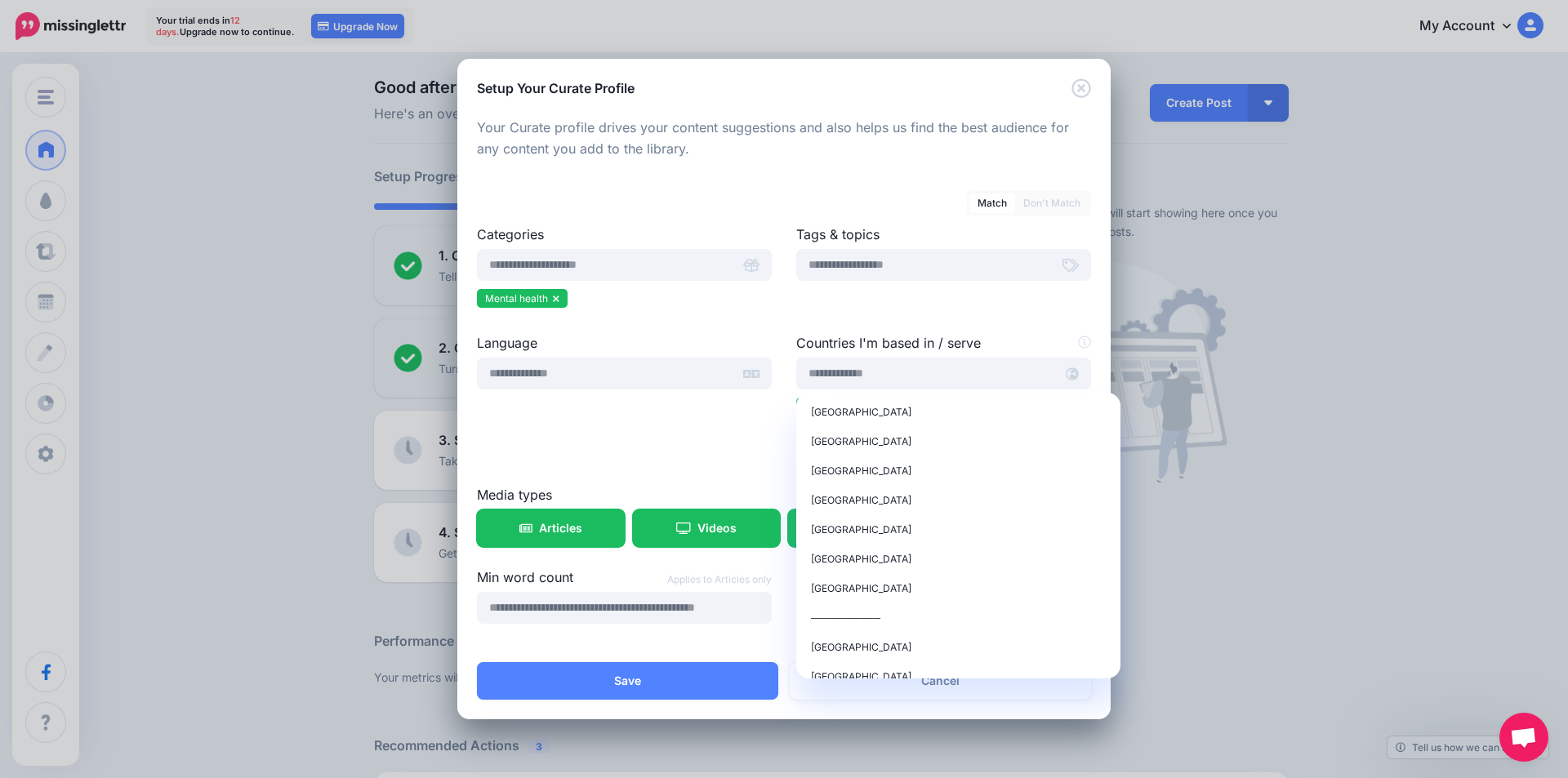
click at [731, 201] on div "Match Don't Match" at bounding box center [784, 193] width 614 height 29
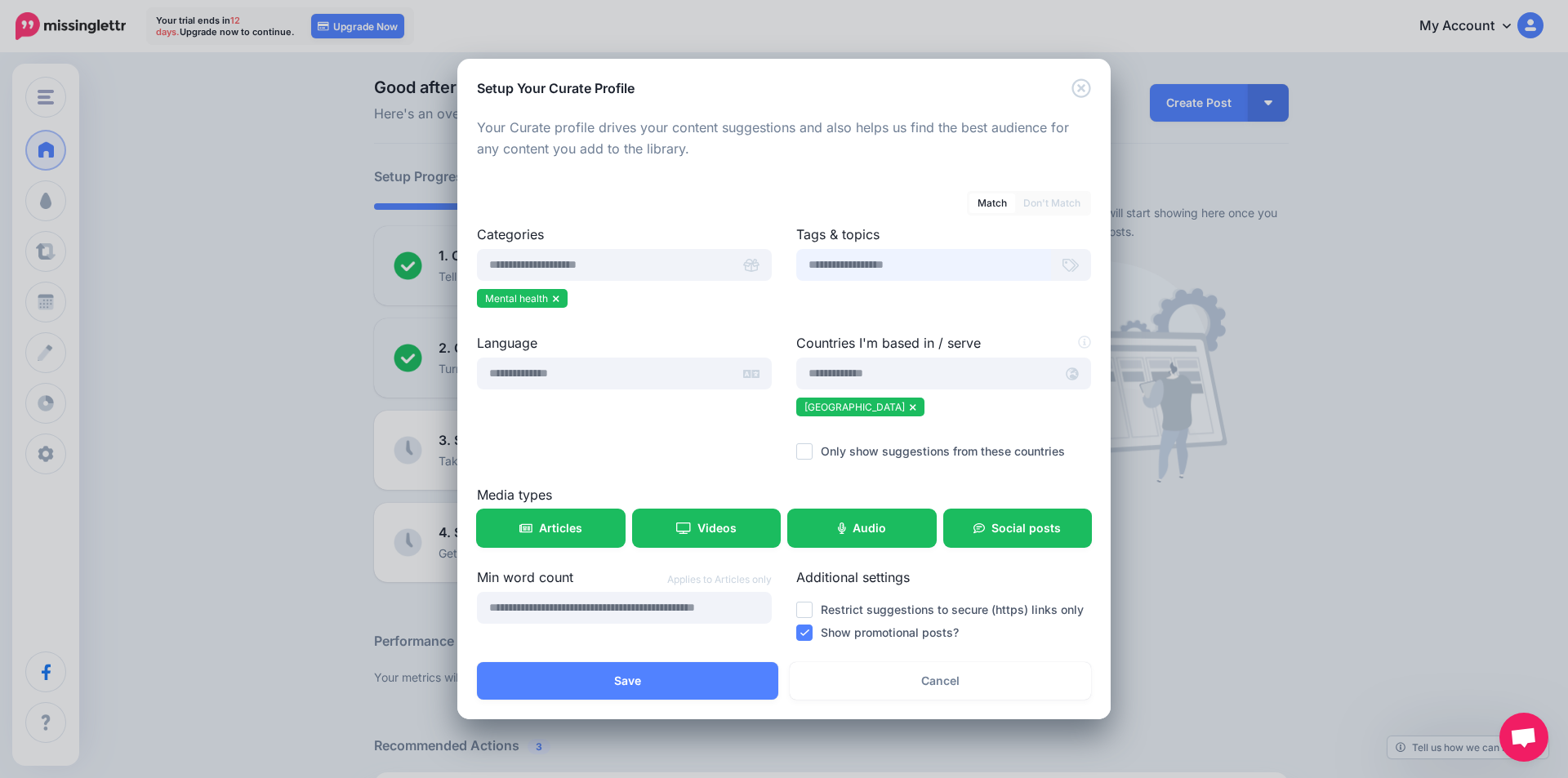
click at [952, 261] on input "text" at bounding box center [924, 265] width 255 height 32
drag, startPoint x: 1010, startPoint y: 271, endPoint x: 887, endPoint y: 262, distance: 123.3
click at [887, 262] on input "**********" at bounding box center [924, 265] width 255 height 32
click at [815, 264] on input "**********" at bounding box center [924, 265] width 255 height 32
click at [1074, 263] on icon at bounding box center [1070, 265] width 16 height 13
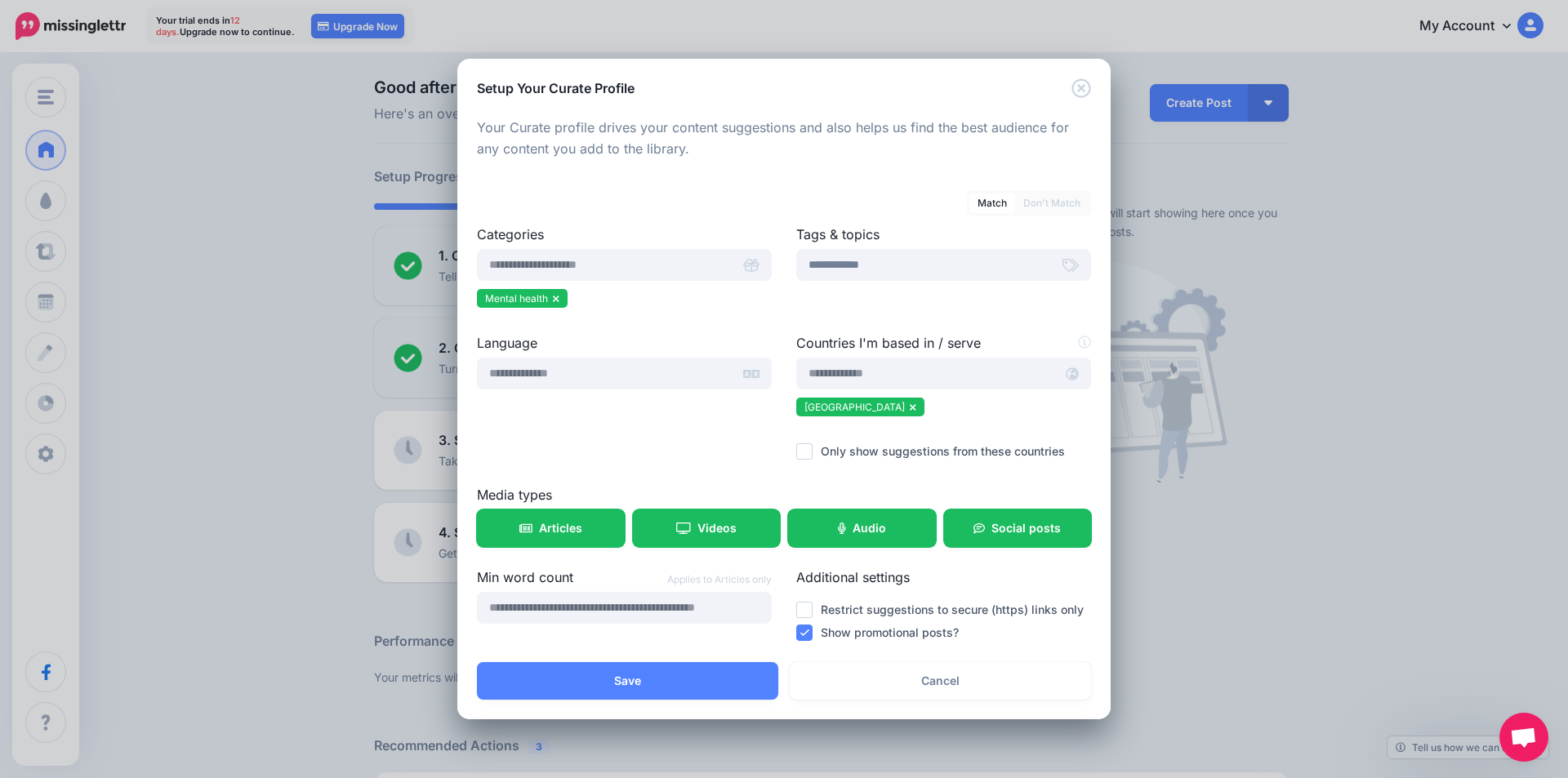
click at [1052, 266] on div at bounding box center [1071, 265] width 41 height 32
click at [919, 266] on input "**********" at bounding box center [924, 265] width 255 height 32
type input "**********"
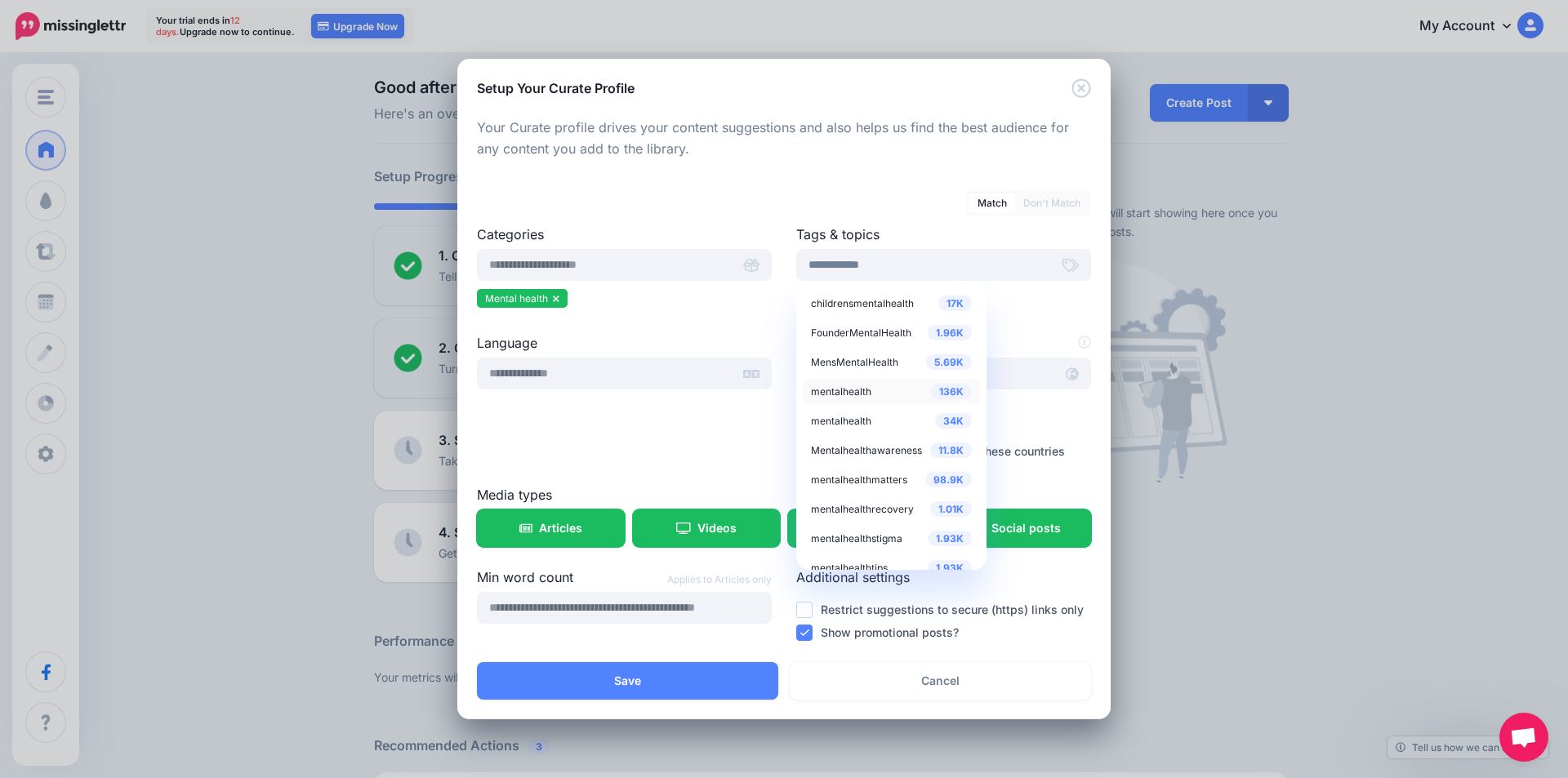
click at [862, 389] on span "mentalhealth" at bounding box center [841, 391] width 61 height 12
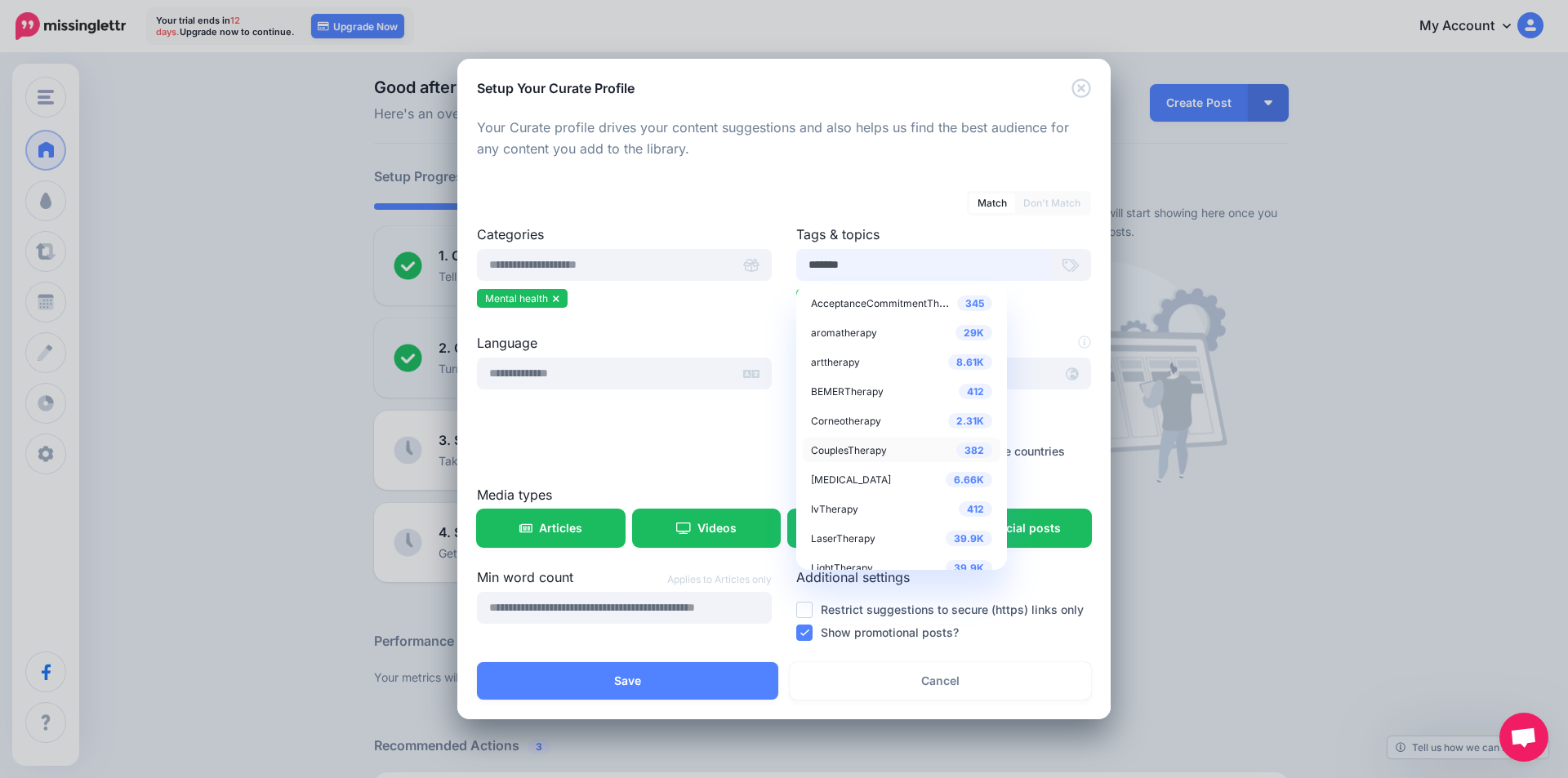
type input "*******"
click at [869, 446] on span "CouplesTherapy" at bounding box center [848, 450] width 76 height 12
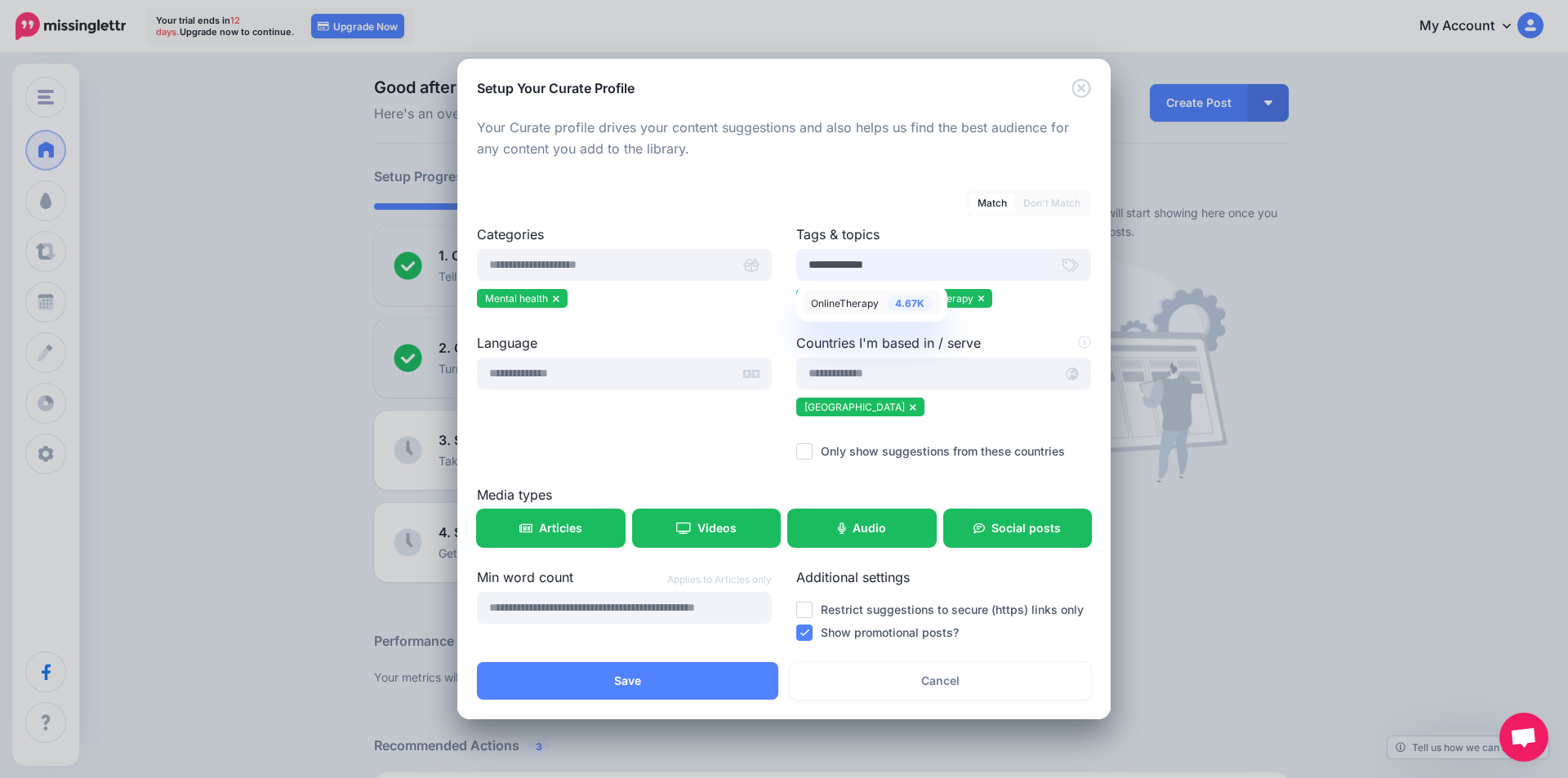
type input "**********"
click at [849, 304] on span "OnlineTherapy" at bounding box center [844, 303] width 68 height 12
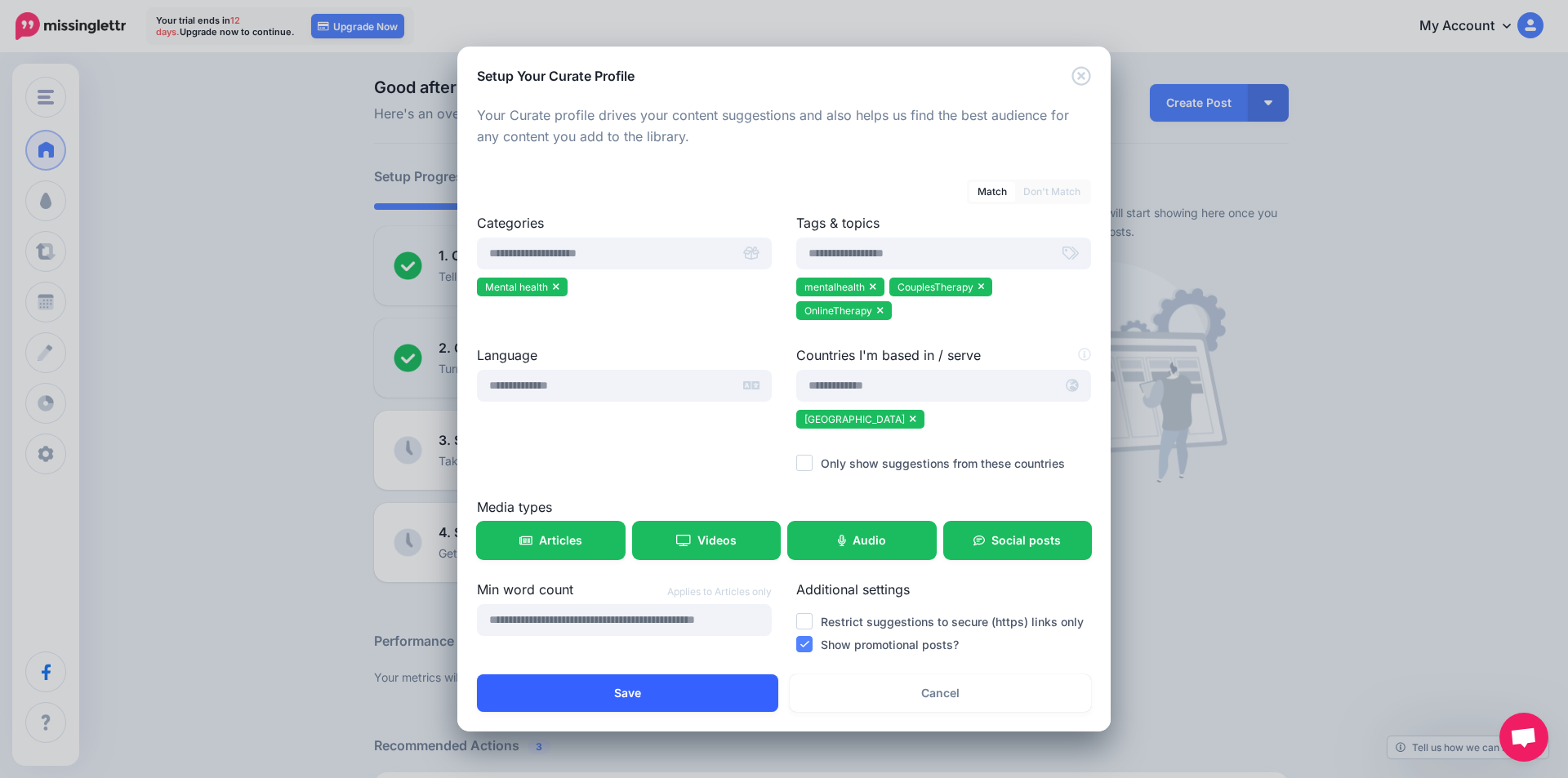
click at [699, 686] on button "Save" at bounding box center [628, 693] width 302 height 37
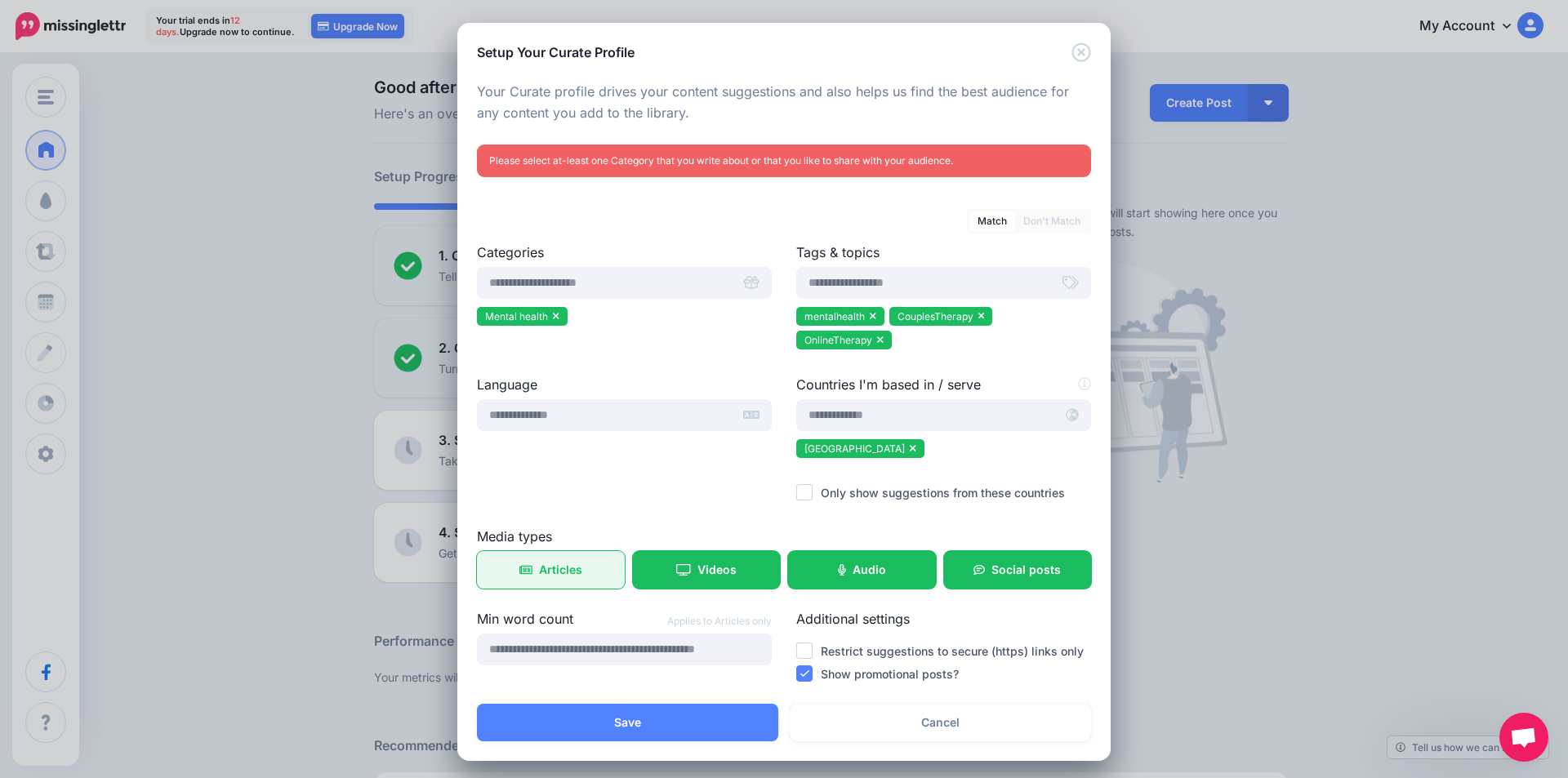
click at [554, 565] on span "Articles" at bounding box center [560, 570] width 43 height 11
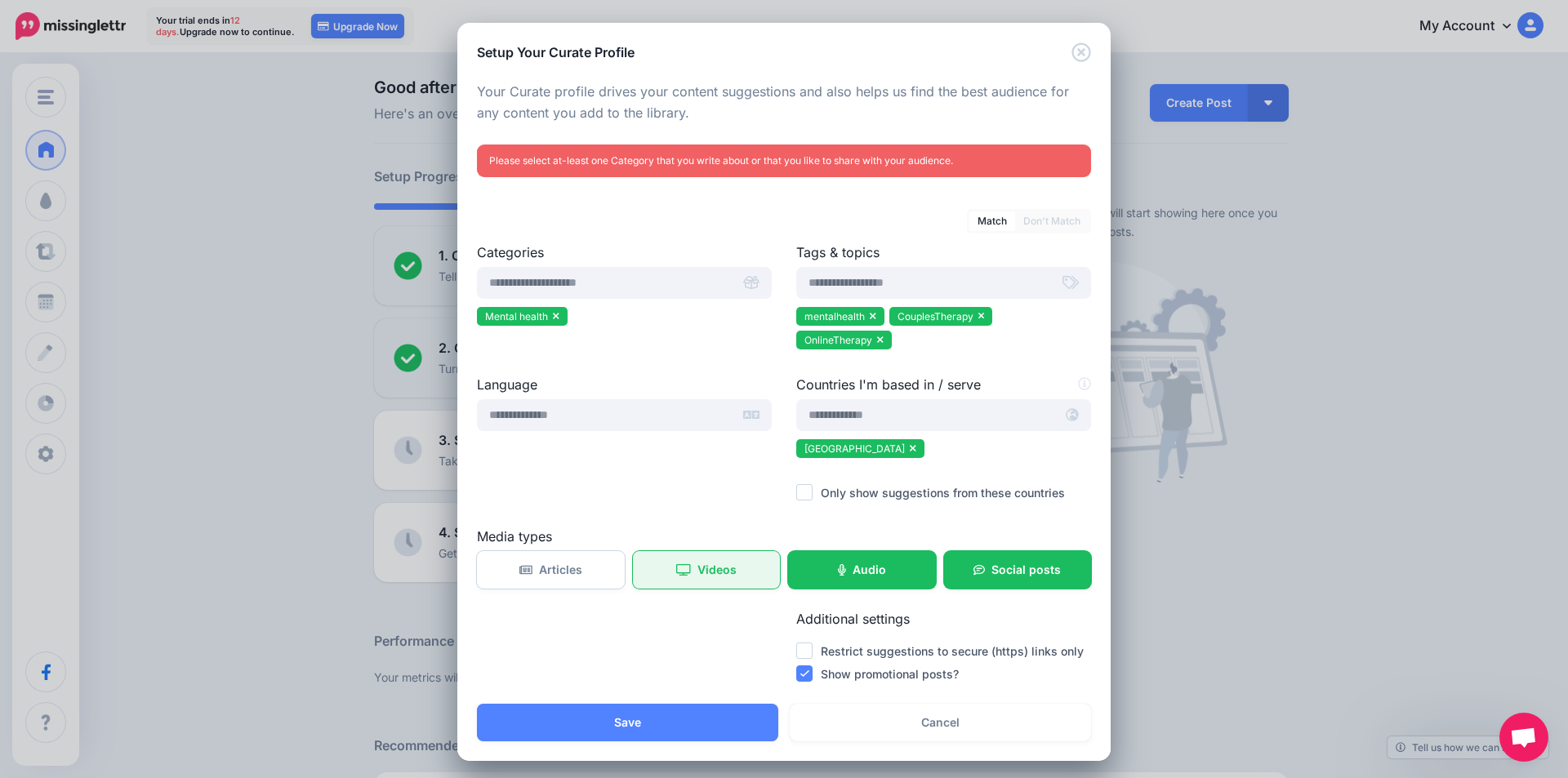
click at [703, 570] on span "Videos" at bounding box center [717, 570] width 39 height 11
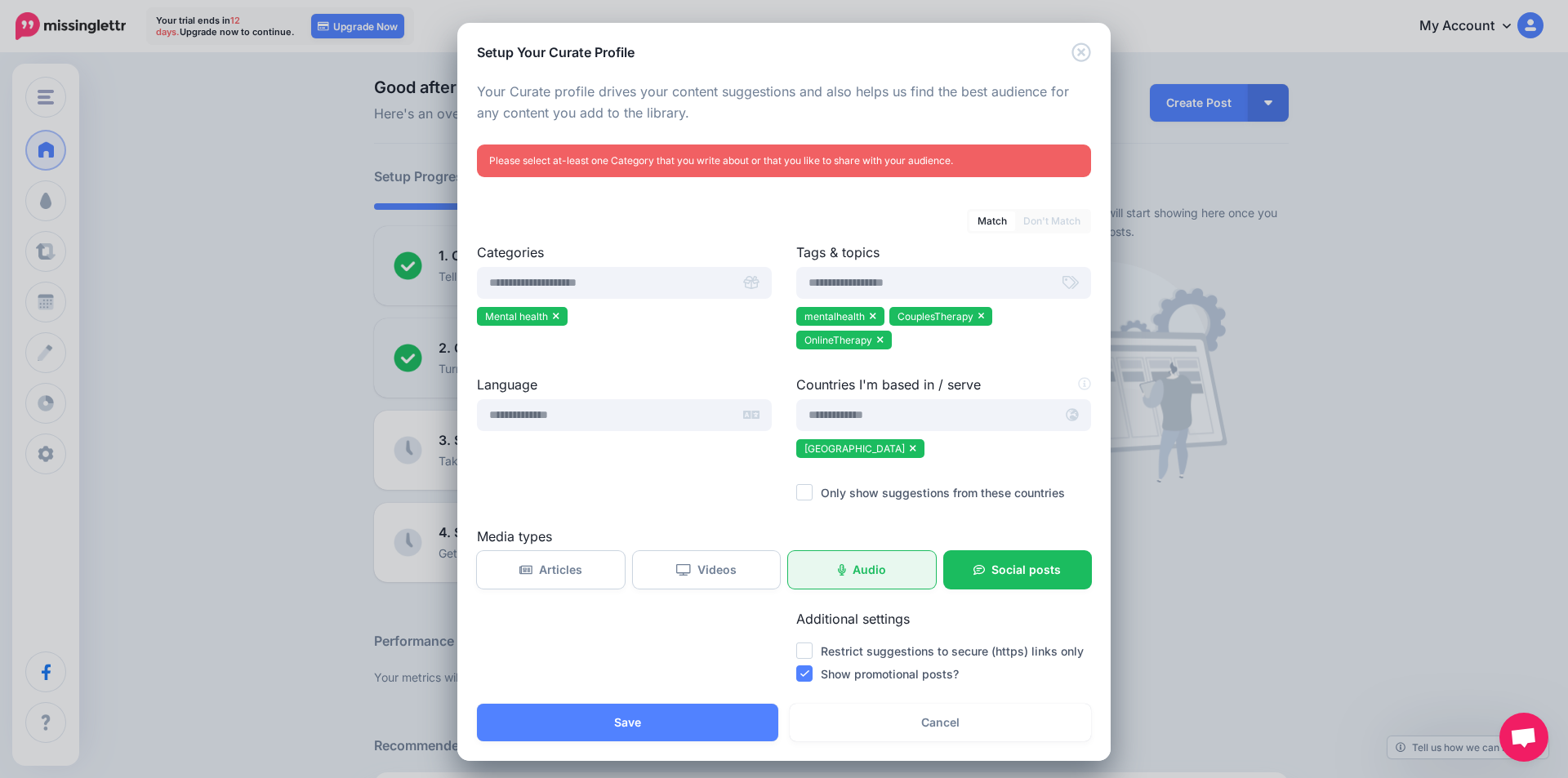
click at [885, 574] on link "Audio" at bounding box center [862, 570] width 148 height 37
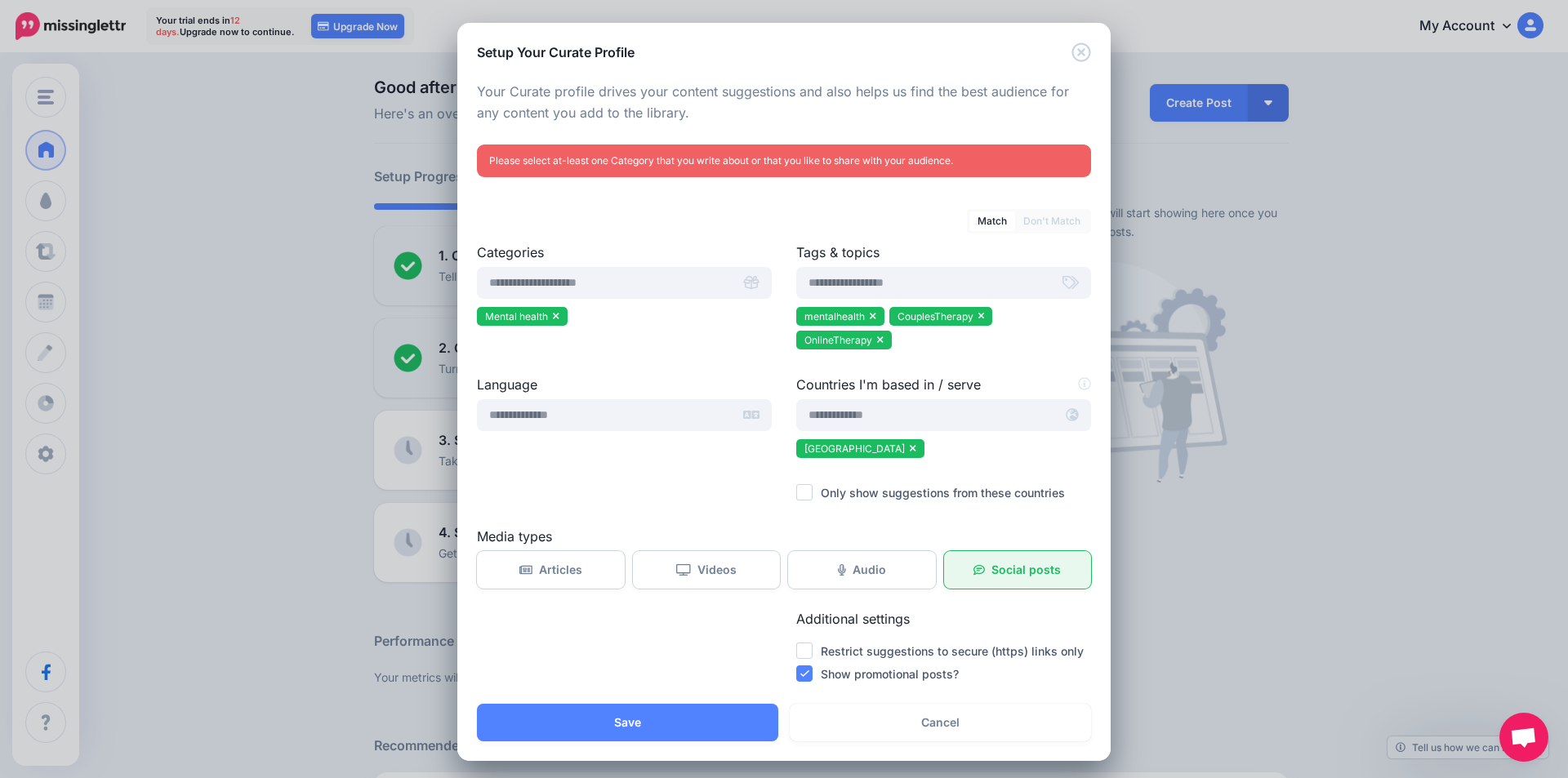
click at [1028, 573] on span "Social posts" at bounding box center [1026, 570] width 69 height 11
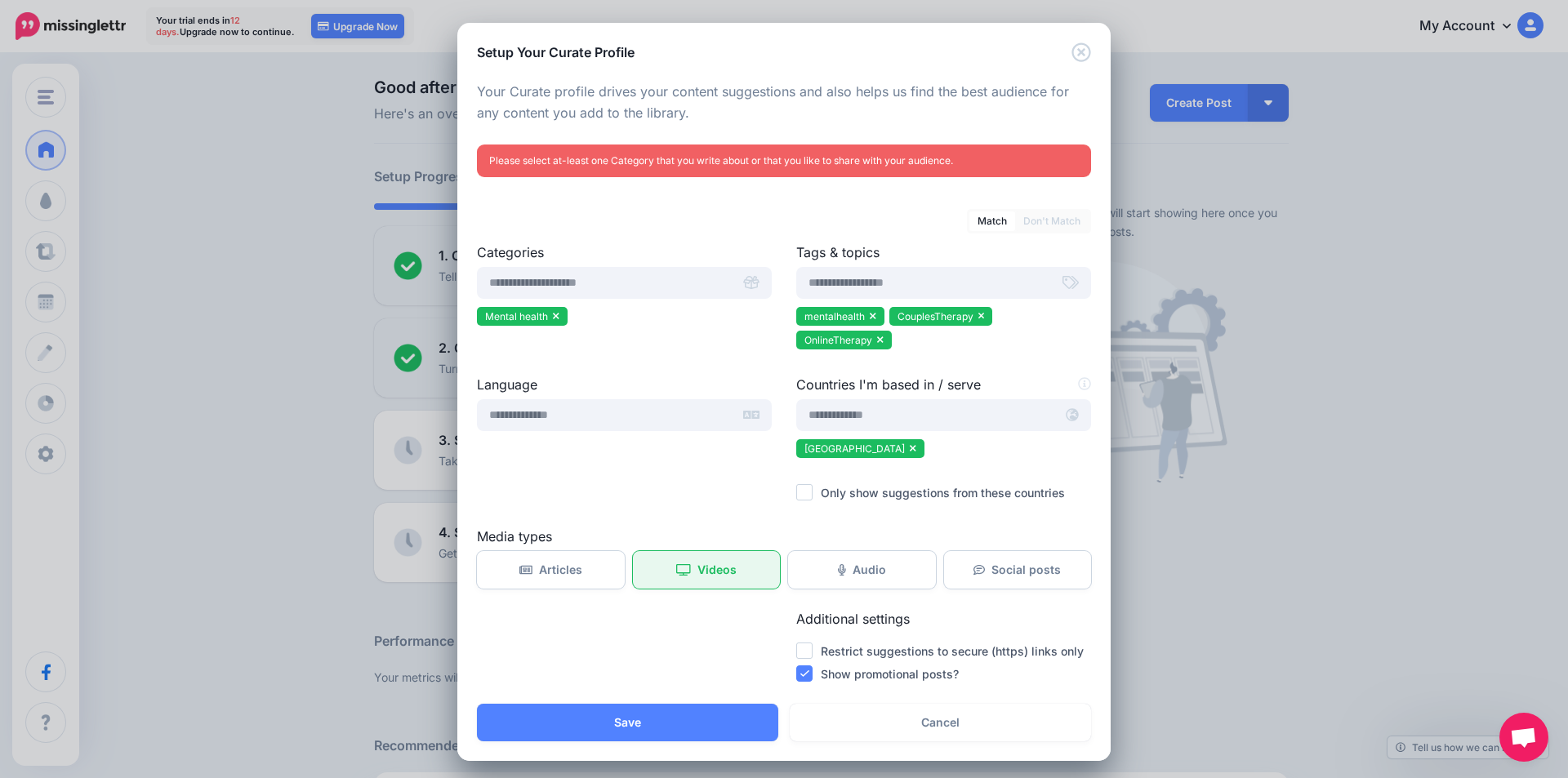
click at [678, 562] on link "Videos" at bounding box center [707, 570] width 148 height 37
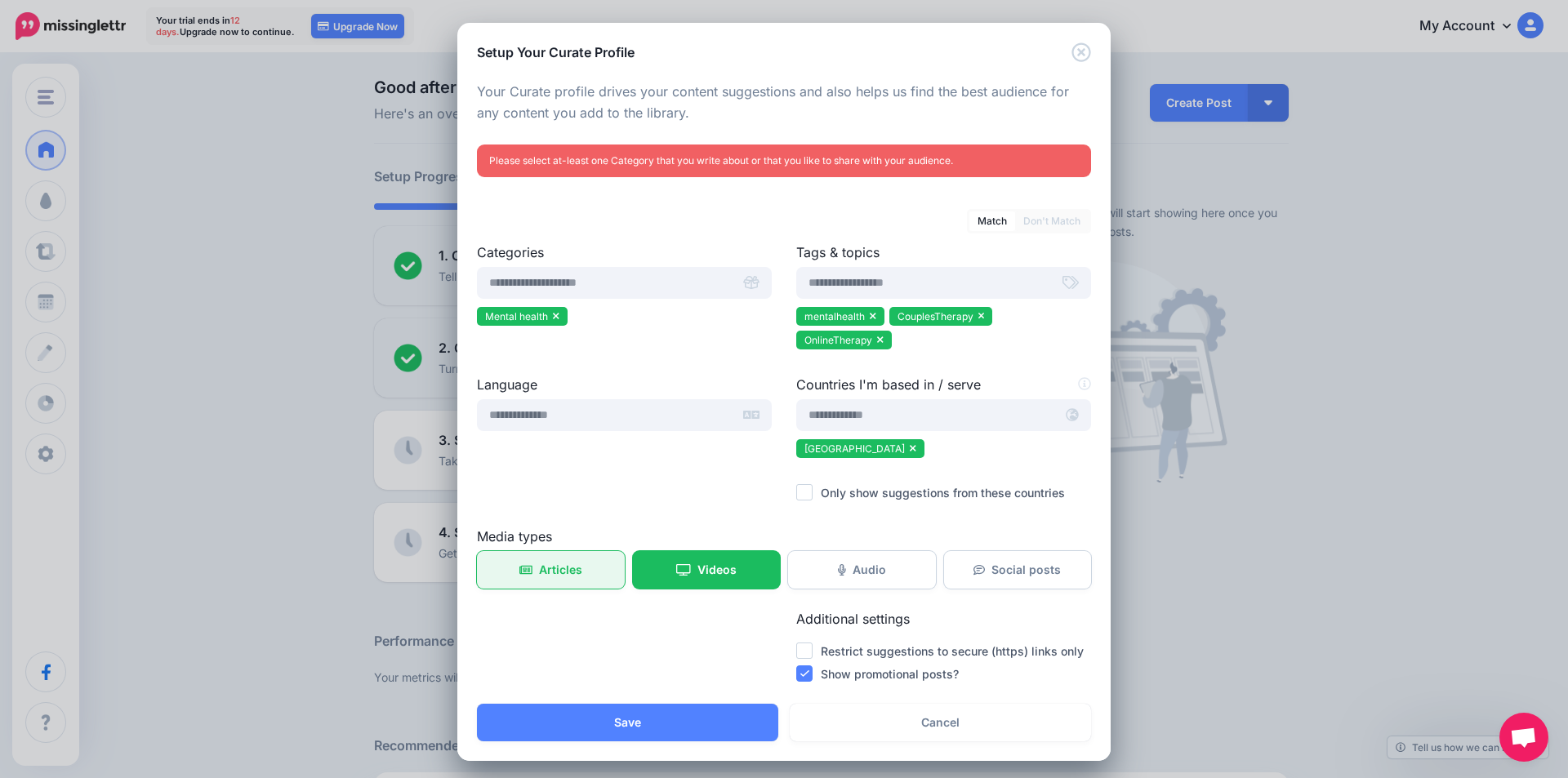
click at [543, 565] on span "Articles" at bounding box center [560, 570] width 43 height 11
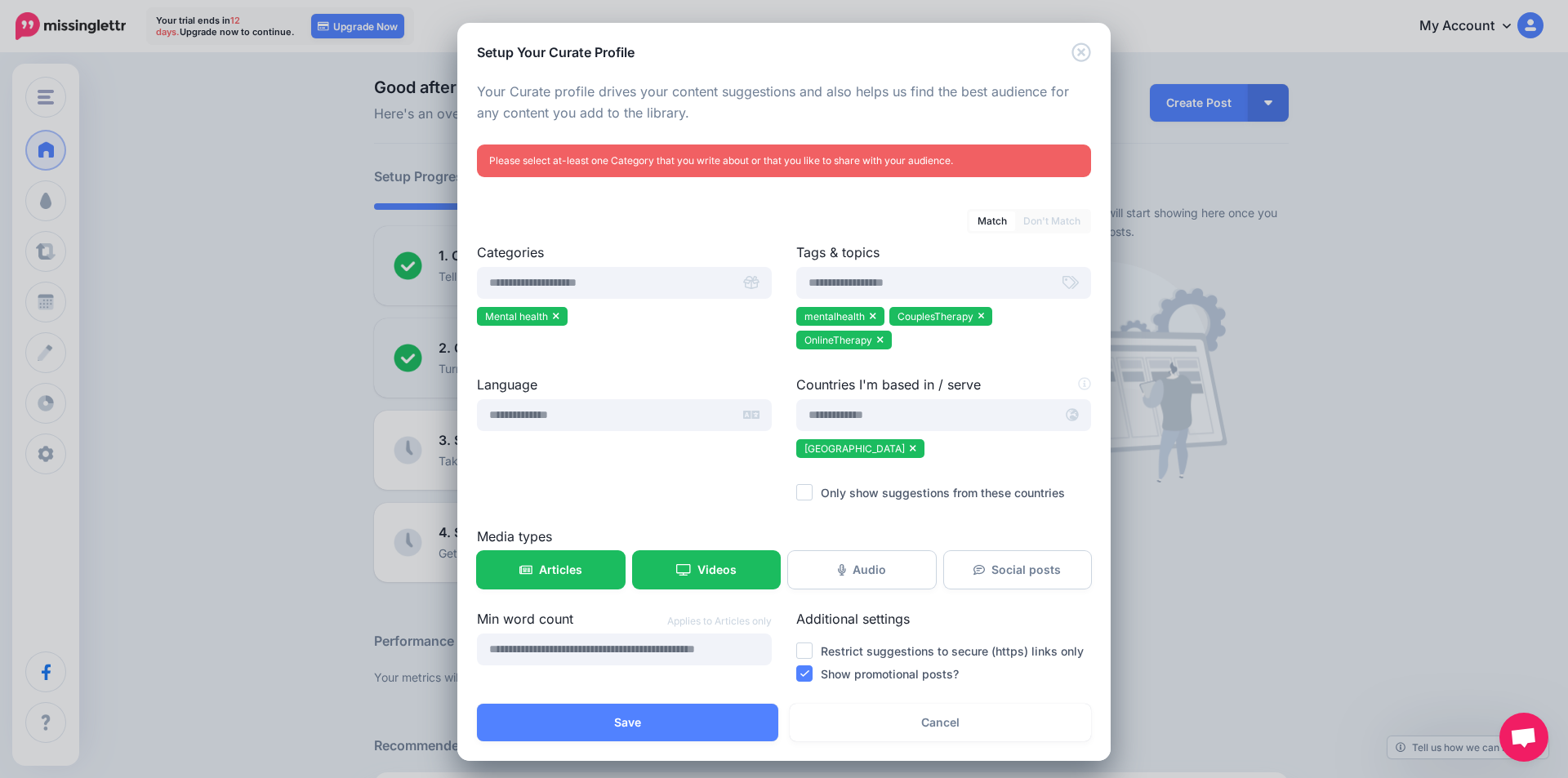
click at [797, 656] on ins at bounding box center [804, 650] width 16 height 16
click at [799, 673] on ins at bounding box center [804, 673] width 16 height 16
click at [641, 419] on input "text" at bounding box center [604, 416] width 255 height 32
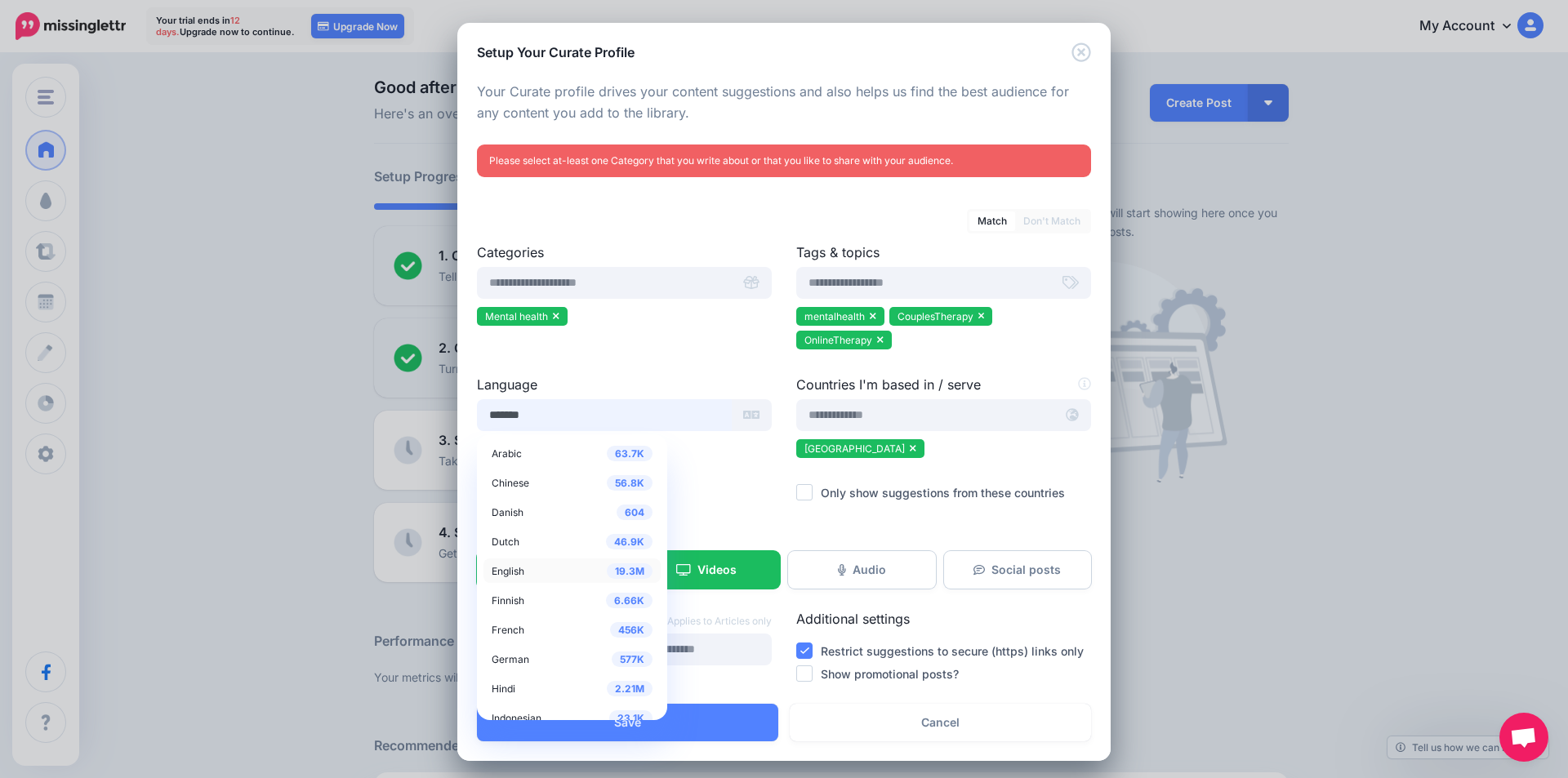
type input "*******"
click at [512, 570] on span "English" at bounding box center [507, 571] width 33 height 12
click at [719, 489] on div "Language ******* 63.7K Arabic 56.8K Chinese 604 Danish 46.9K Dutch 19.3M English" at bounding box center [625, 450] width 319 height 152
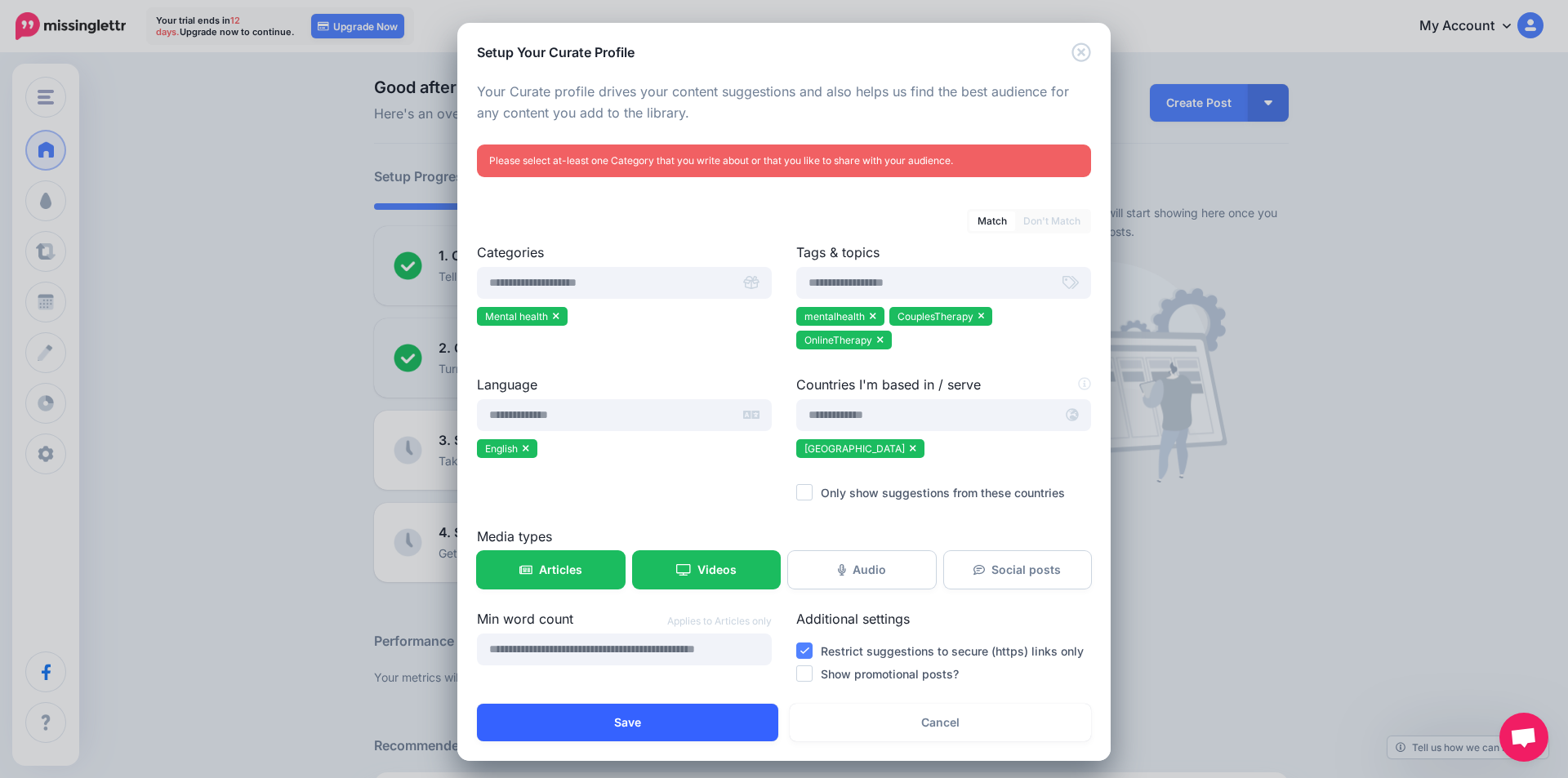
click at [674, 725] on button "Save" at bounding box center [628, 723] width 302 height 37
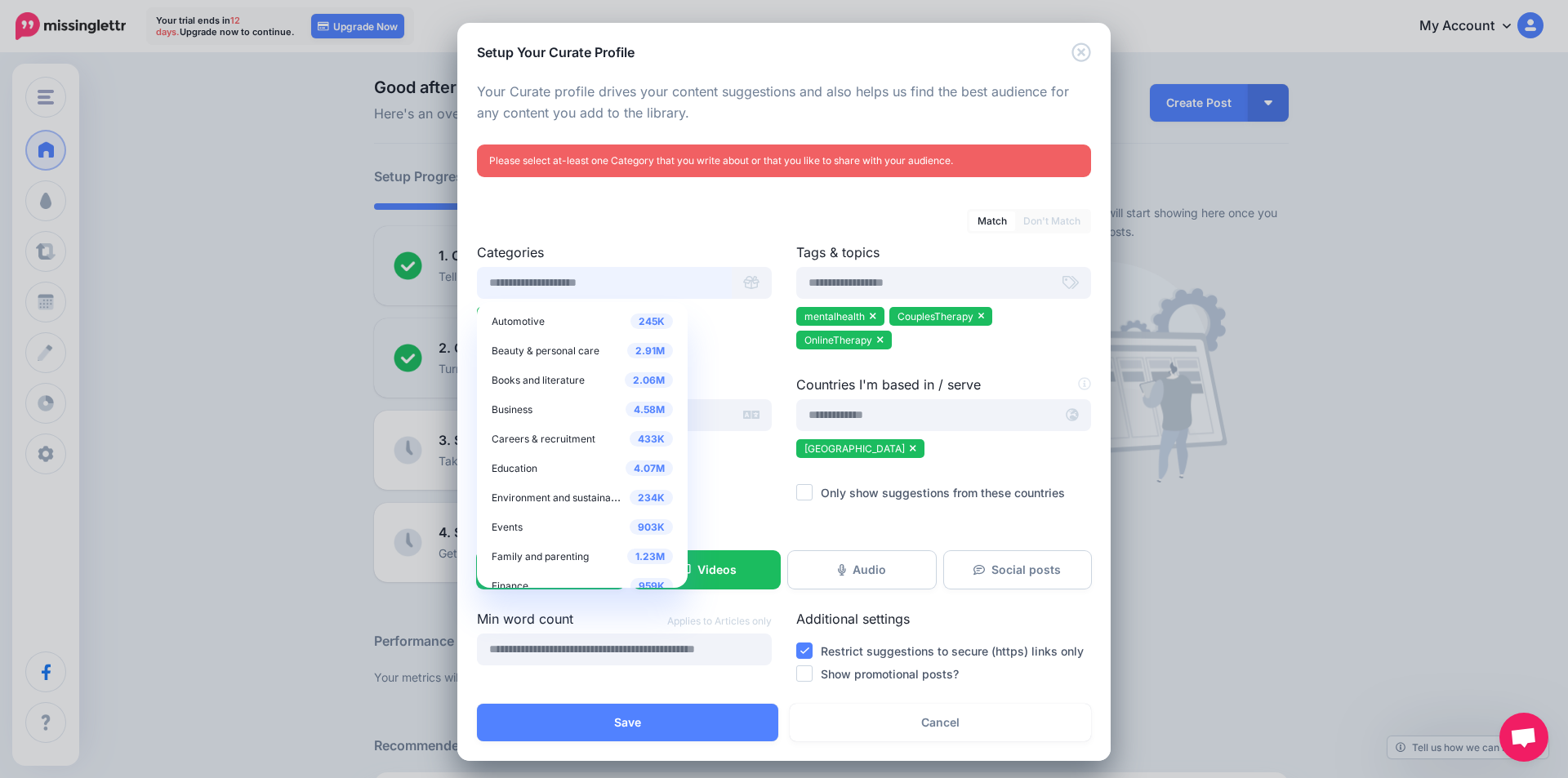
click at [642, 283] on input "text" at bounding box center [604, 283] width 255 height 32
click at [535, 466] on div "4.07M Education" at bounding box center [582, 468] width 181 height 20
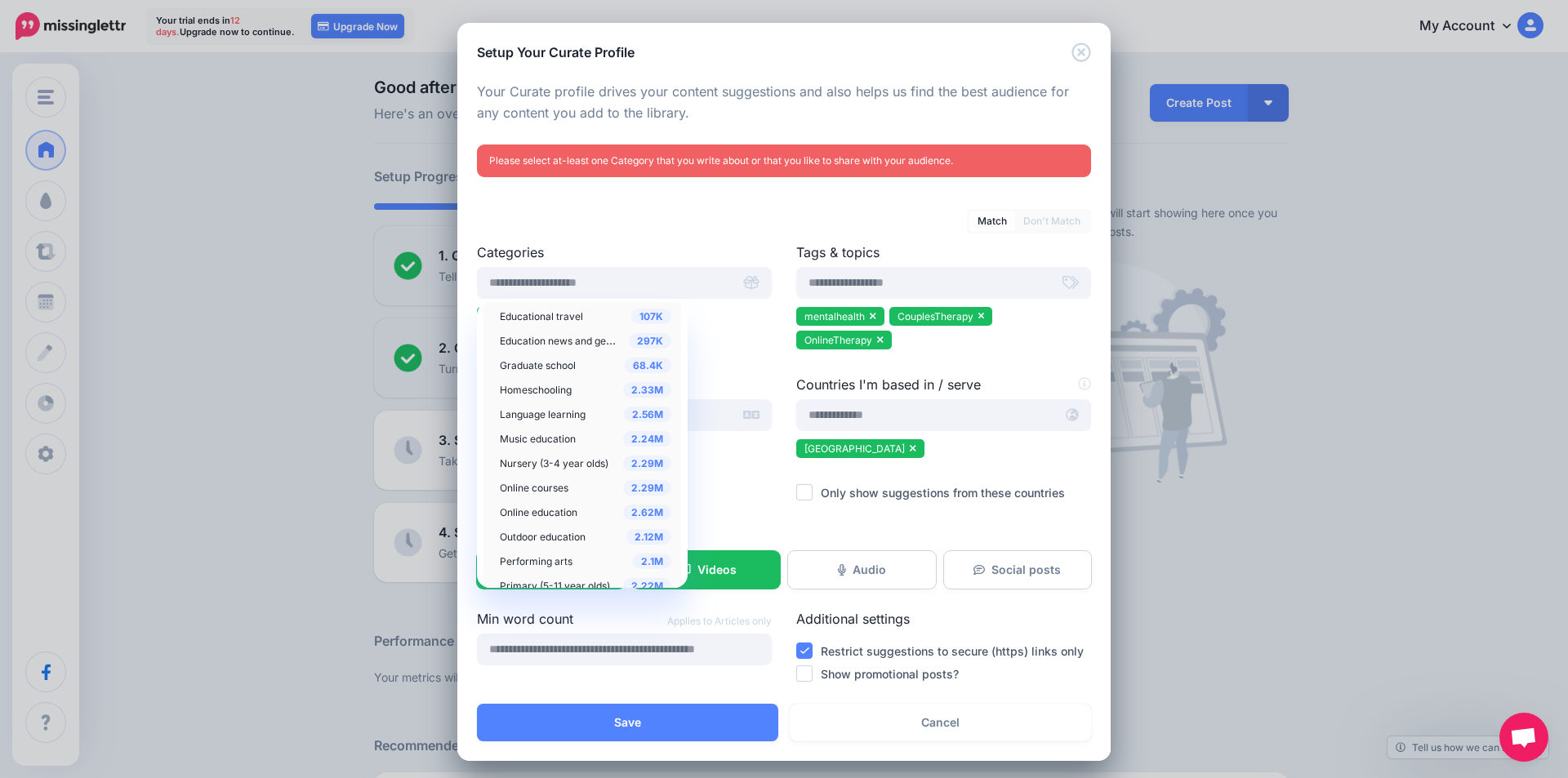
scroll to position [327, 0]
click at [544, 425] on span "Online education" at bounding box center [538, 431] width 78 height 12
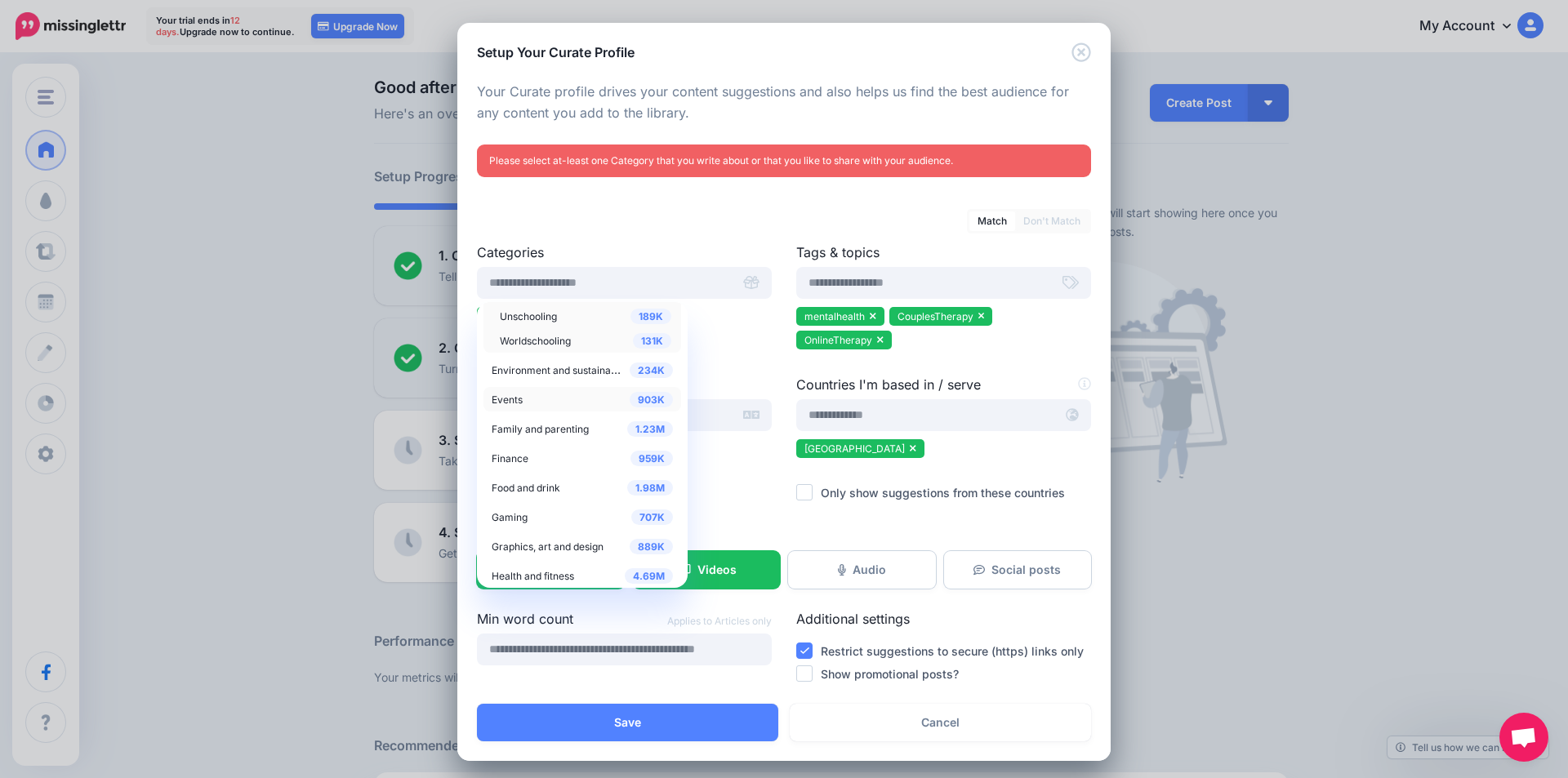
scroll to position [816, 0]
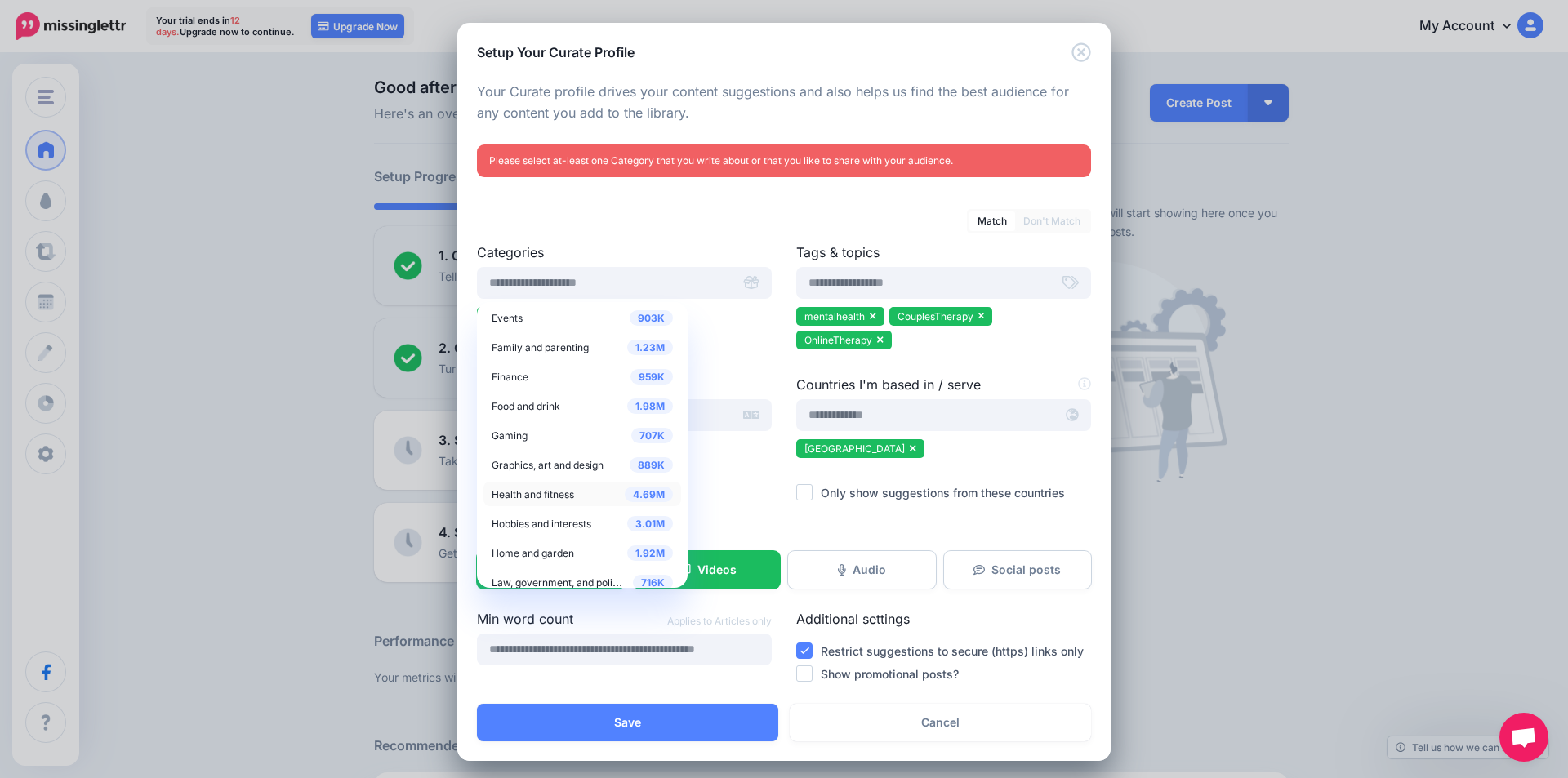
click at [565, 492] on span "Health and fitness" at bounding box center [532, 494] width 82 height 12
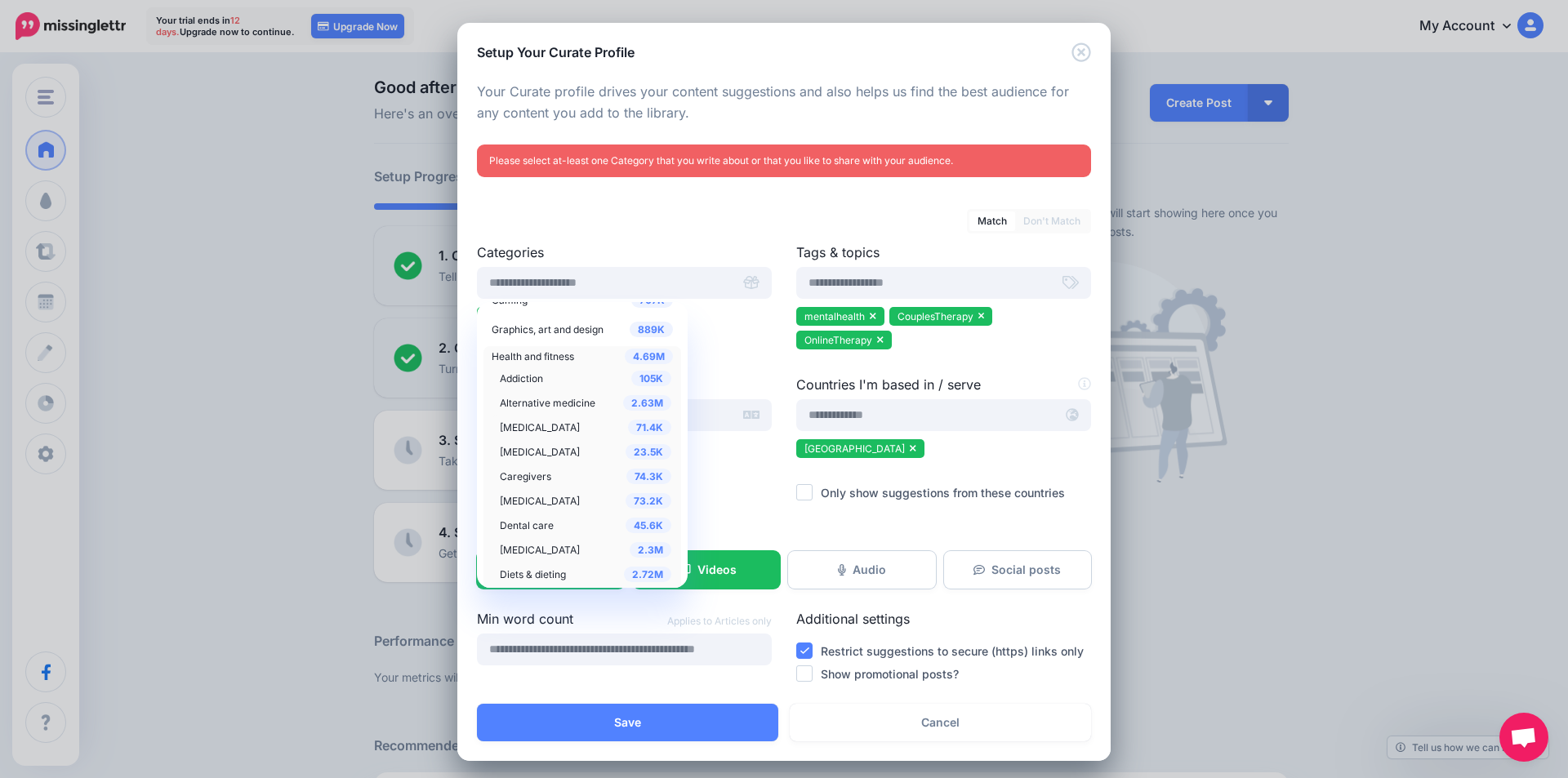
scroll to position [373, 0]
click at [517, 397] on span "Autism" at bounding box center [540, 400] width 80 height 12
click at [543, 425] on div "2.98M Mental health" at bounding box center [586, 431] width 172 height 20
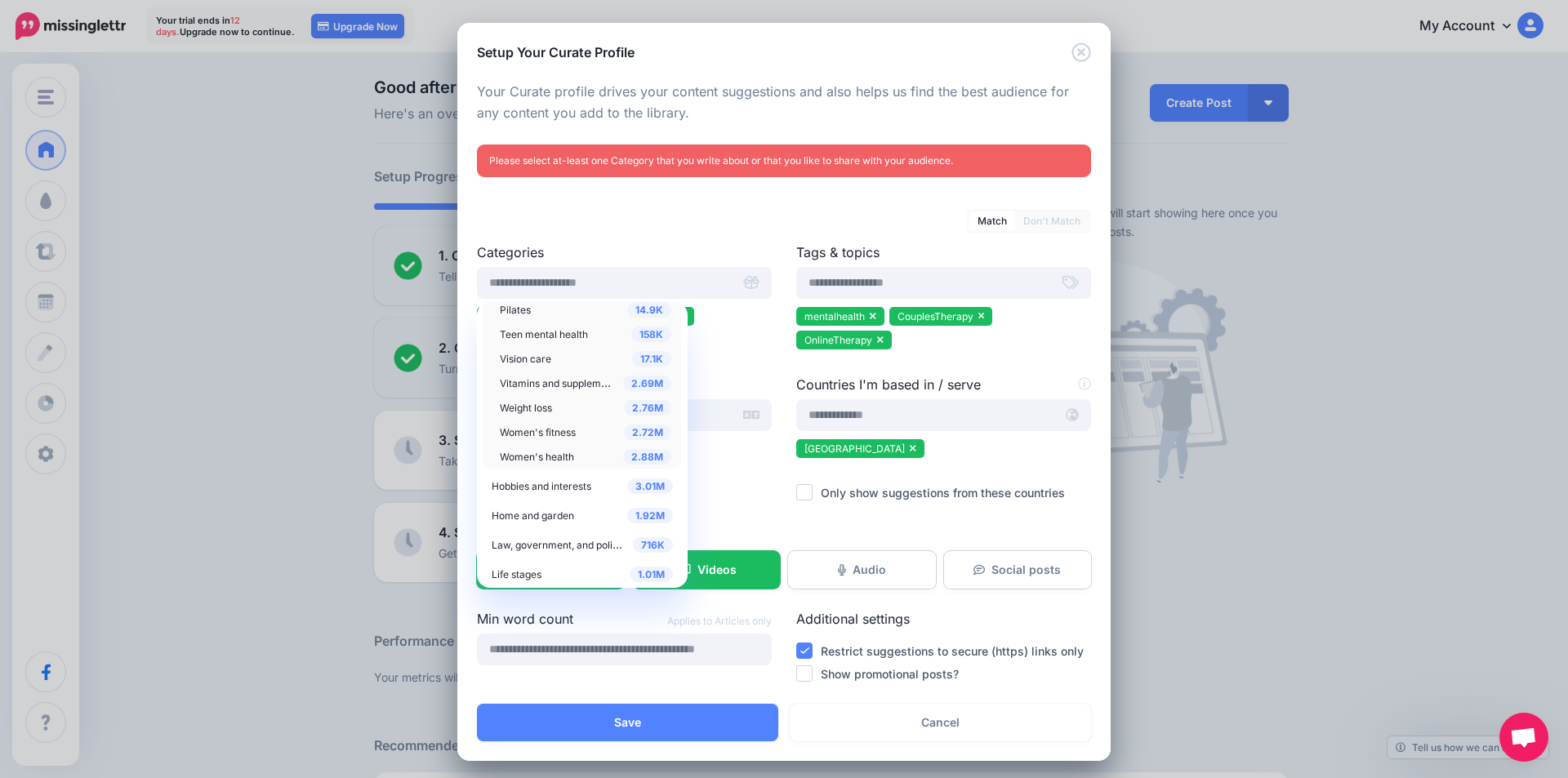
click at [552, 455] on span "Women's health" at bounding box center [537, 457] width 75 height 12
click at [737, 211] on div "Match Don't Match" at bounding box center [784, 212] width 614 height 29
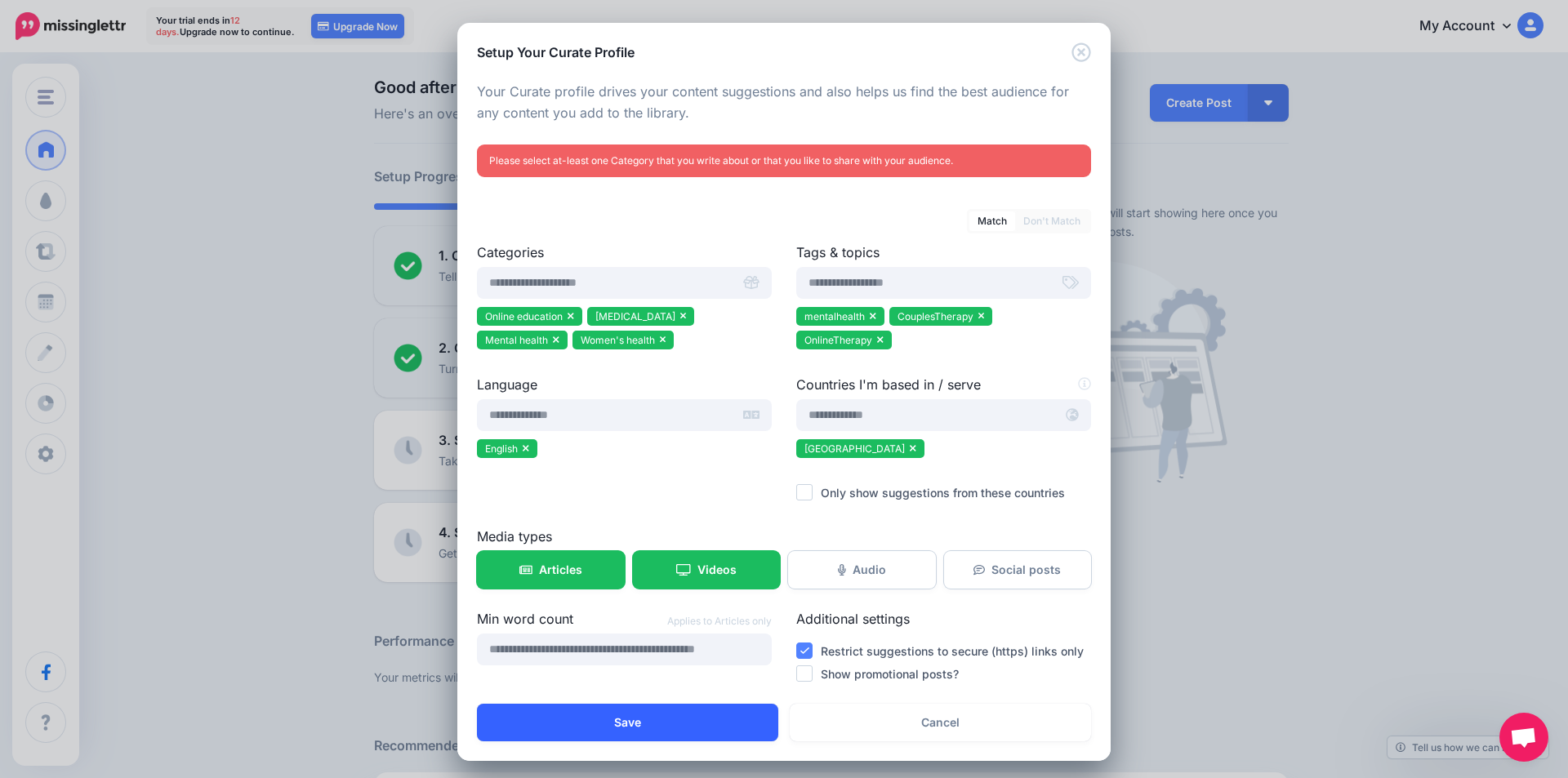
click at [702, 714] on button "Save" at bounding box center [628, 723] width 302 height 37
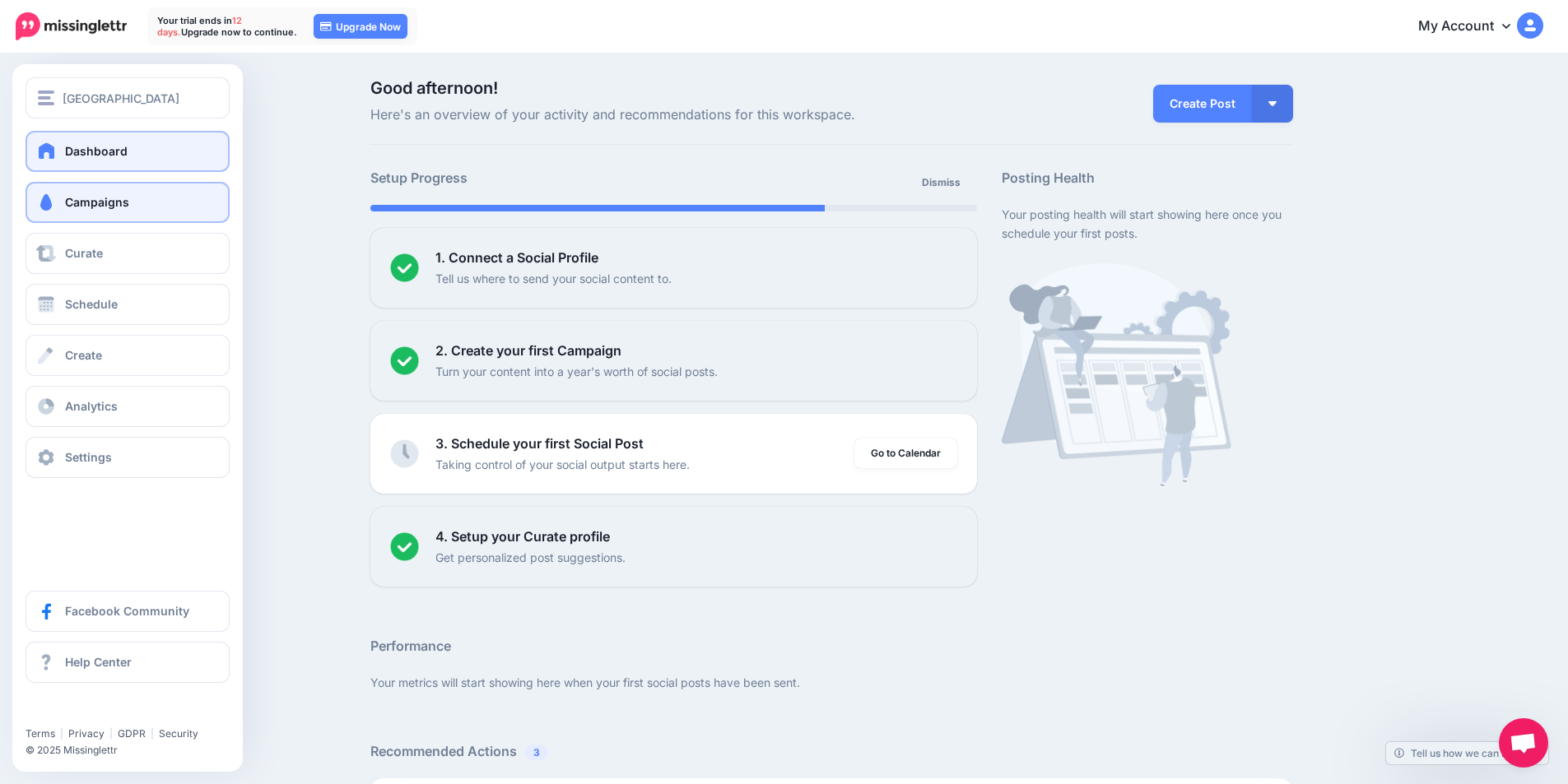
click at [89, 194] on link "Campaigns" at bounding box center [127, 202] width 204 height 41
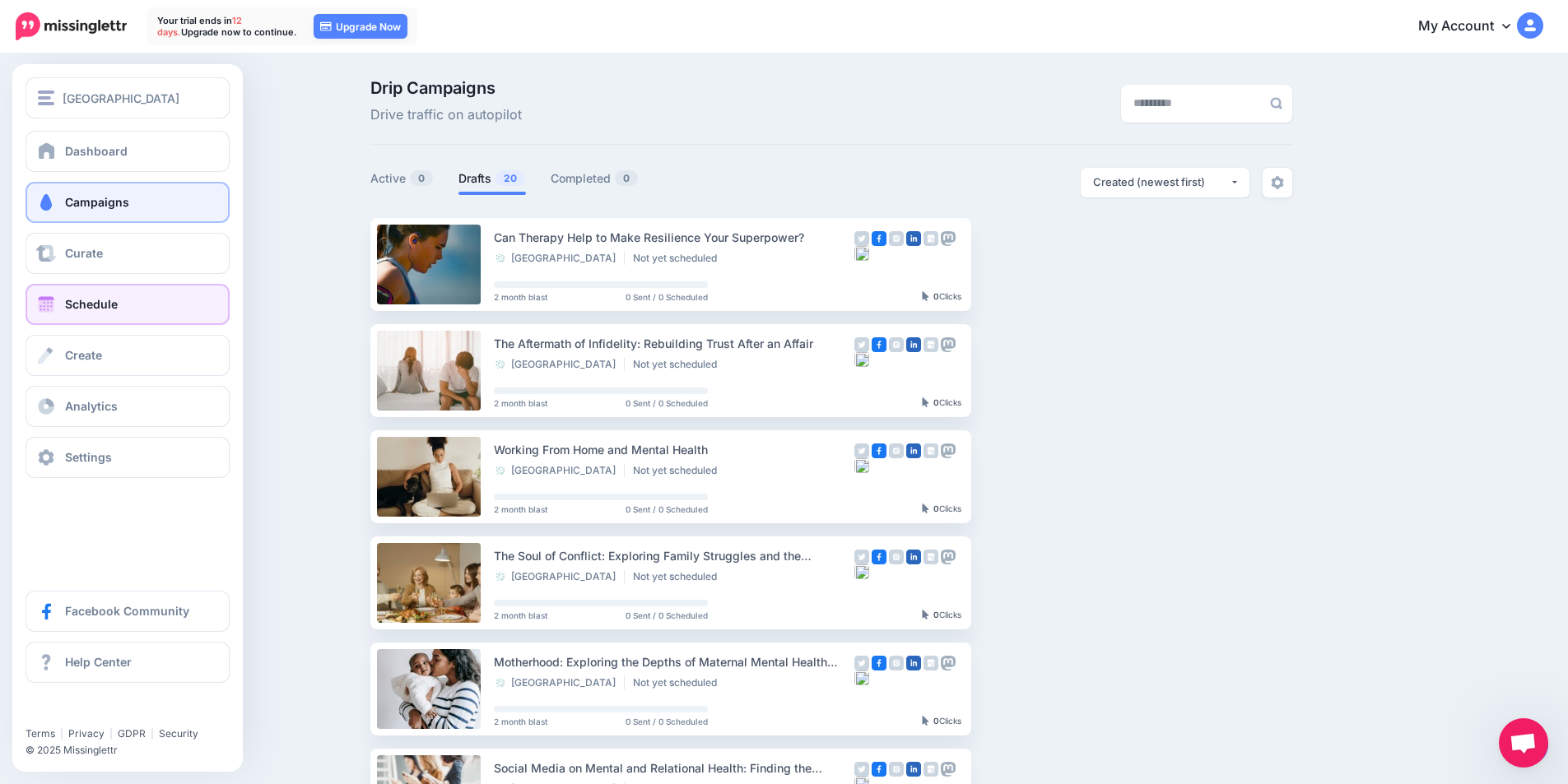
click at [94, 300] on span "Schedule" at bounding box center [91, 304] width 53 height 14
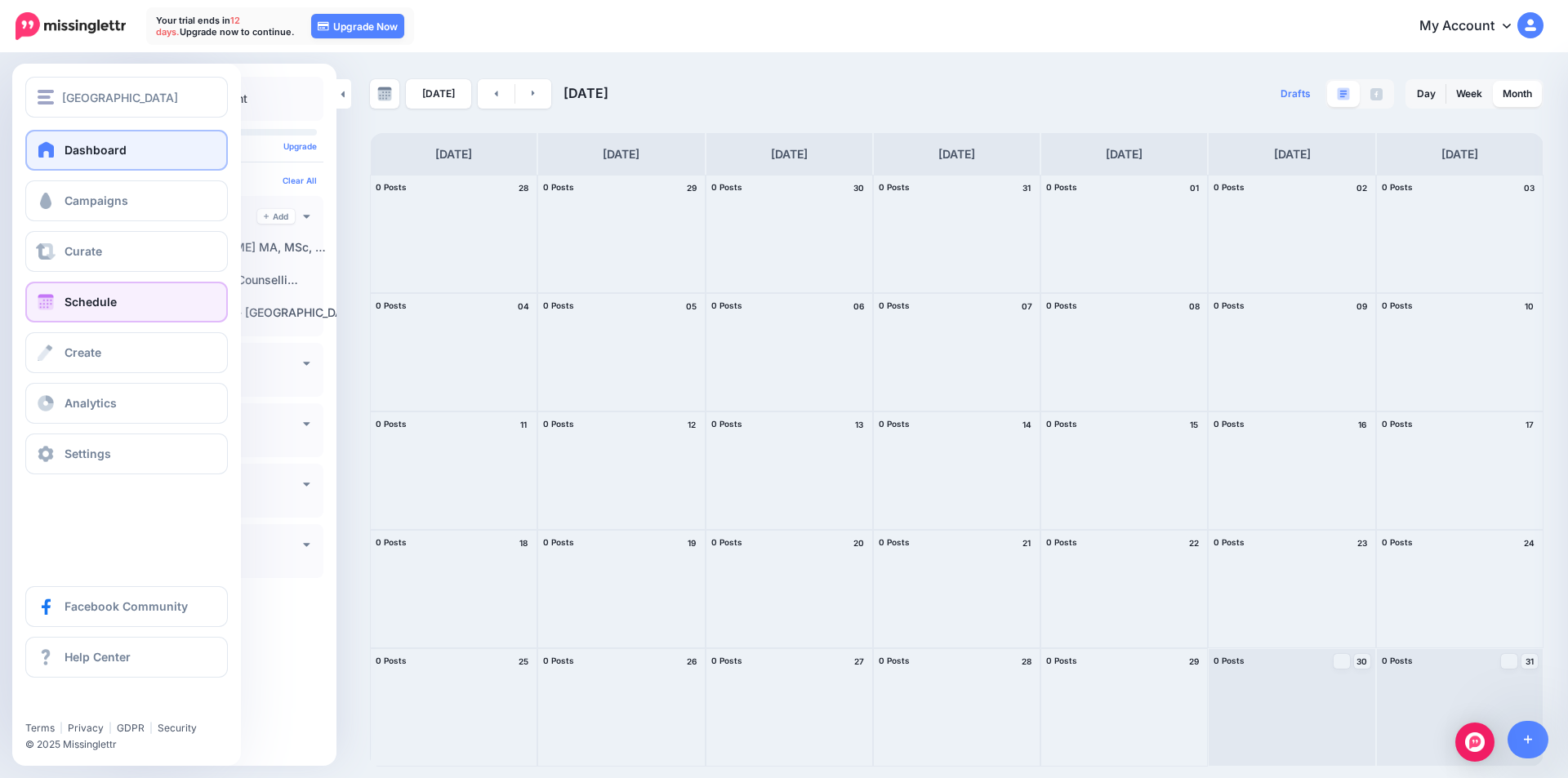
click at [64, 150] on link "Dashboard" at bounding box center [126, 150] width 203 height 41
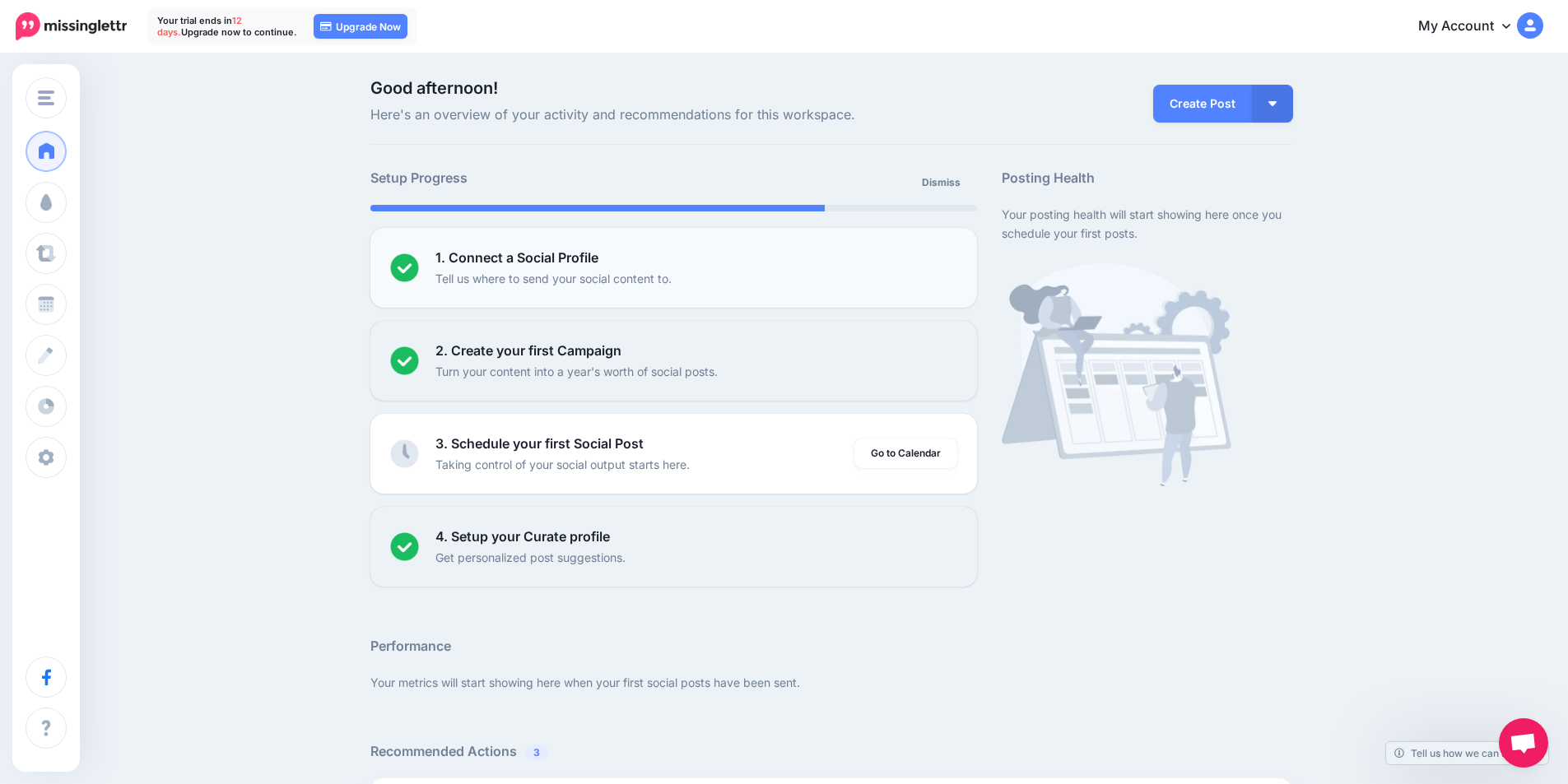
click at [668, 279] on p "Tell us where to send your social content to." at bounding box center [553, 279] width 236 height 19
click at [449, 264] on b "1. Connect a Social Profile" at bounding box center [517, 257] width 163 height 16
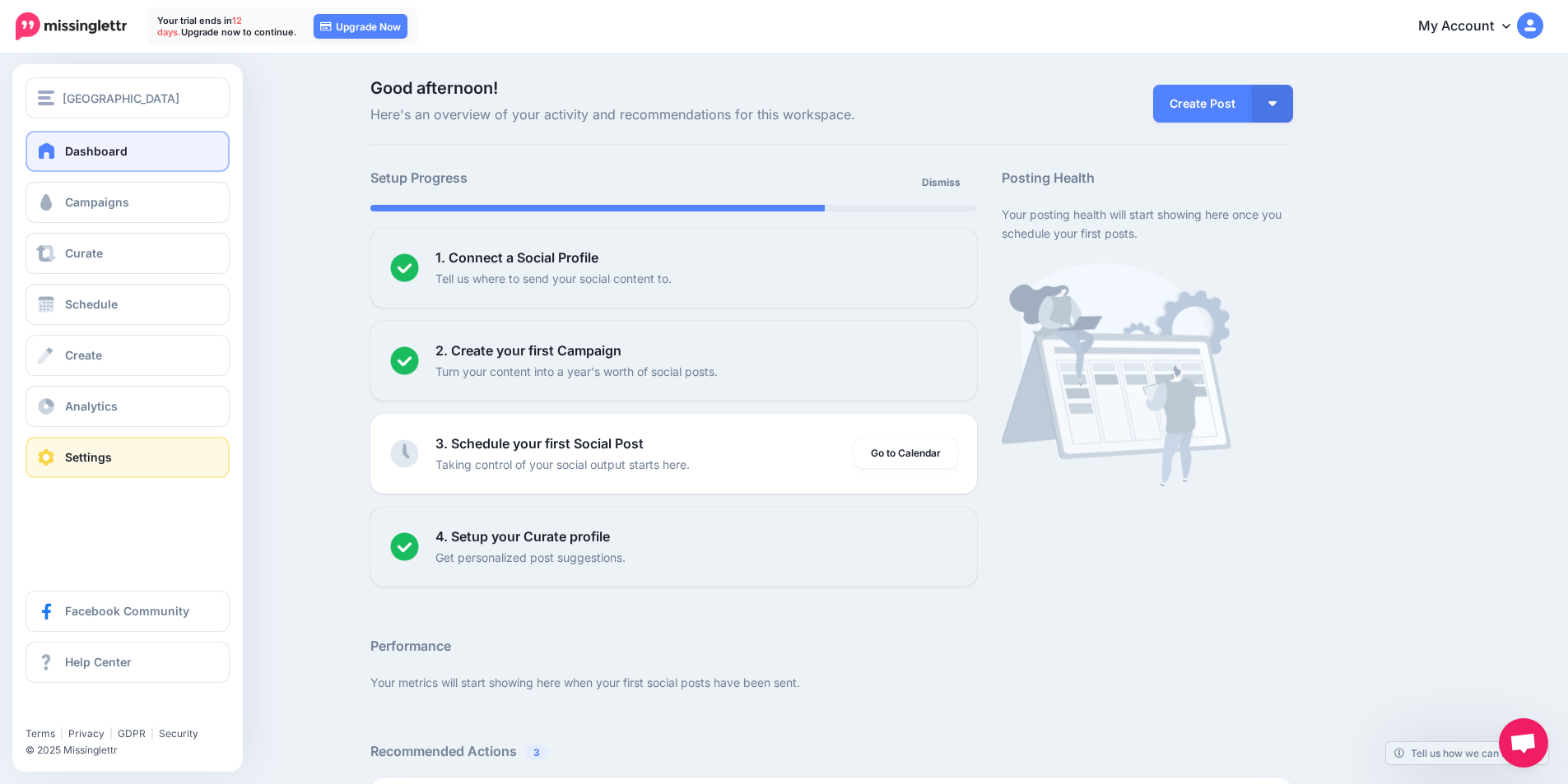
click at [105, 451] on span "Settings" at bounding box center [88, 456] width 47 height 14
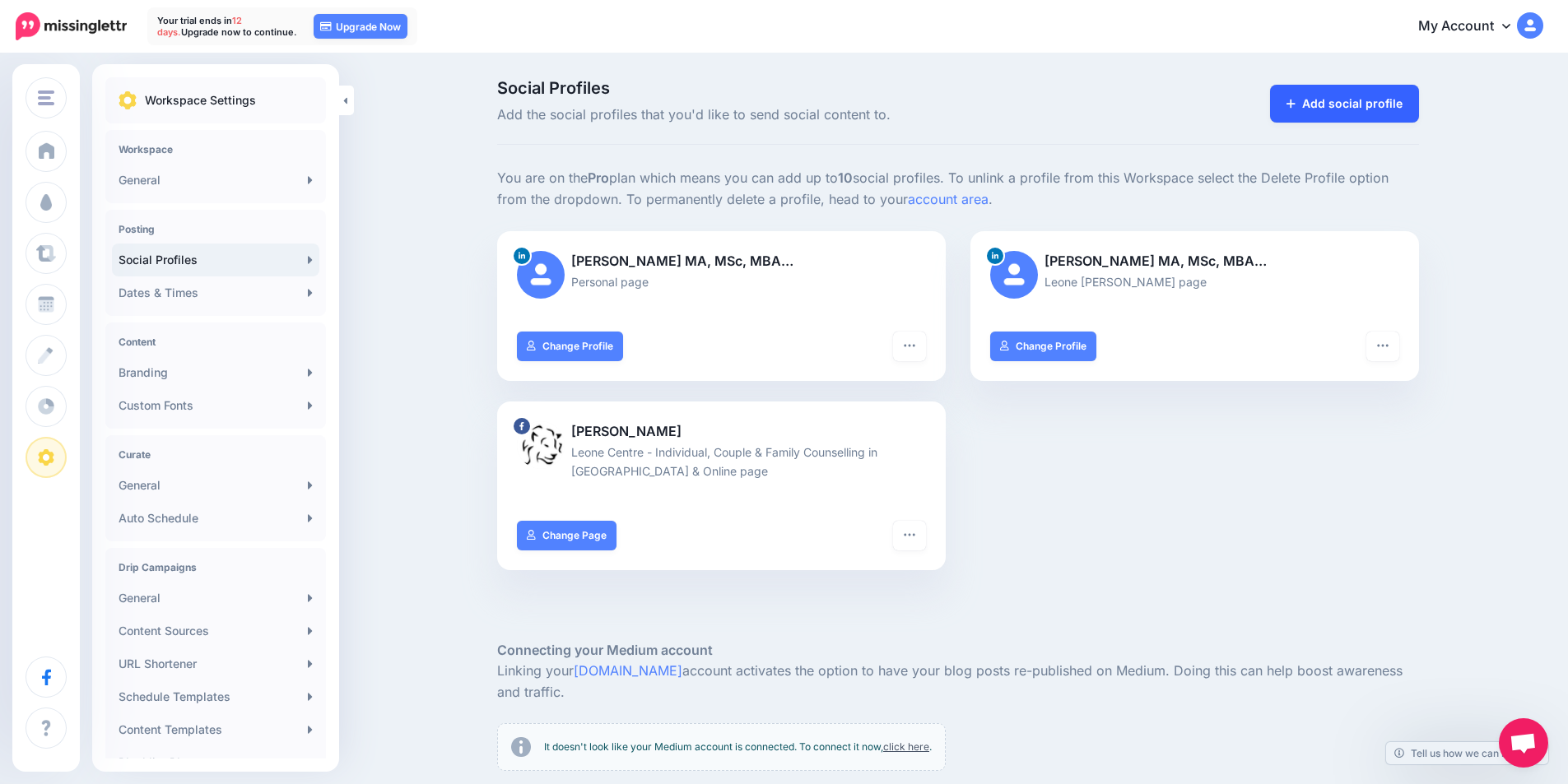
click at [1312, 96] on link "Add social profile" at bounding box center [1344, 104] width 149 height 38
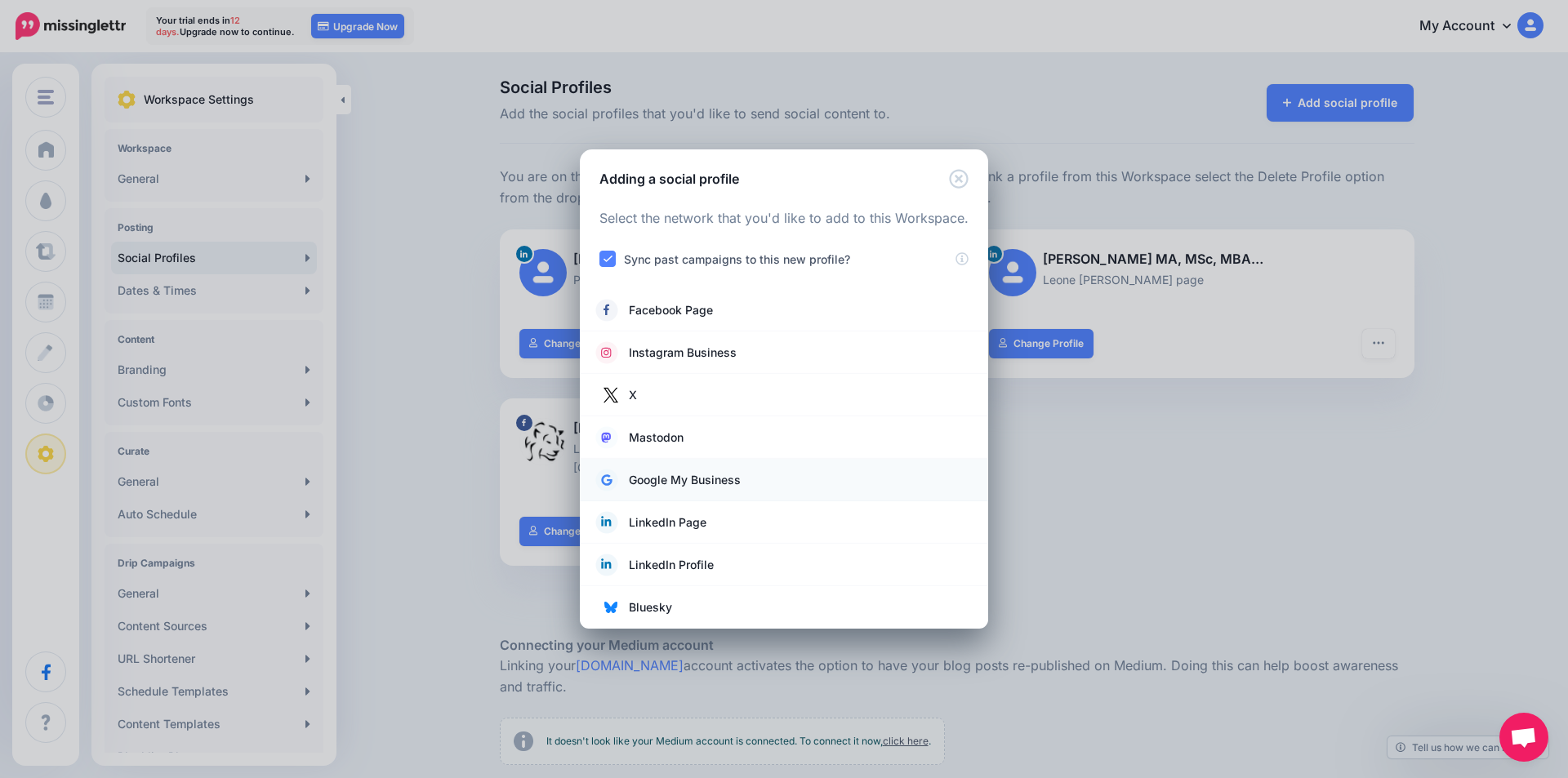
click at [707, 478] on span "Google My Business" at bounding box center [685, 480] width 112 height 20
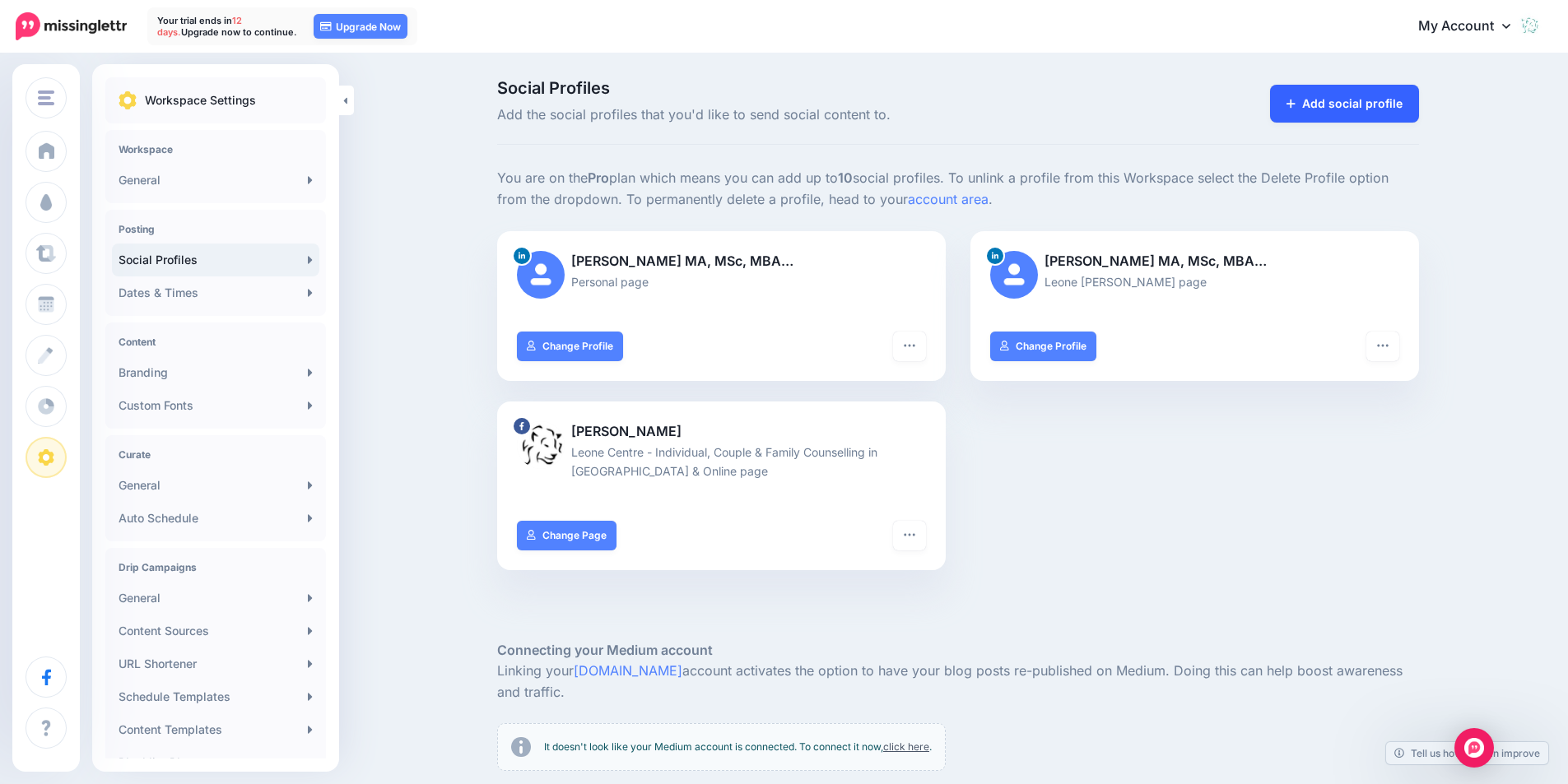
click at [1308, 103] on link "Add social profile" at bounding box center [1344, 104] width 149 height 38
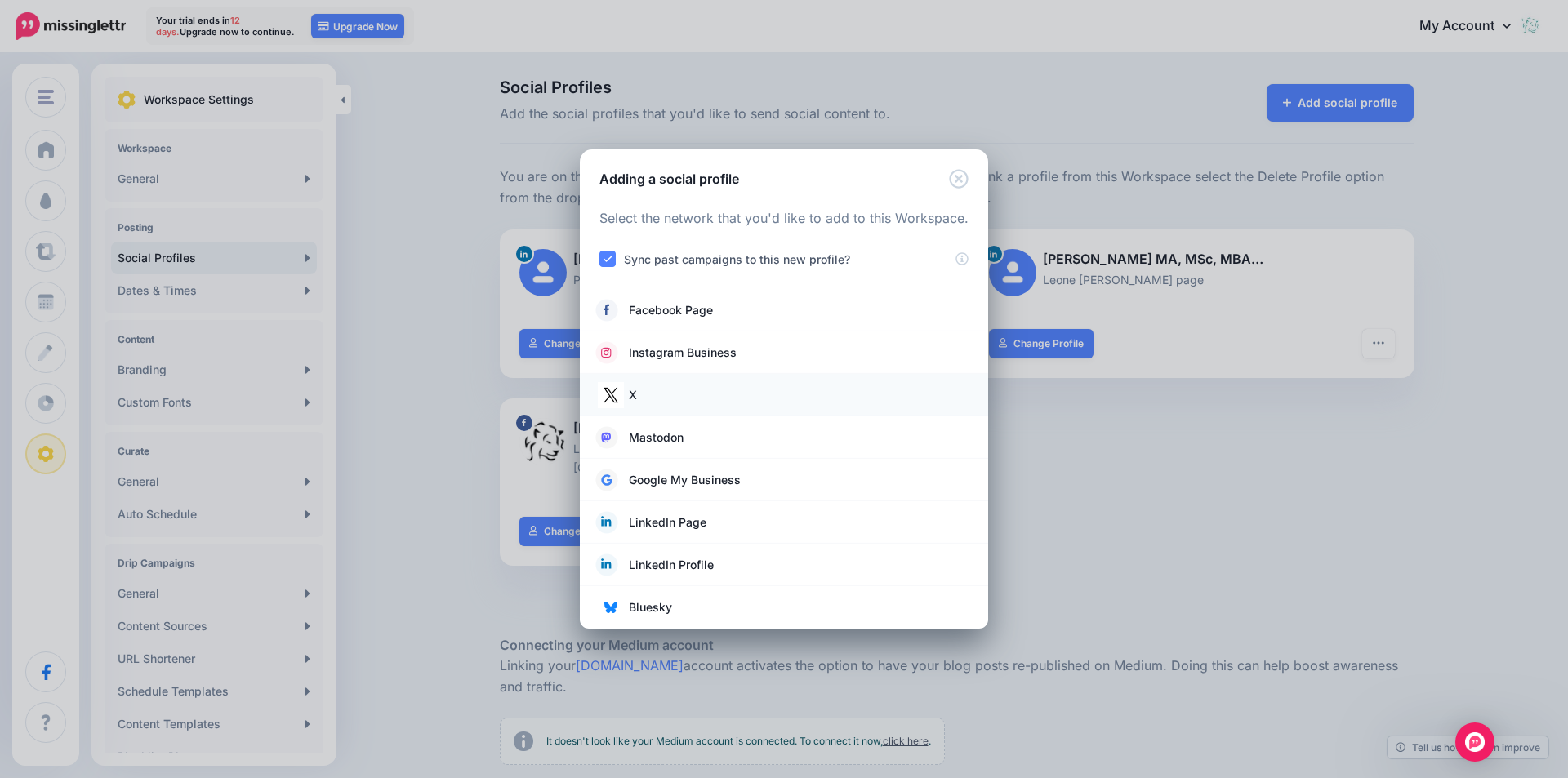
click at [687, 389] on link "X" at bounding box center [784, 395] width 375 height 22
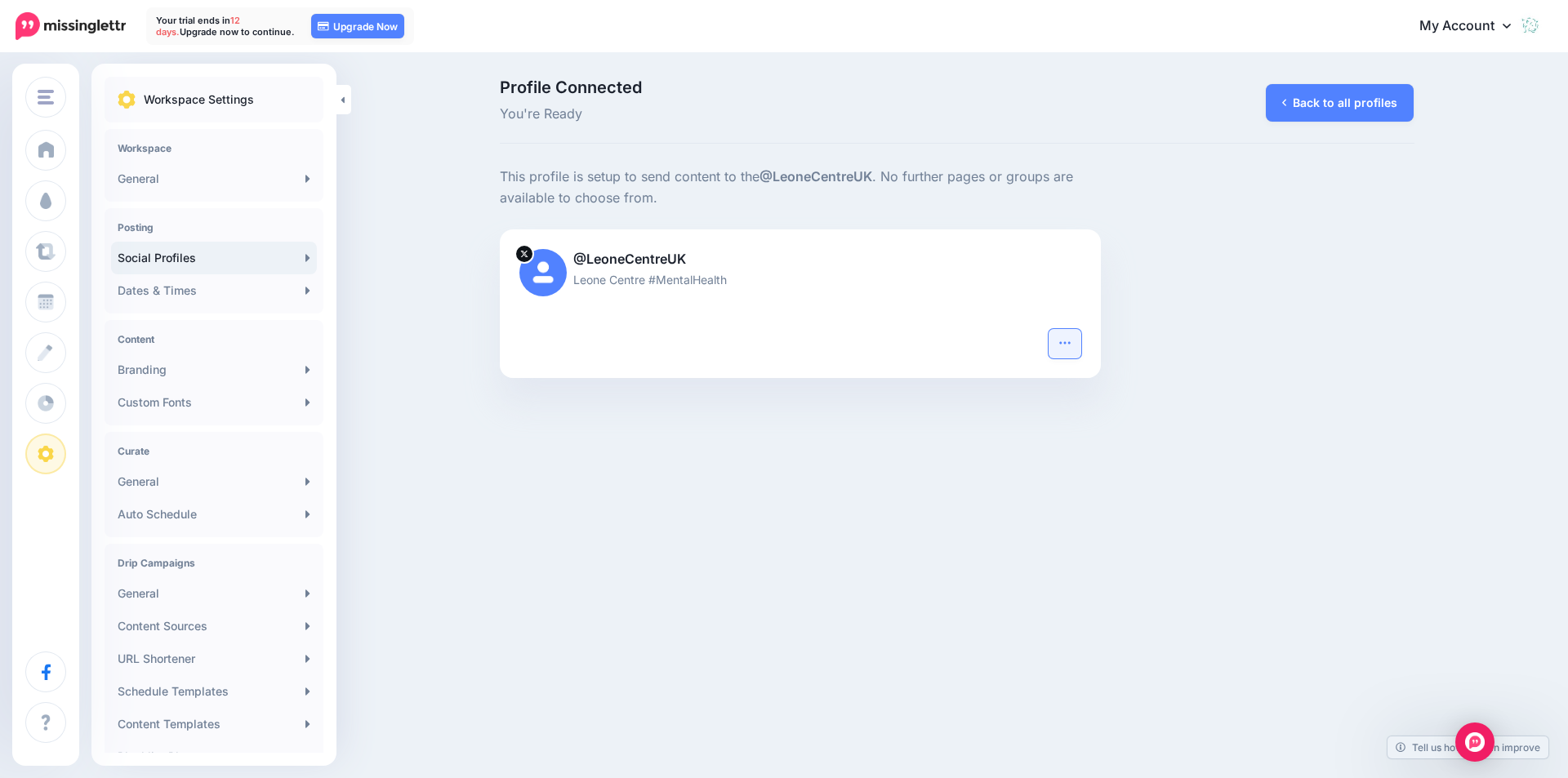
click at [1068, 345] on icon "button" at bounding box center [1065, 343] width 13 height 13
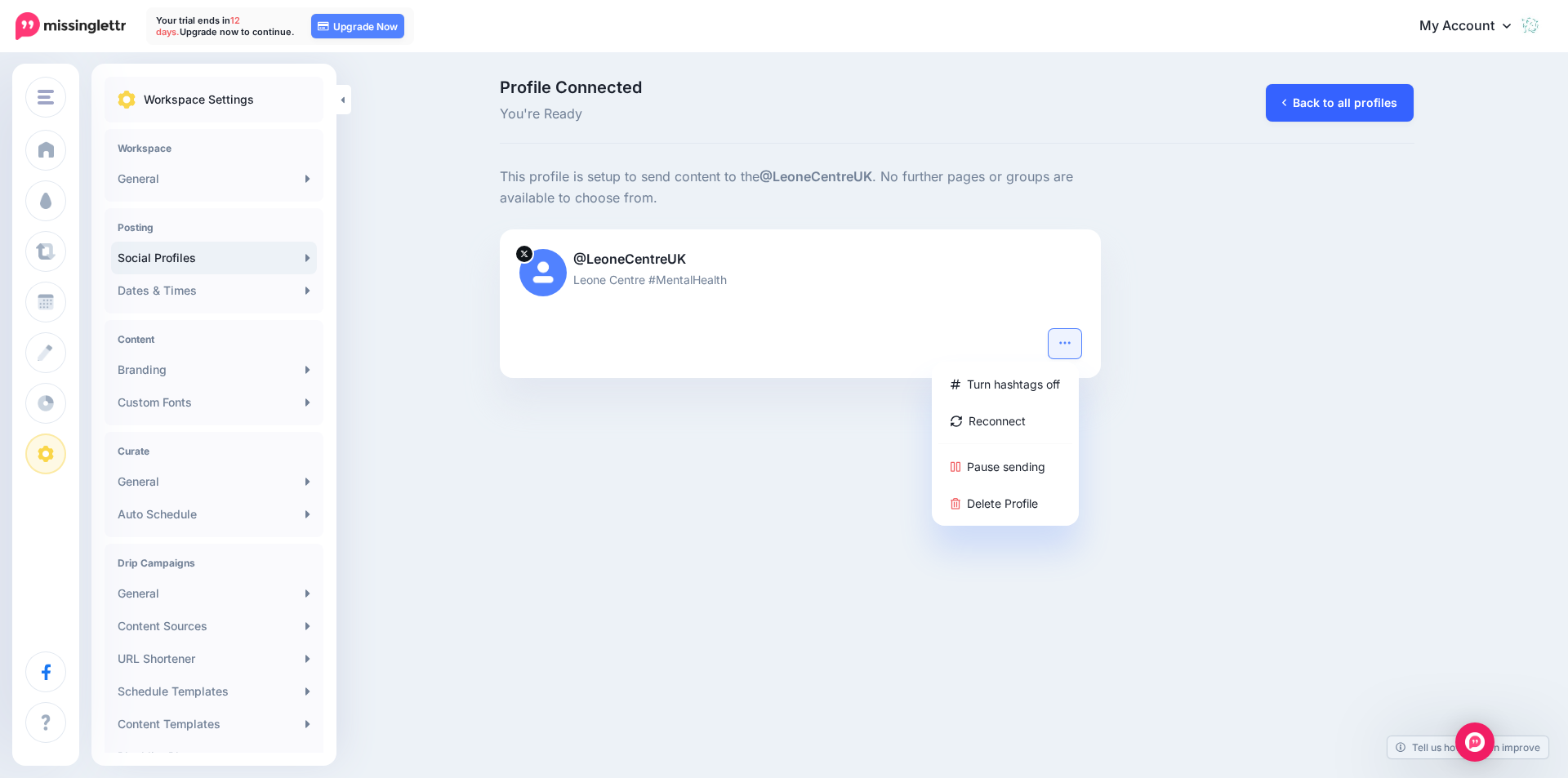
click at [1315, 101] on link "Back to all profiles" at bounding box center [1339, 103] width 148 height 37
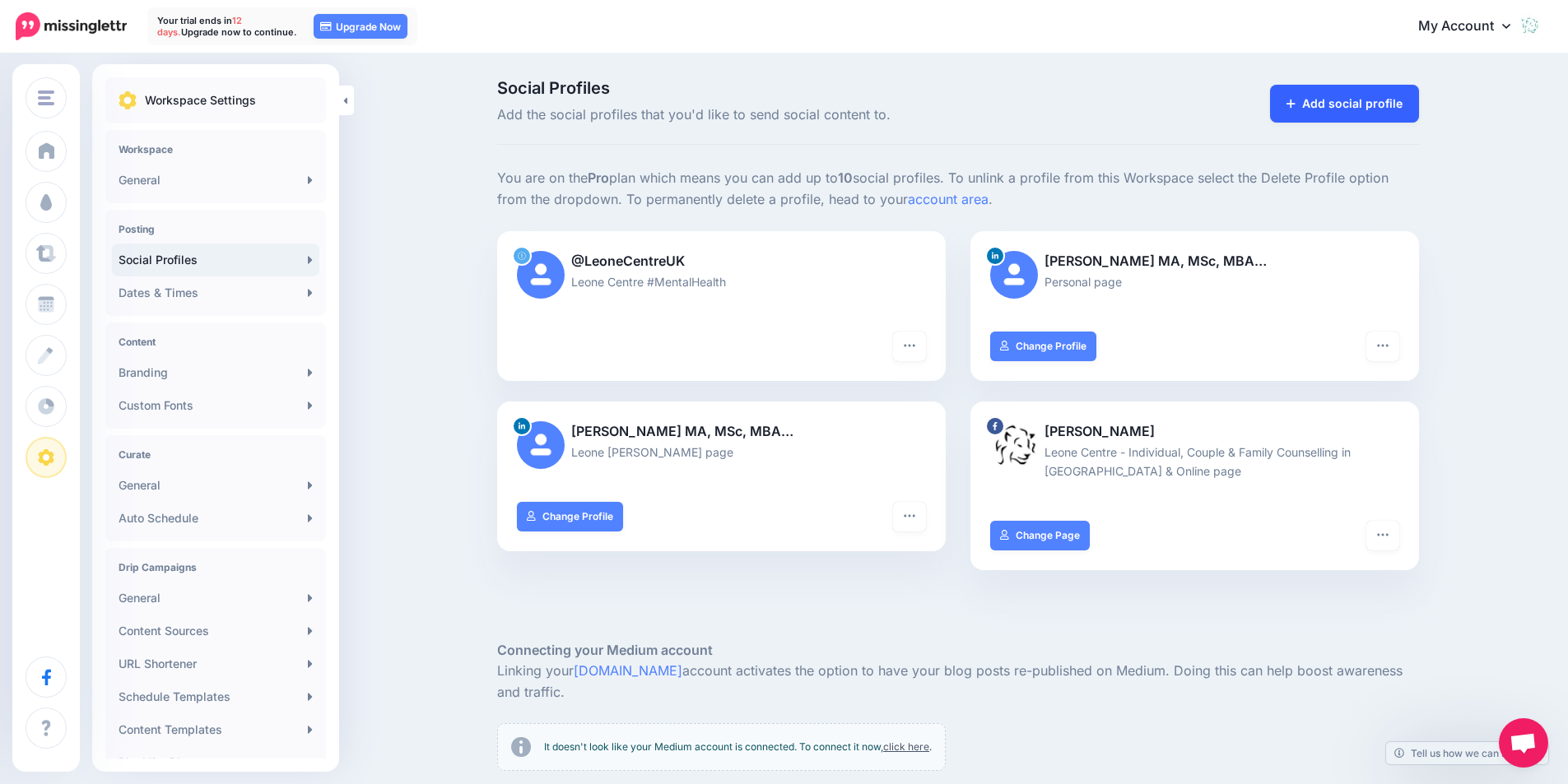
click at [1335, 102] on link "Add social profile" at bounding box center [1344, 104] width 149 height 38
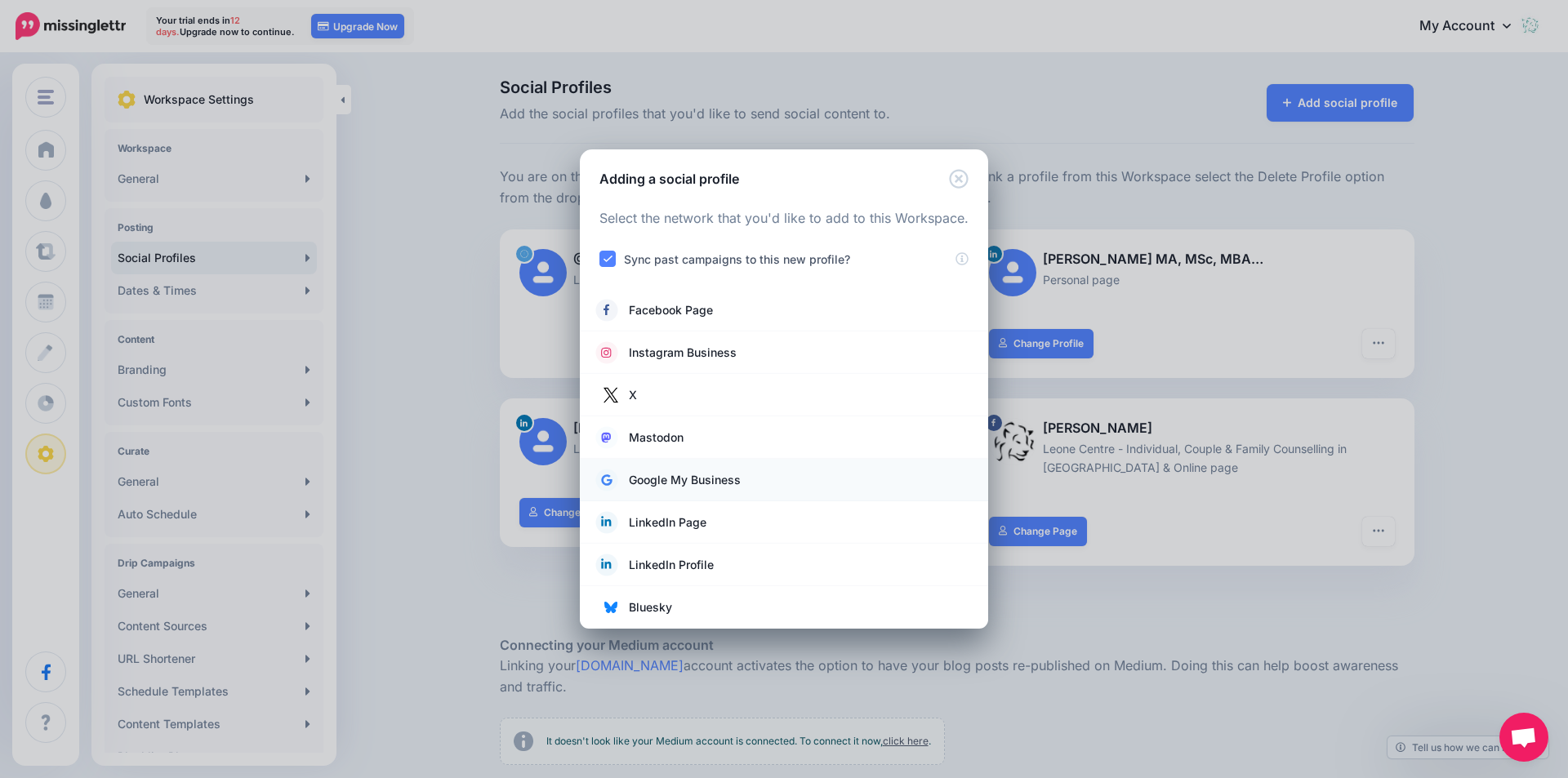
click at [699, 481] on span "Google My Business" at bounding box center [685, 480] width 112 height 20
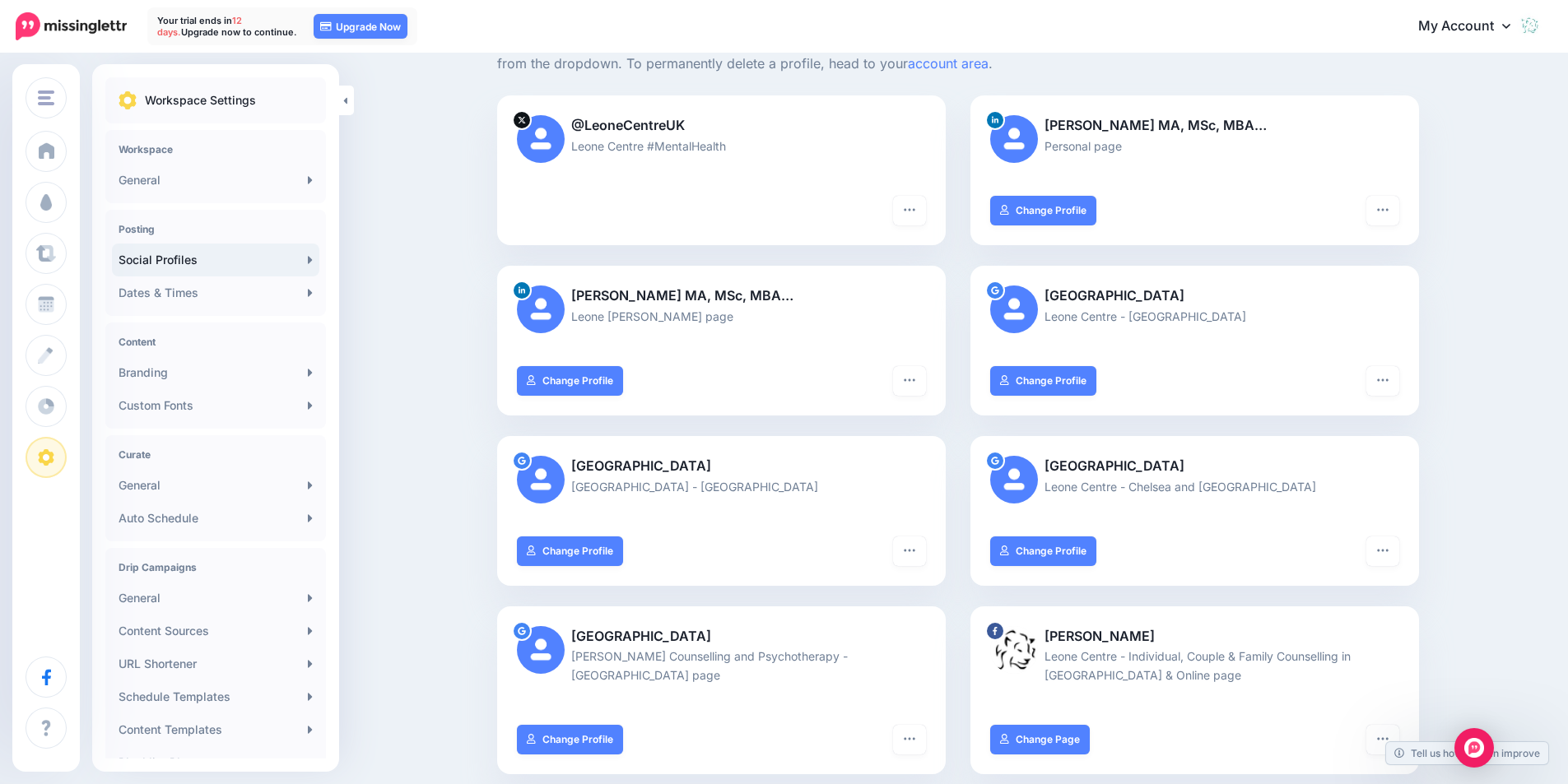
scroll to position [165, 0]
